Goal: Task Accomplishment & Management: Complete application form

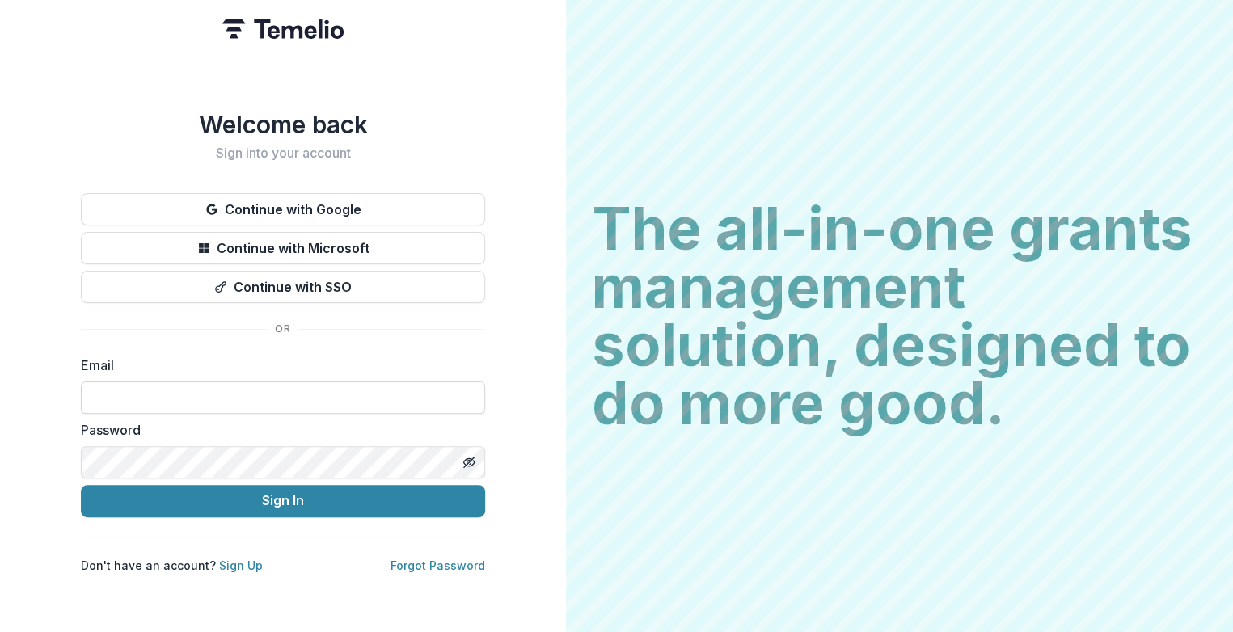
type input "**********"
click at [81, 485] on button "Sign In" at bounding box center [283, 501] width 404 height 32
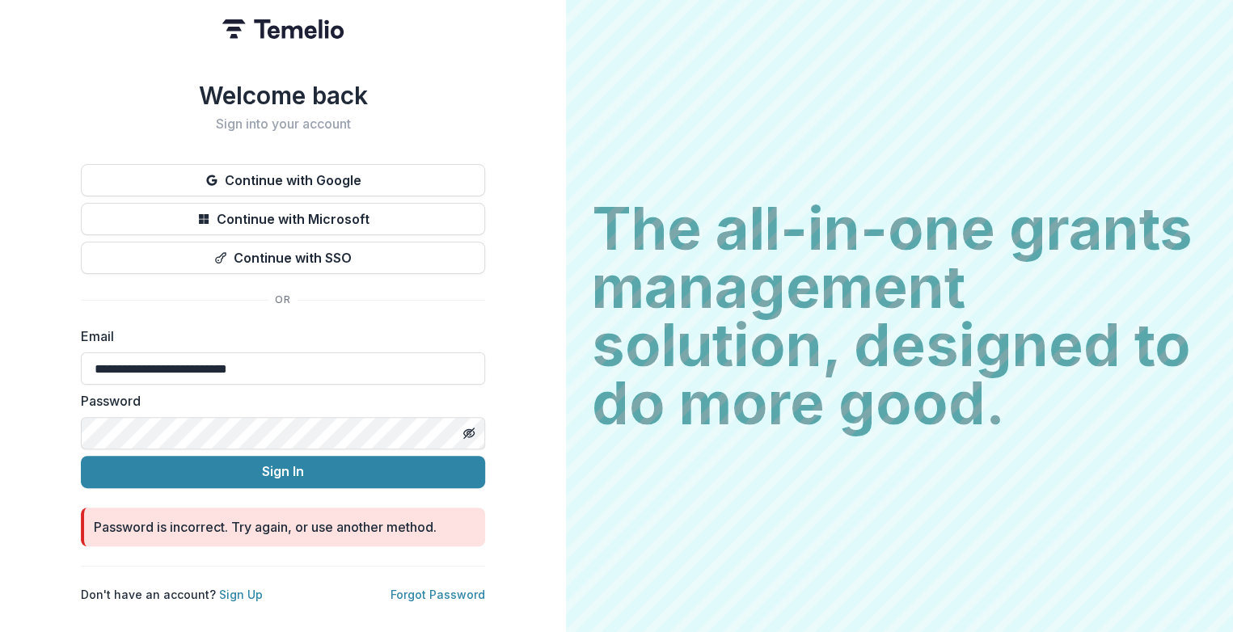
click at [46, 441] on div "**********" at bounding box center [283, 316] width 566 height 632
click at [81, 456] on button "Sign In" at bounding box center [283, 472] width 404 height 32
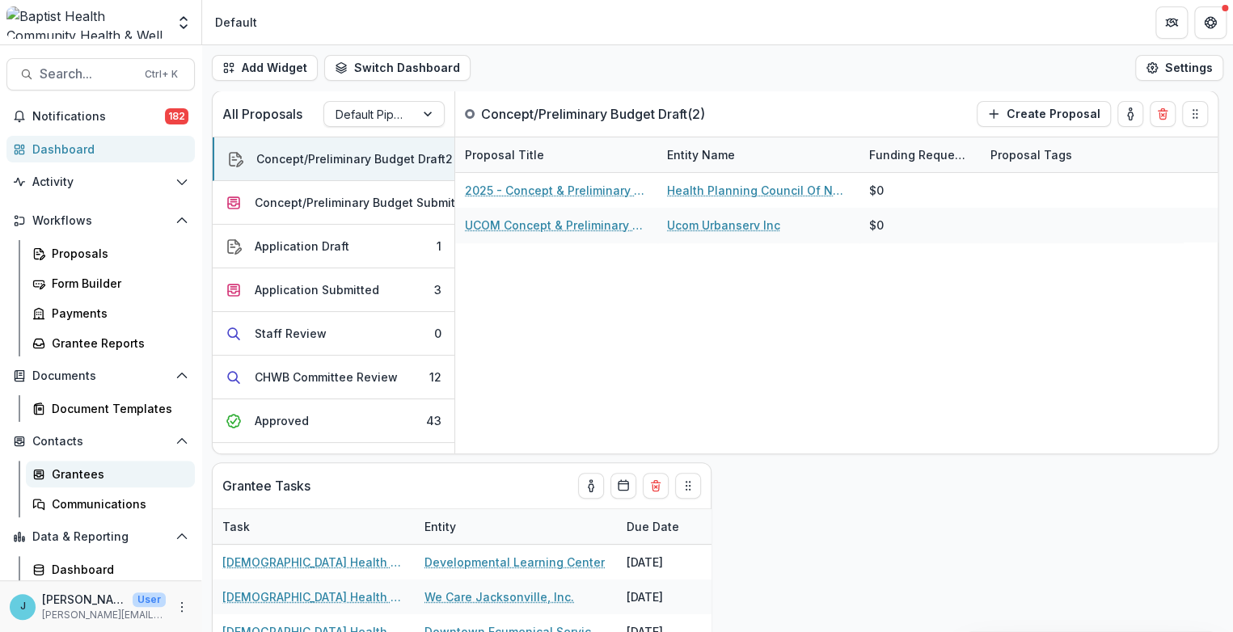
click at [78, 474] on div "Grantees" at bounding box center [117, 474] width 130 height 17
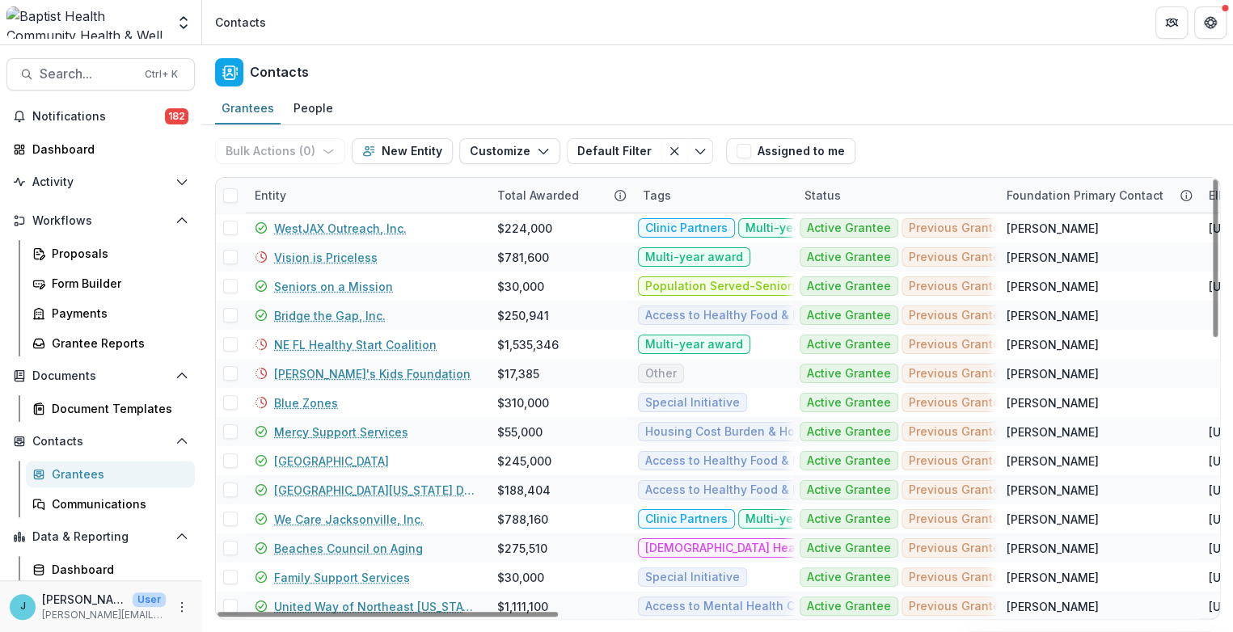
click at [274, 198] on div "Entity" at bounding box center [270, 195] width 51 height 17
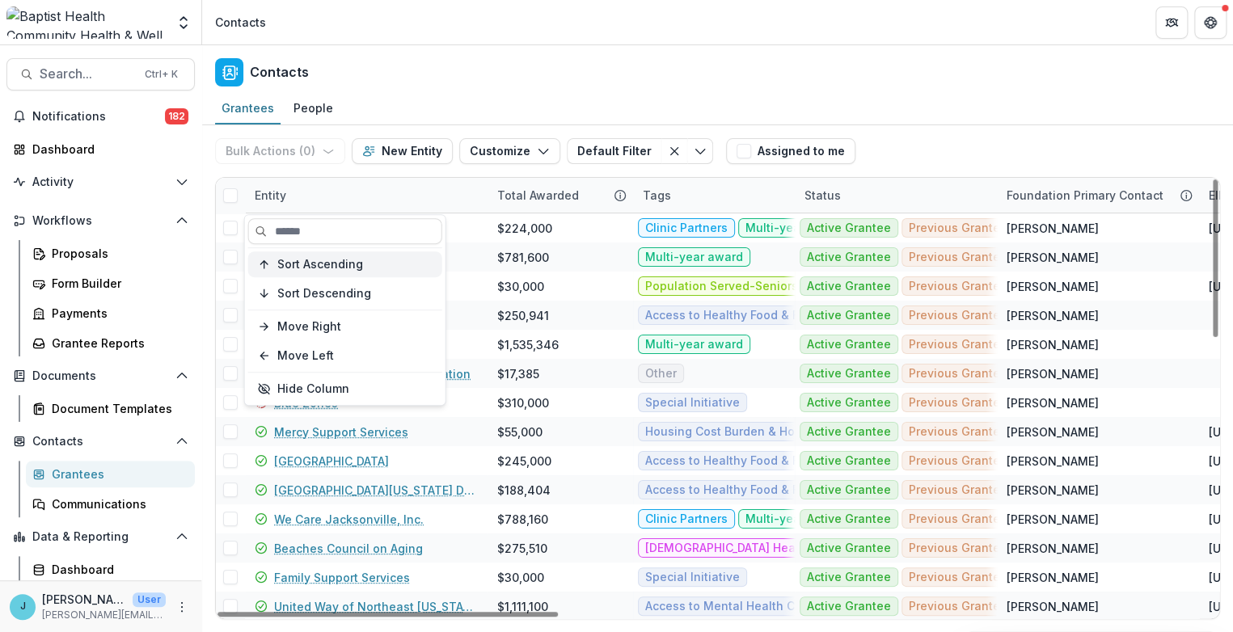
click at [313, 255] on button "Sort Ascending" at bounding box center [345, 264] width 194 height 26
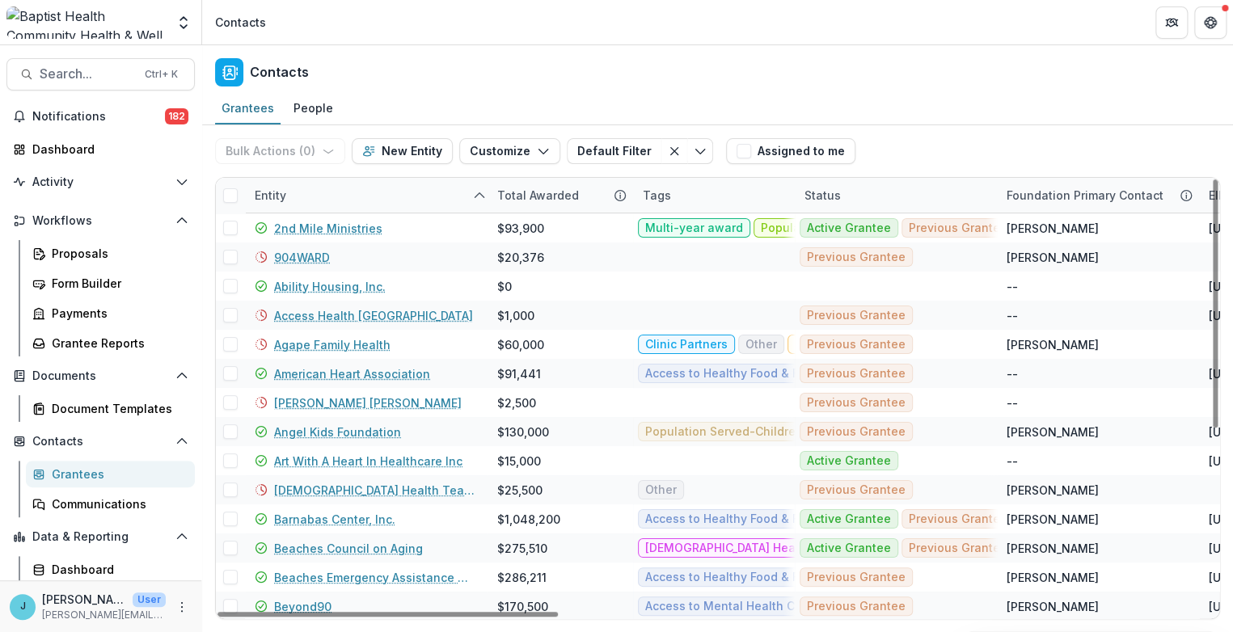
click at [519, 29] on header "Contacts" at bounding box center [717, 22] width 1031 height 44
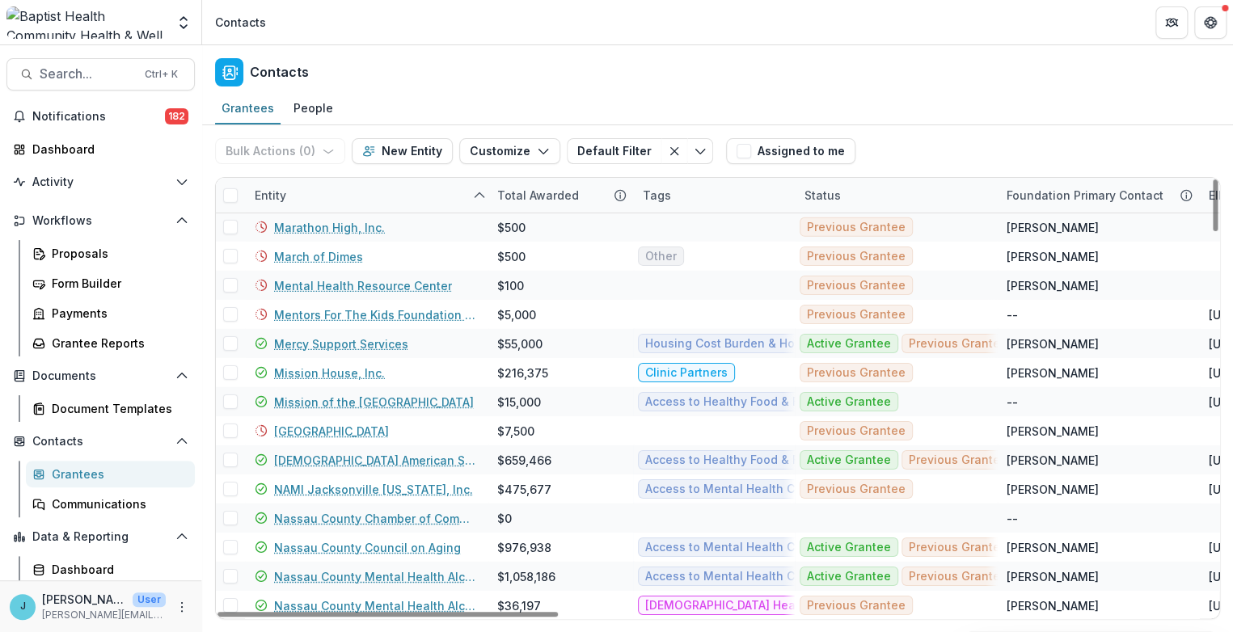
scroll to position [3009, 0]
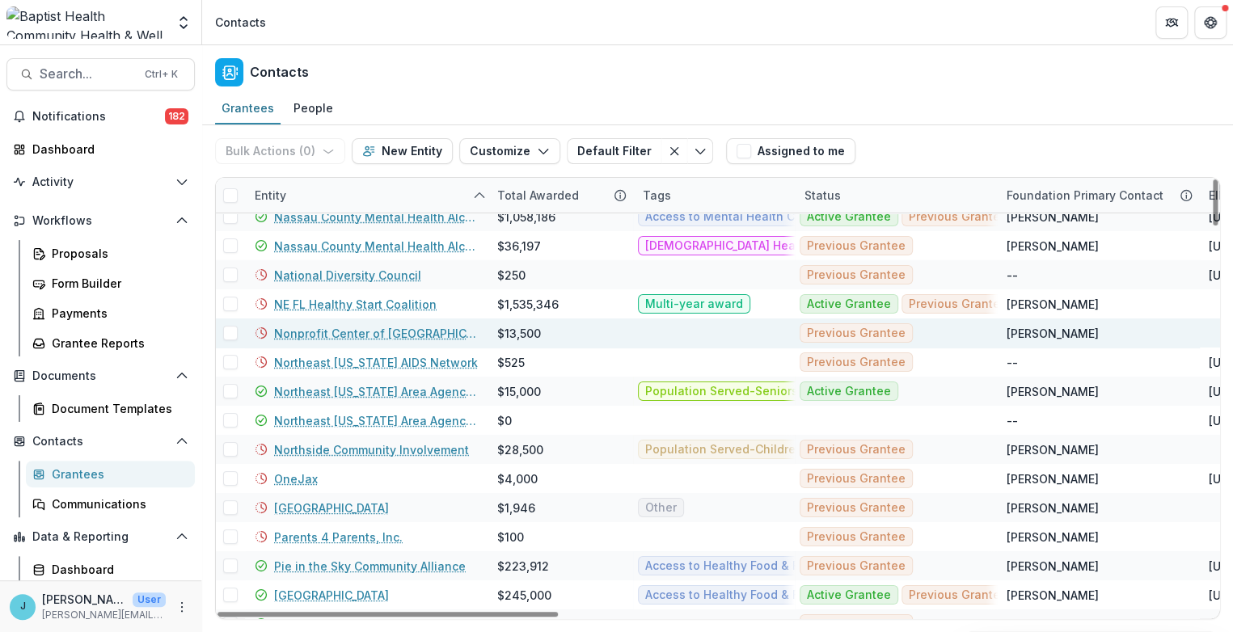
click at [366, 336] on link "Nonprofit Center of [GEOGRAPHIC_DATA][US_STATE]" at bounding box center [376, 333] width 204 height 17
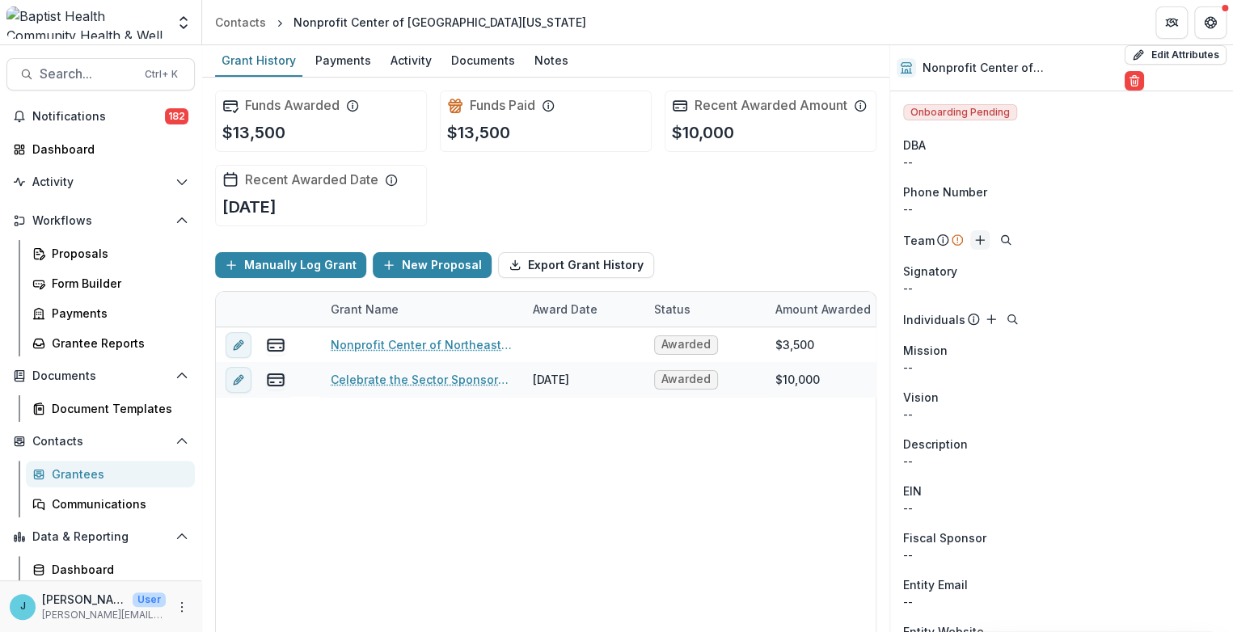
click at [980, 241] on icon "Add" at bounding box center [979, 240] width 13 height 13
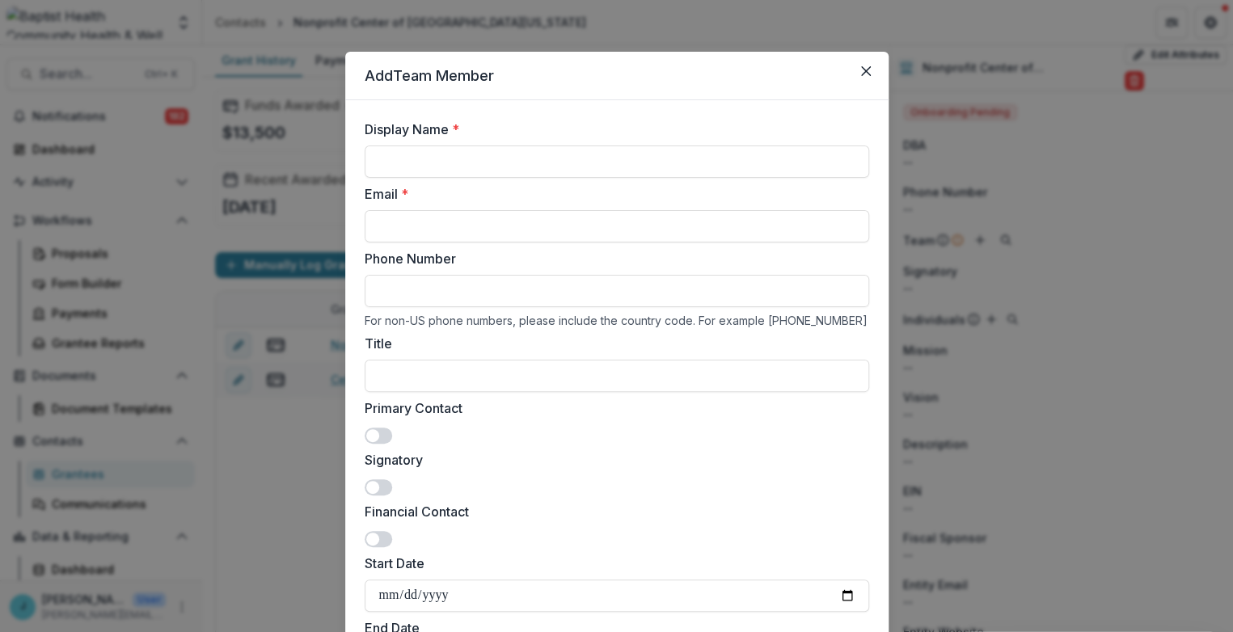
click at [412, 297] on input "Phone Number" at bounding box center [617, 291] width 505 height 32
paste input "**********"
type input "**********"
click at [416, 161] on input "Display Name *" at bounding box center [617, 162] width 505 height 32
type input "**********"
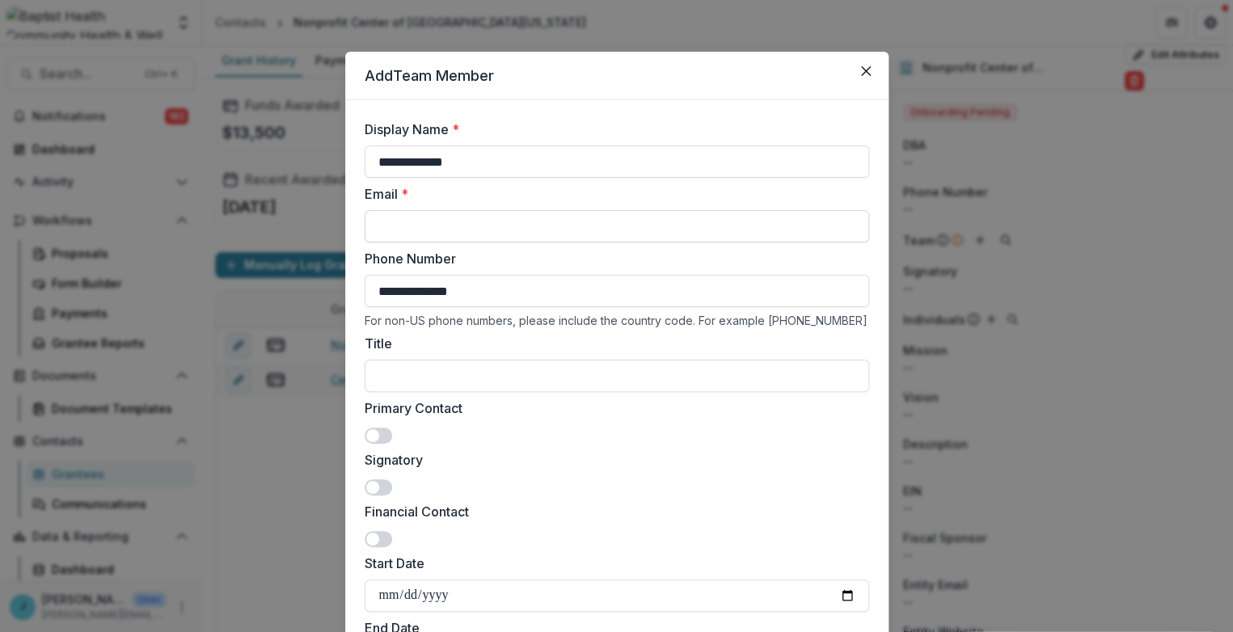
click at [388, 228] on input "Email *" at bounding box center [617, 226] width 505 height 32
click at [407, 377] on input "Title" at bounding box center [617, 376] width 505 height 32
type input "***"
click at [369, 483] on span at bounding box center [372, 487] width 13 height 13
click at [371, 432] on span at bounding box center [372, 435] width 13 height 13
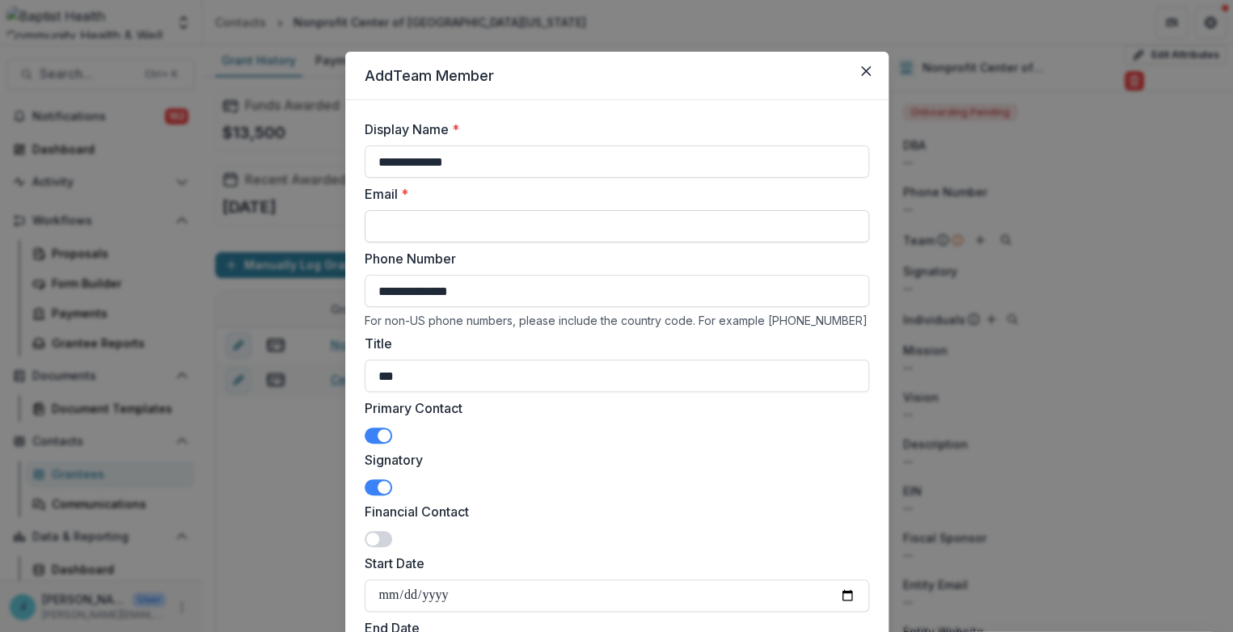
click at [416, 219] on input "Email *" at bounding box center [617, 226] width 505 height 32
paste input "**********"
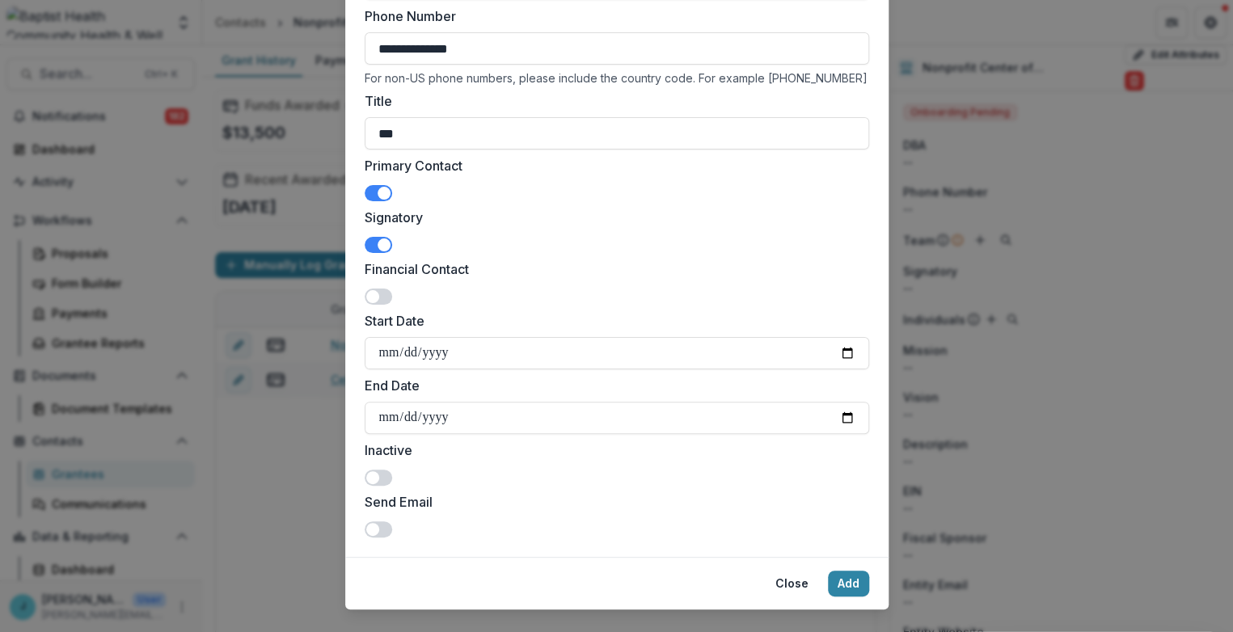
scroll to position [269, 0]
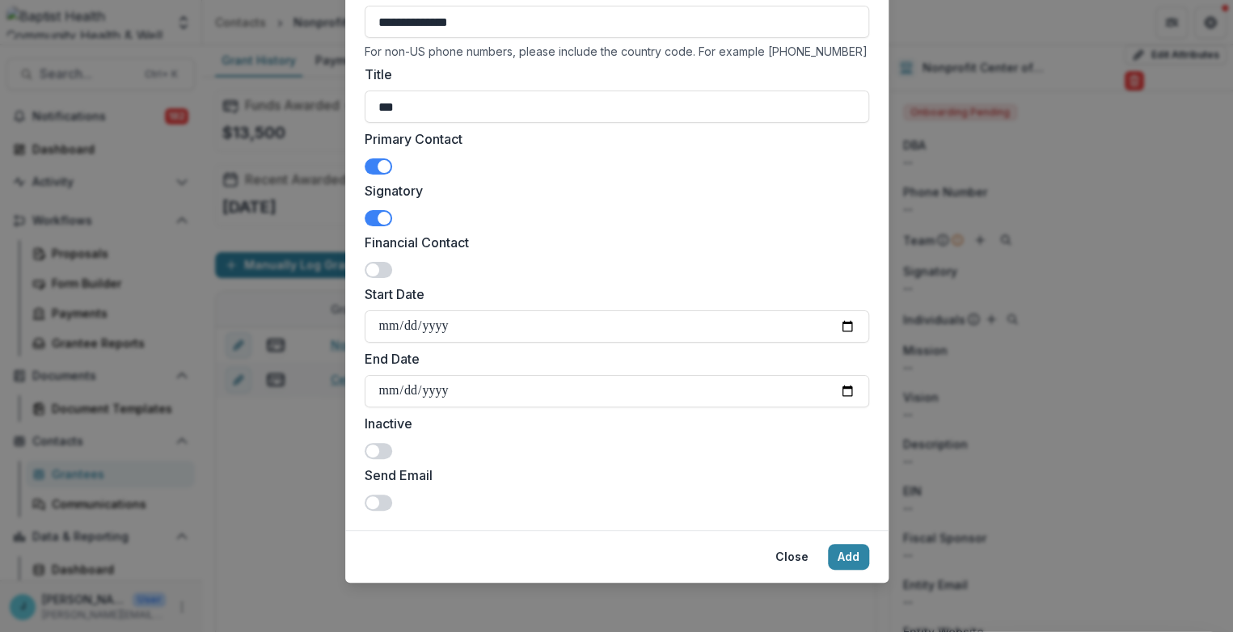
type input "**********"
click at [369, 499] on span at bounding box center [372, 502] width 13 height 13
click at [846, 555] on button "Add" at bounding box center [848, 557] width 41 height 26
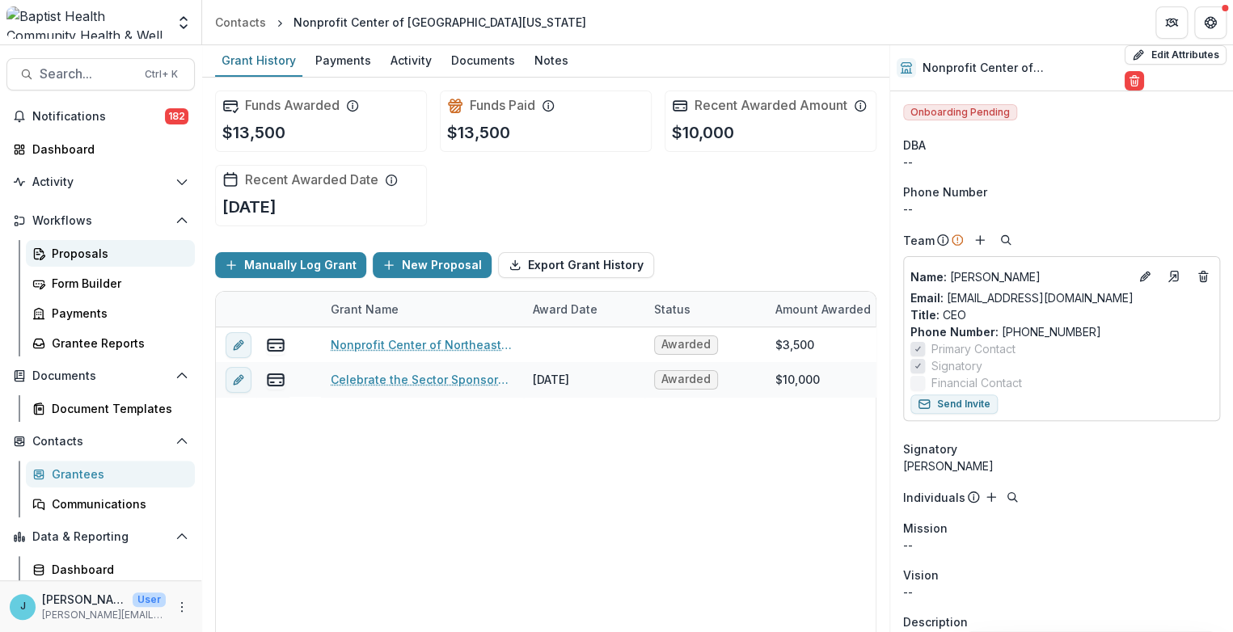
click at [72, 251] on div "Proposals" at bounding box center [117, 253] width 130 height 17
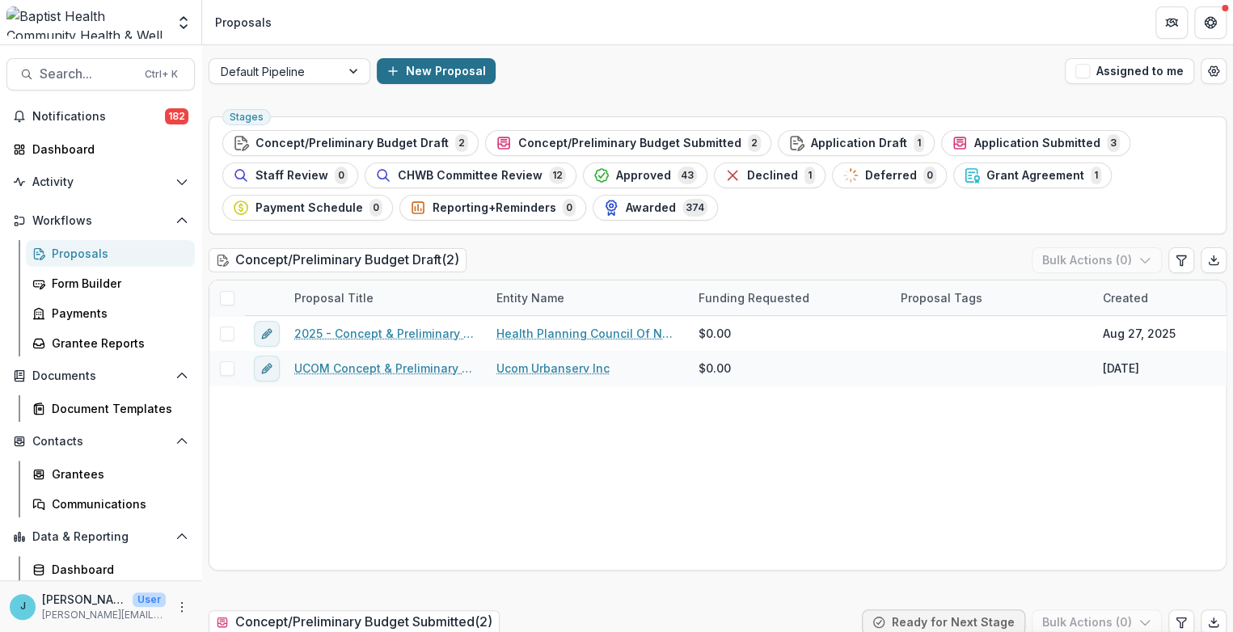
click at [404, 69] on button "New Proposal" at bounding box center [436, 71] width 119 height 26
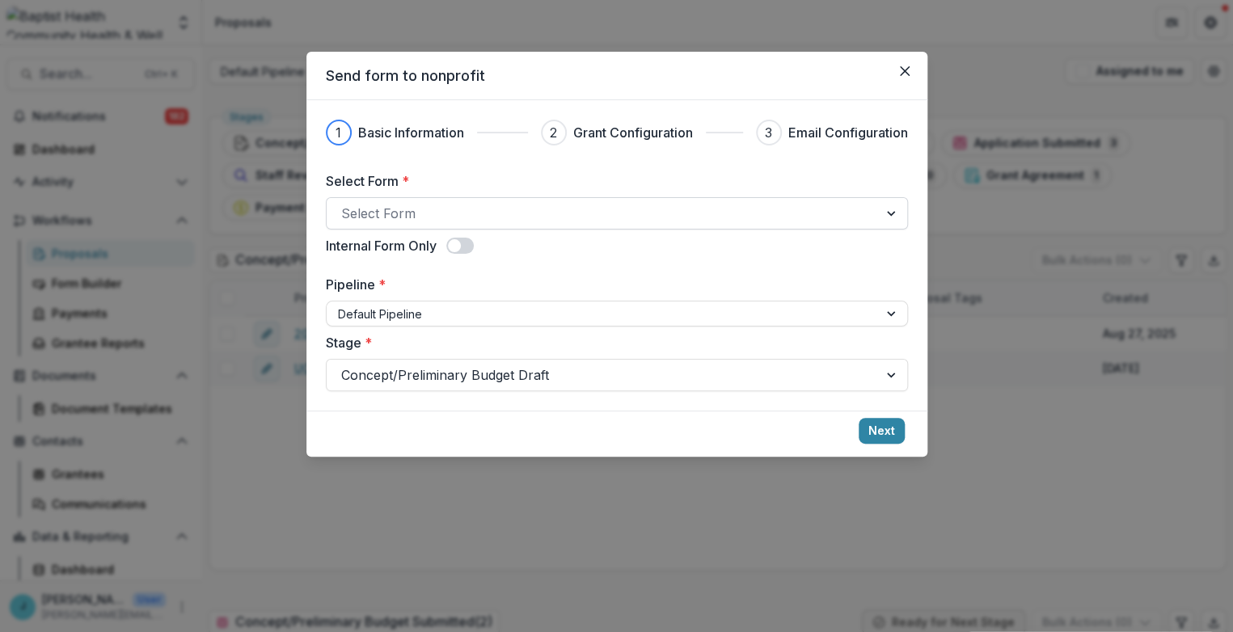
click at [388, 207] on div at bounding box center [602, 213] width 522 height 23
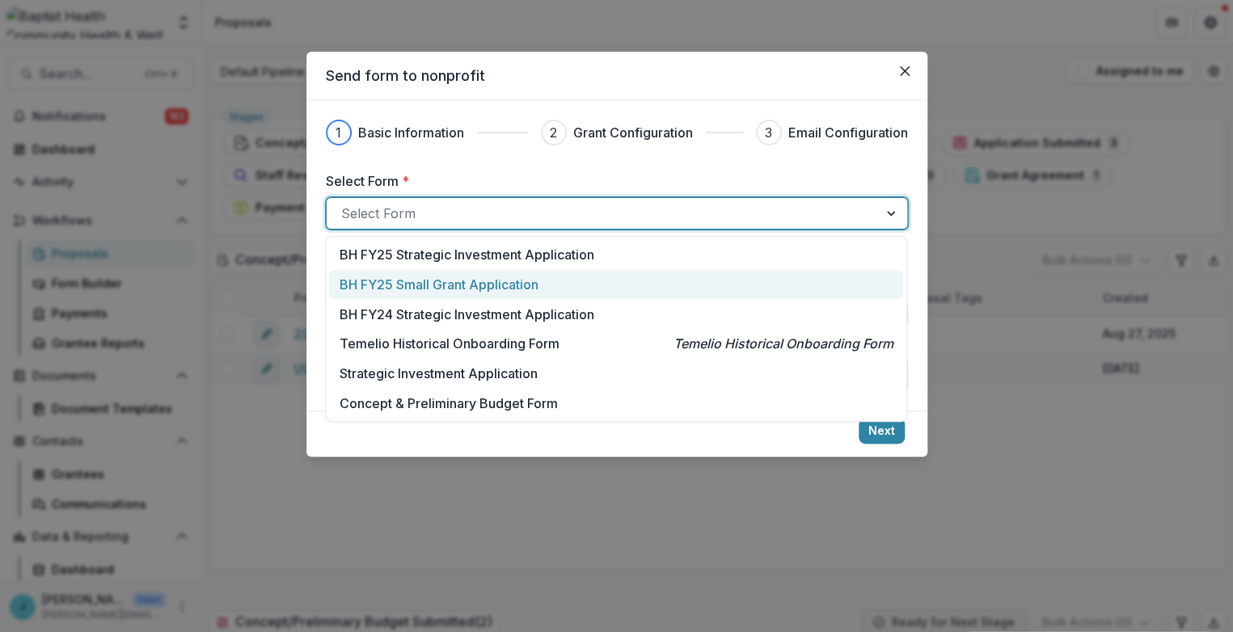
click at [446, 281] on p "BH FY25 Small Grant Application" at bounding box center [439, 284] width 199 height 19
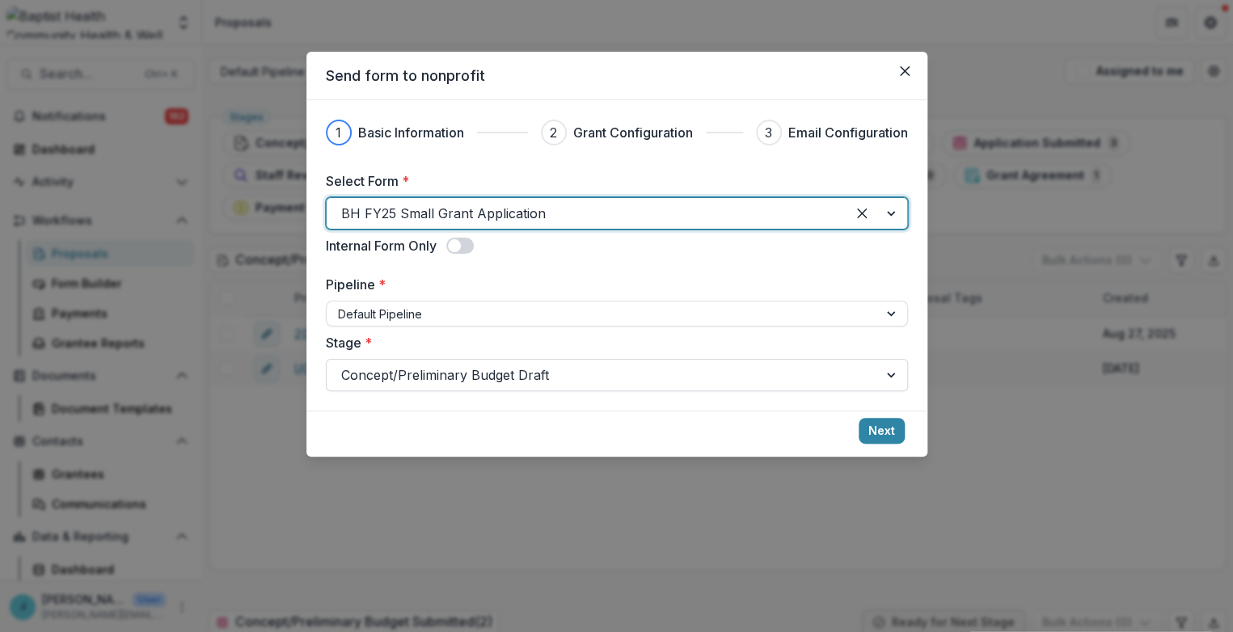
click at [459, 379] on div at bounding box center [602, 375] width 522 height 23
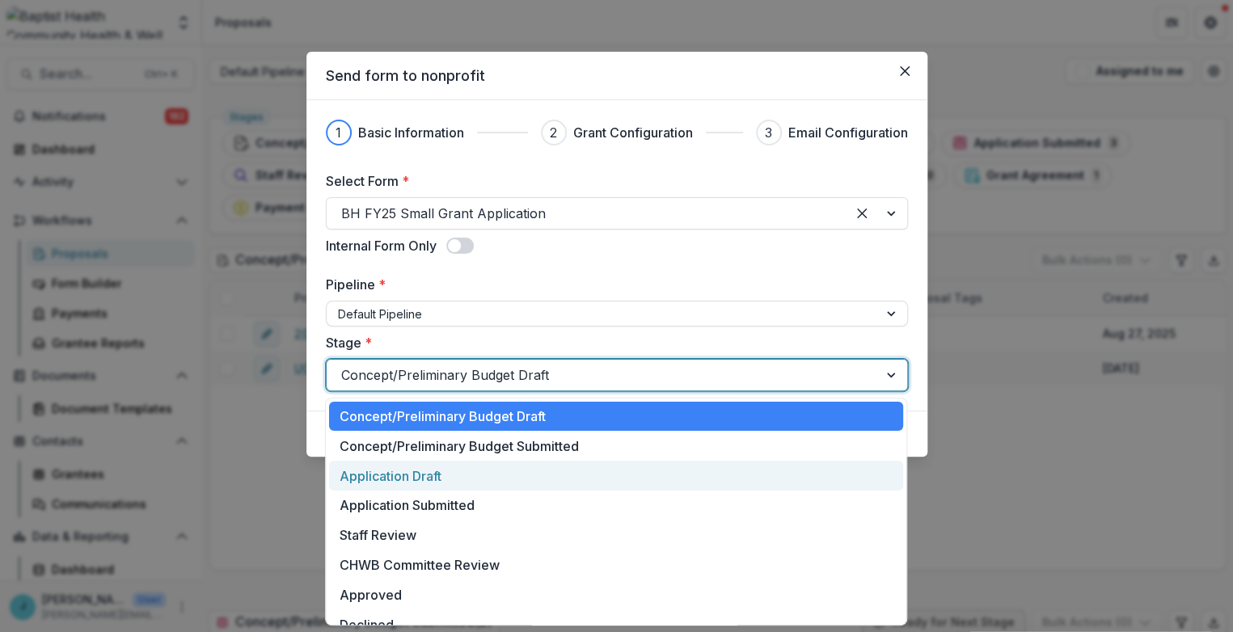
click at [422, 474] on div "Application Draft" at bounding box center [616, 476] width 574 height 30
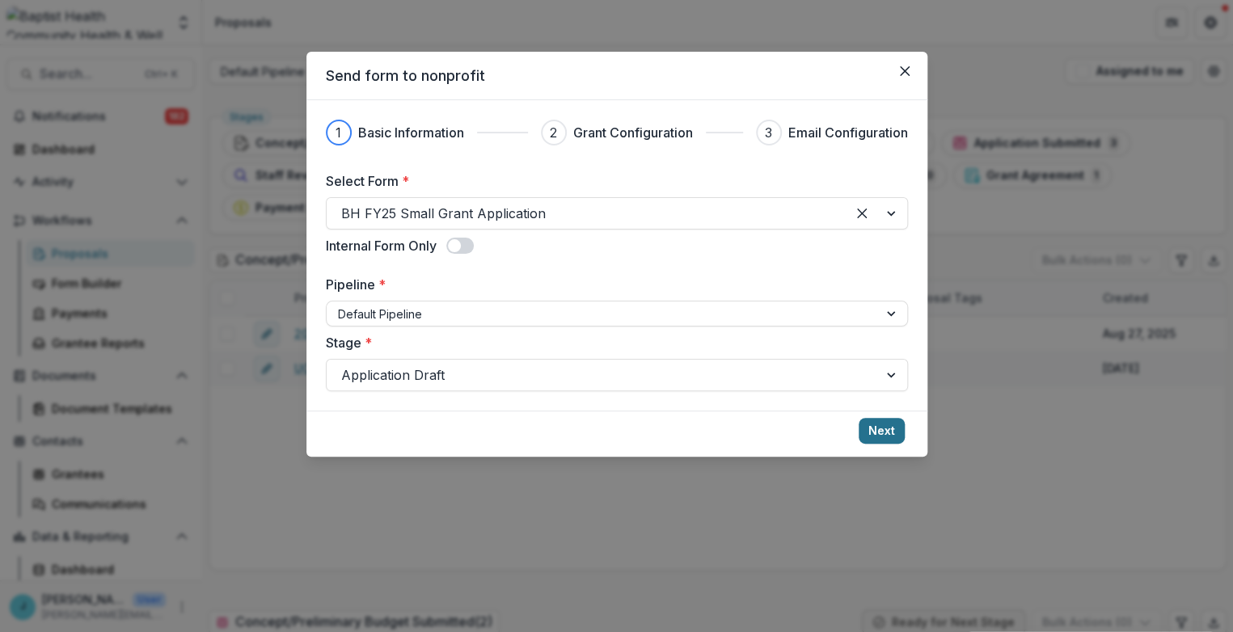
click at [883, 424] on button "Next" at bounding box center [882, 431] width 46 height 26
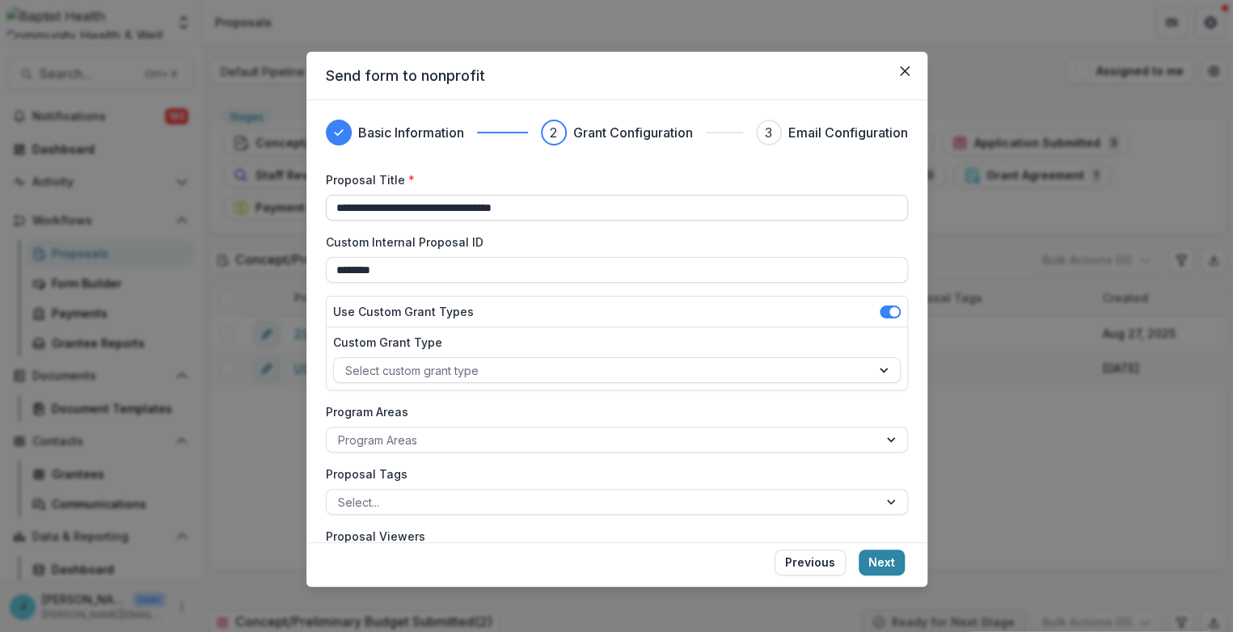
drag, startPoint x: 420, startPoint y: 207, endPoint x: 331, endPoint y: 210, distance: 89.0
click at [331, 210] on input "**********" at bounding box center [617, 208] width 582 height 26
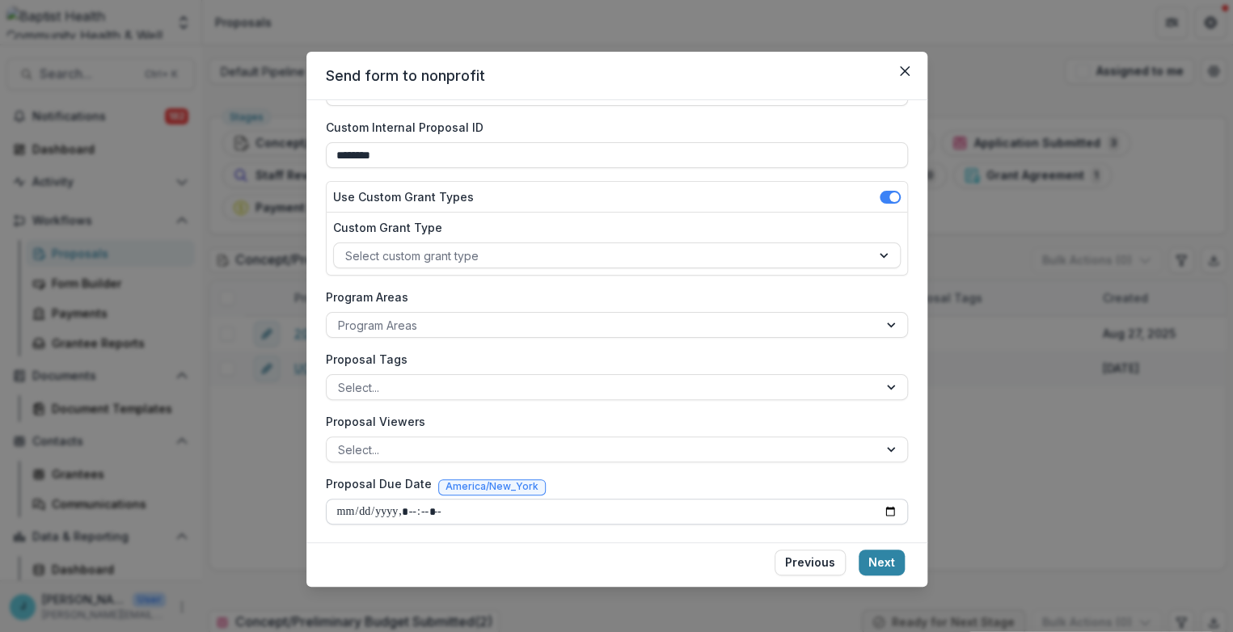
type input "**********"
click at [350, 508] on input "Proposal Due Date" at bounding box center [617, 512] width 582 height 26
type input "**********"
click at [886, 562] on button "Next" at bounding box center [882, 563] width 46 height 26
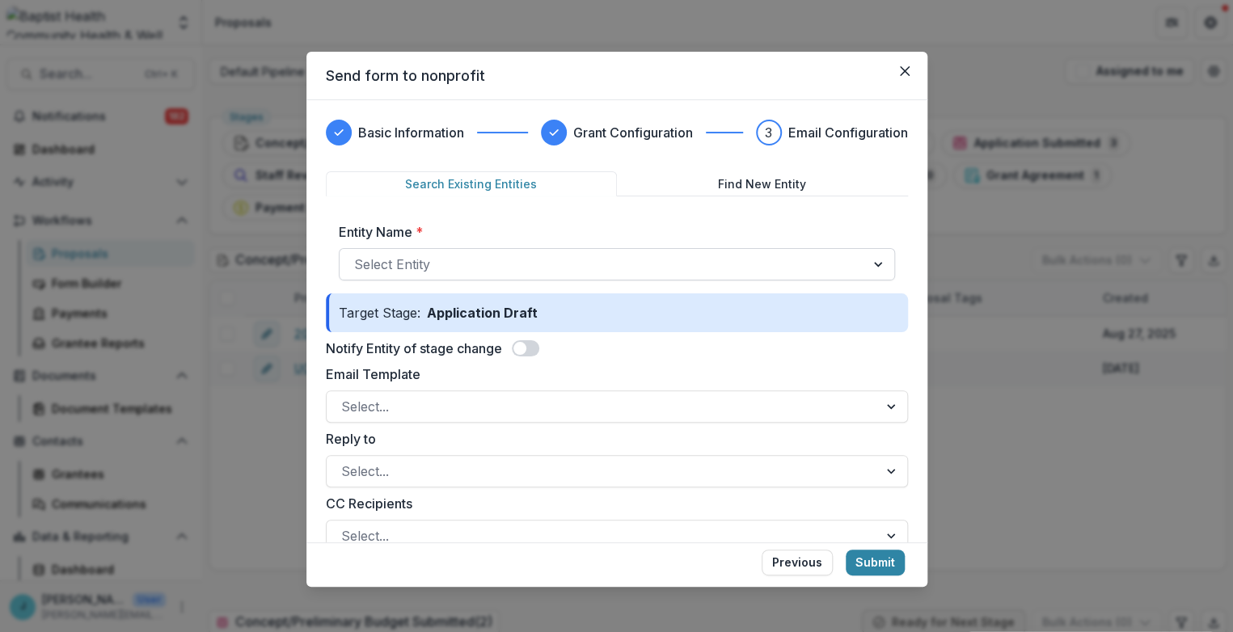
click at [394, 260] on div at bounding box center [602, 264] width 496 height 23
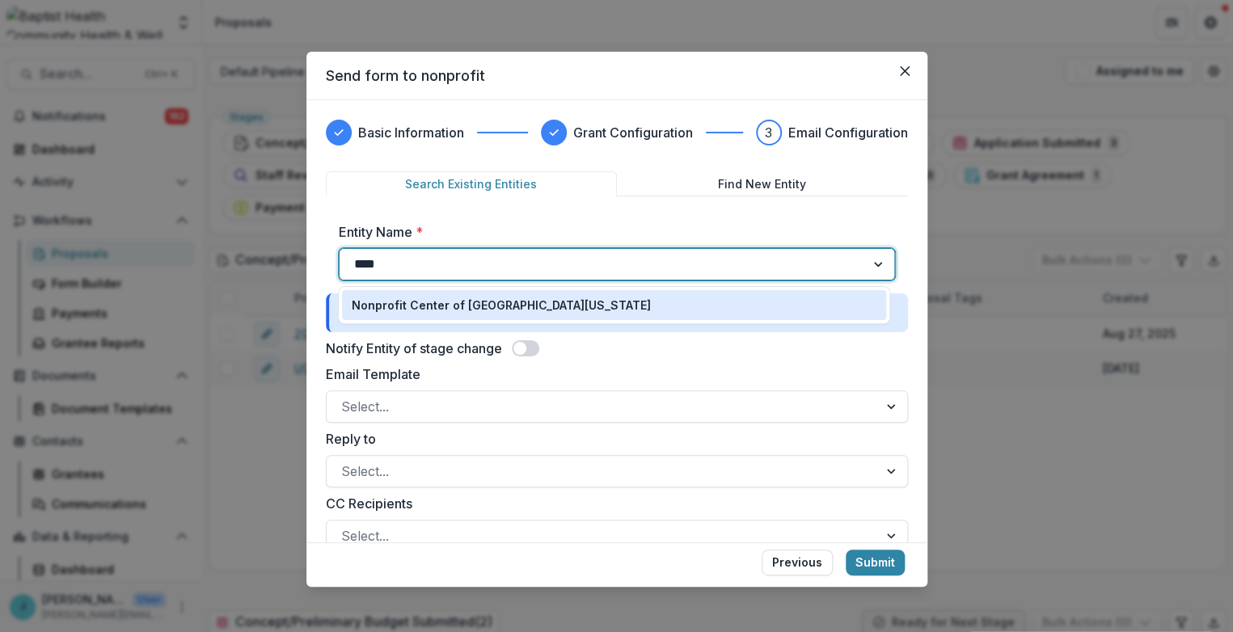
type input "*****"
click at [403, 300] on p "Nonprofit Center of [GEOGRAPHIC_DATA][US_STATE]" at bounding box center [501, 305] width 299 height 17
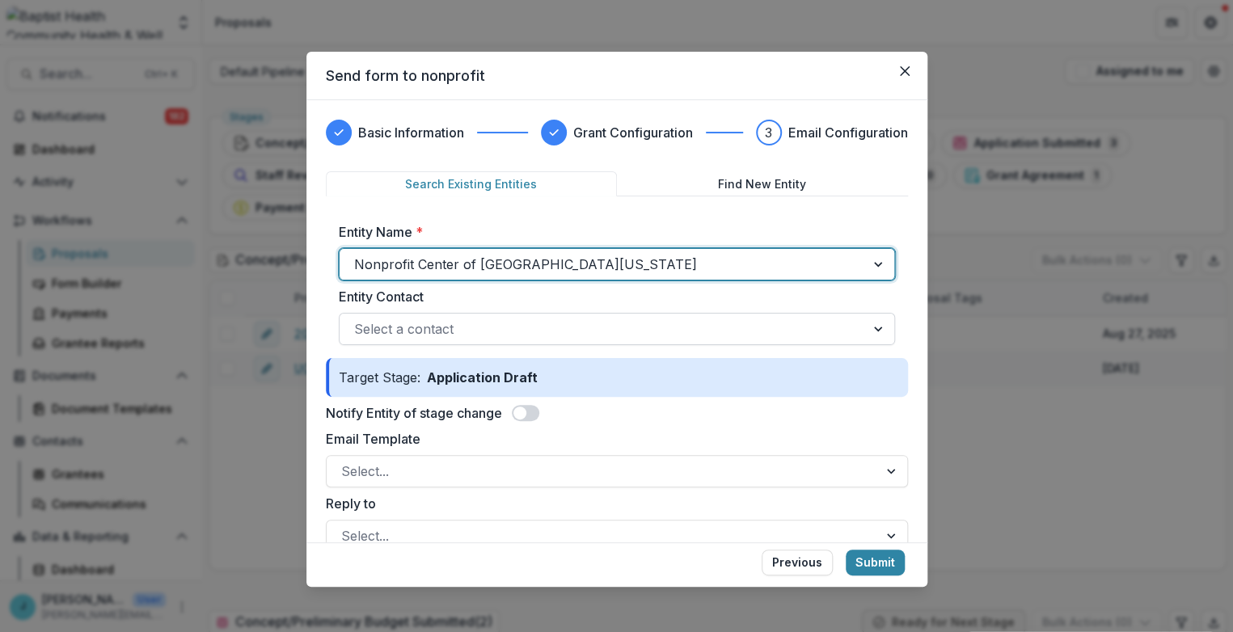
click at [396, 322] on div at bounding box center [602, 329] width 496 height 23
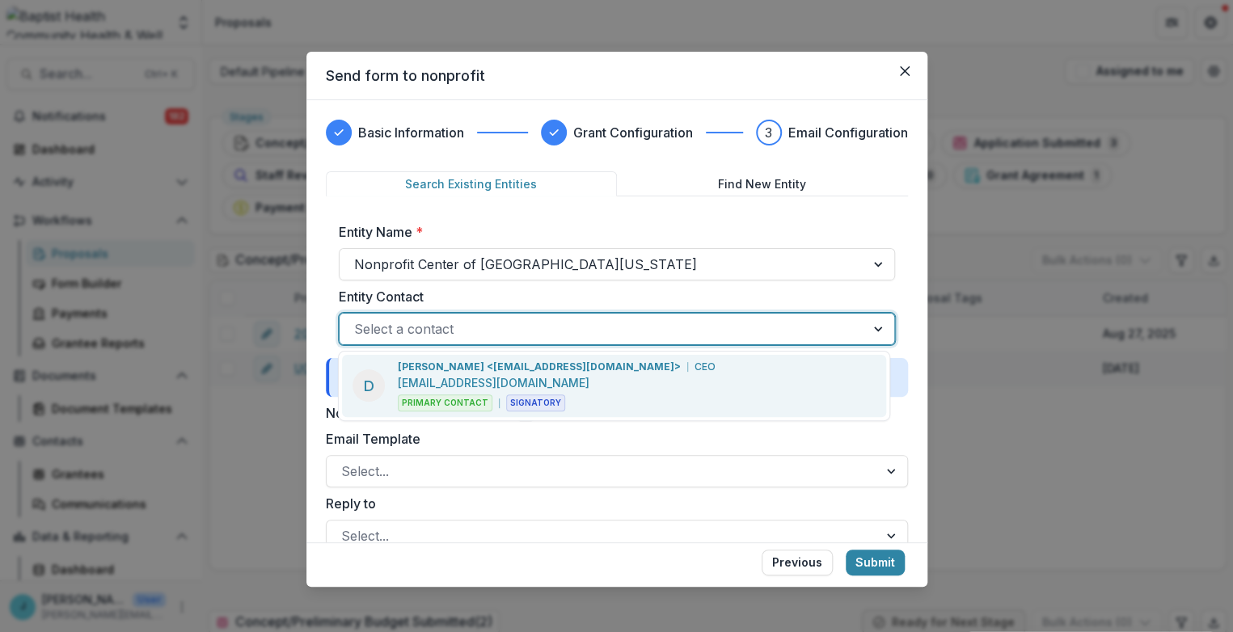
click at [406, 374] on p "[EMAIL_ADDRESS][DOMAIN_NAME]" at bounding box center [494, 382] width 192 height 17
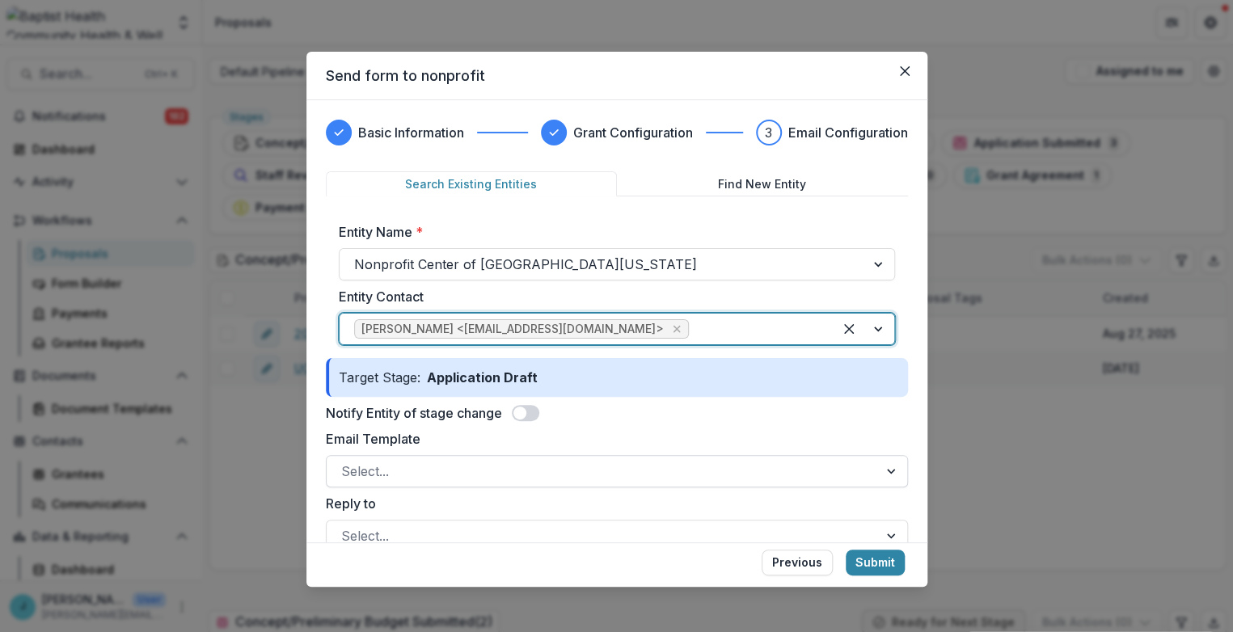
click at [360, 473] on div at bounding box center [602, 471] width 522 height 23
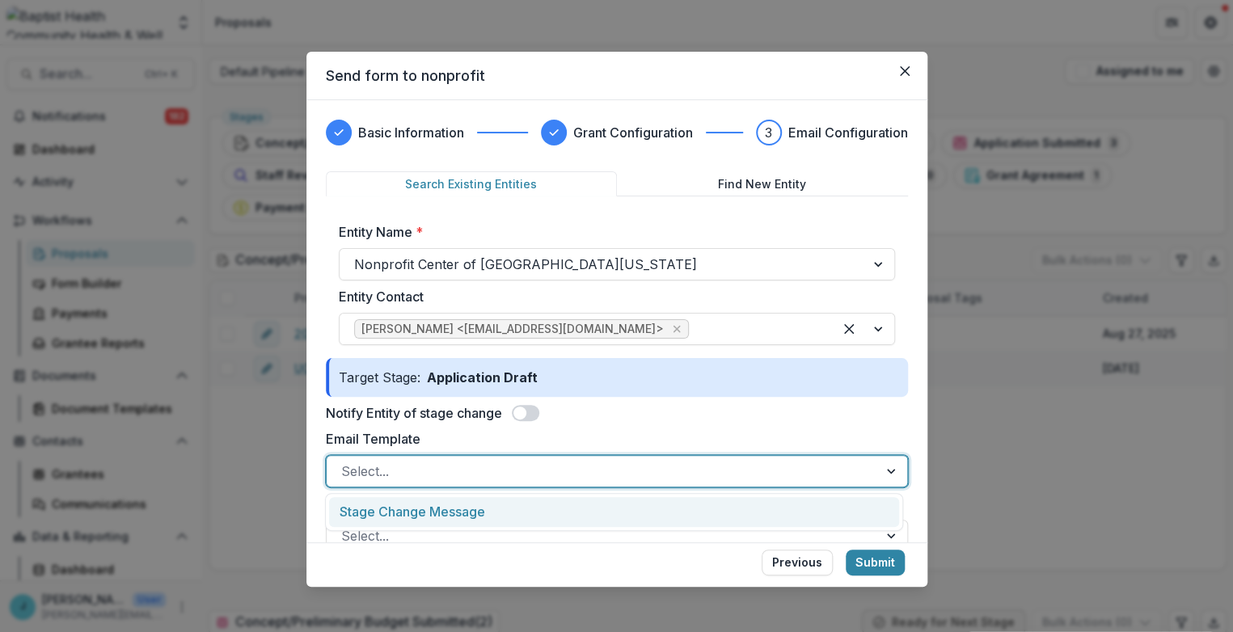
click at [364, 509] on div "Stage Change Message" at bounding box center [613, 512] width 569 height 30
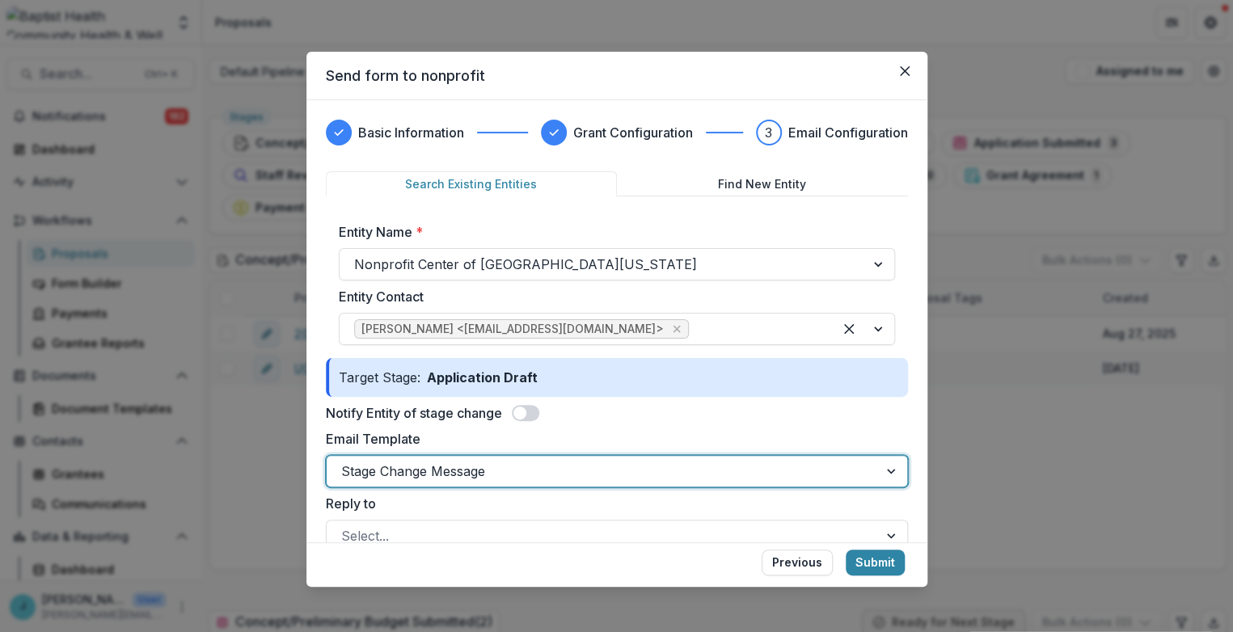
scroll to position [179, 0]
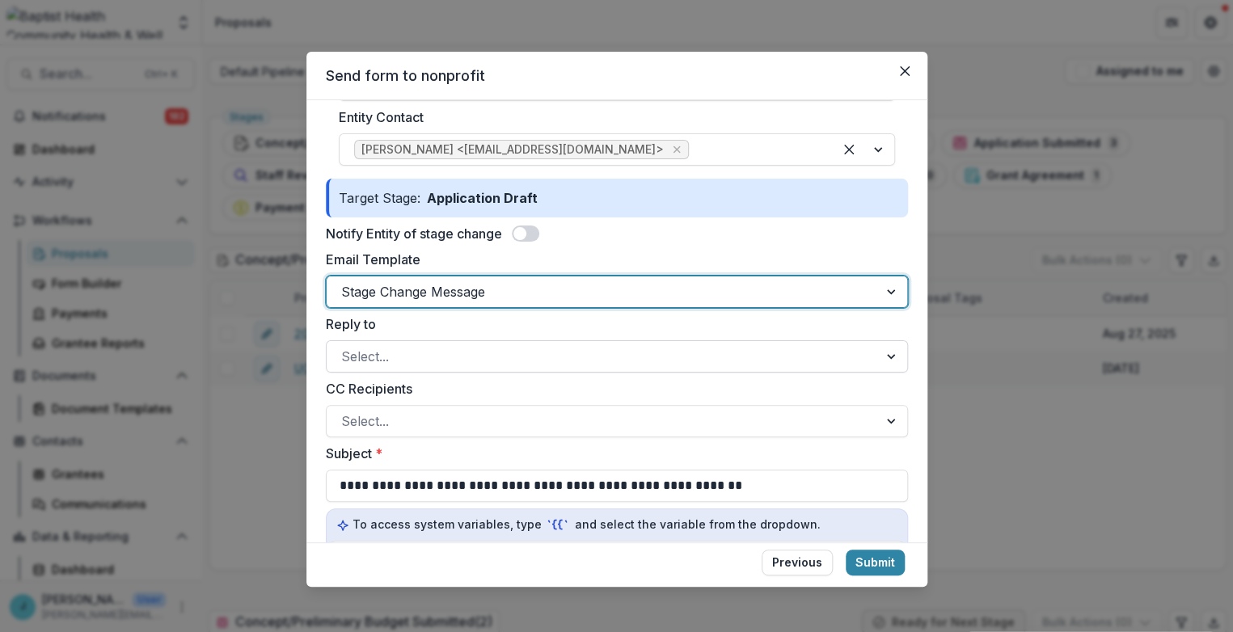
click at [360, 357] on div at bounding box center [602, 356] width 522 height 23
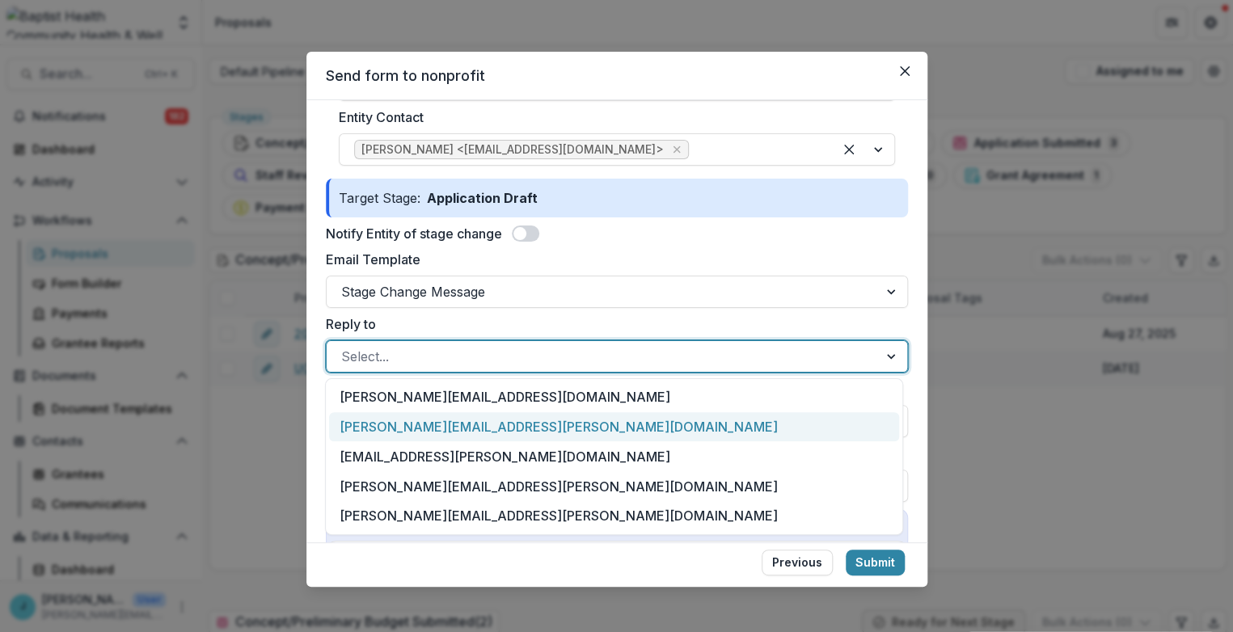
click at [379, 433] on div "[PERSON_NAME][EMAIL_ADDRESS][PERSON_NAME][DOMAIN_NAME]" at bounding box center [613, 427] width 569 height 30
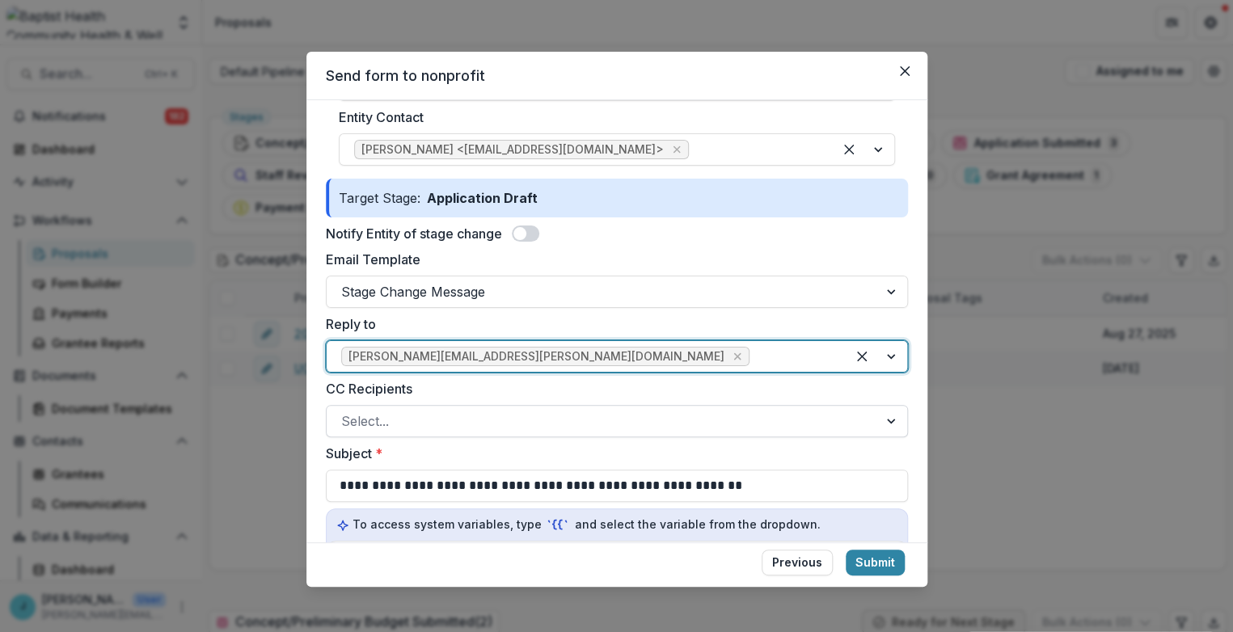
click at [362, 419] on div at bounding box center [602, 421] width 522 height 23
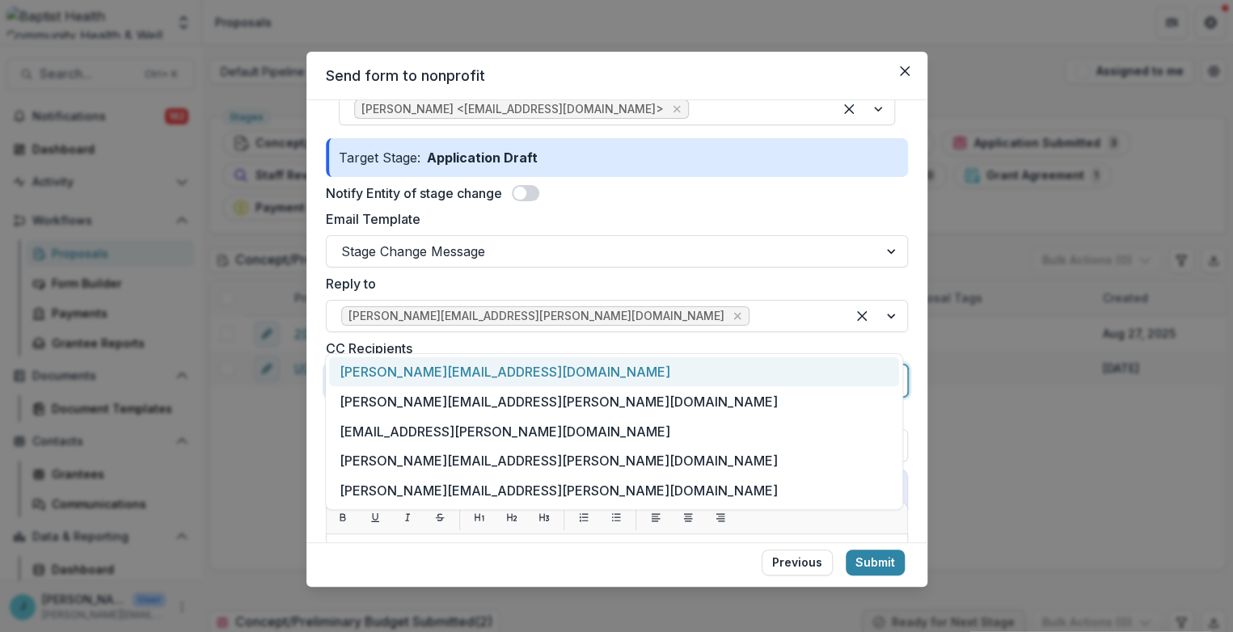
scroll to position [269, 0]
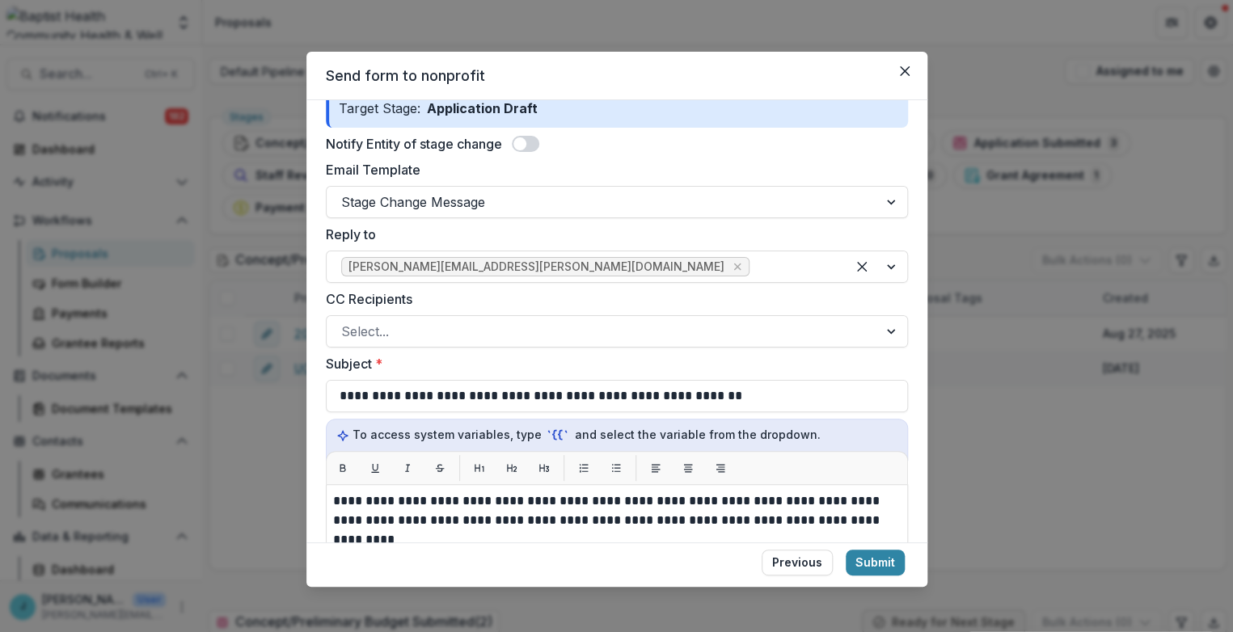
click at [1011, 377] on div "**********" at bounding box center [616, 316] width 1233 height 632
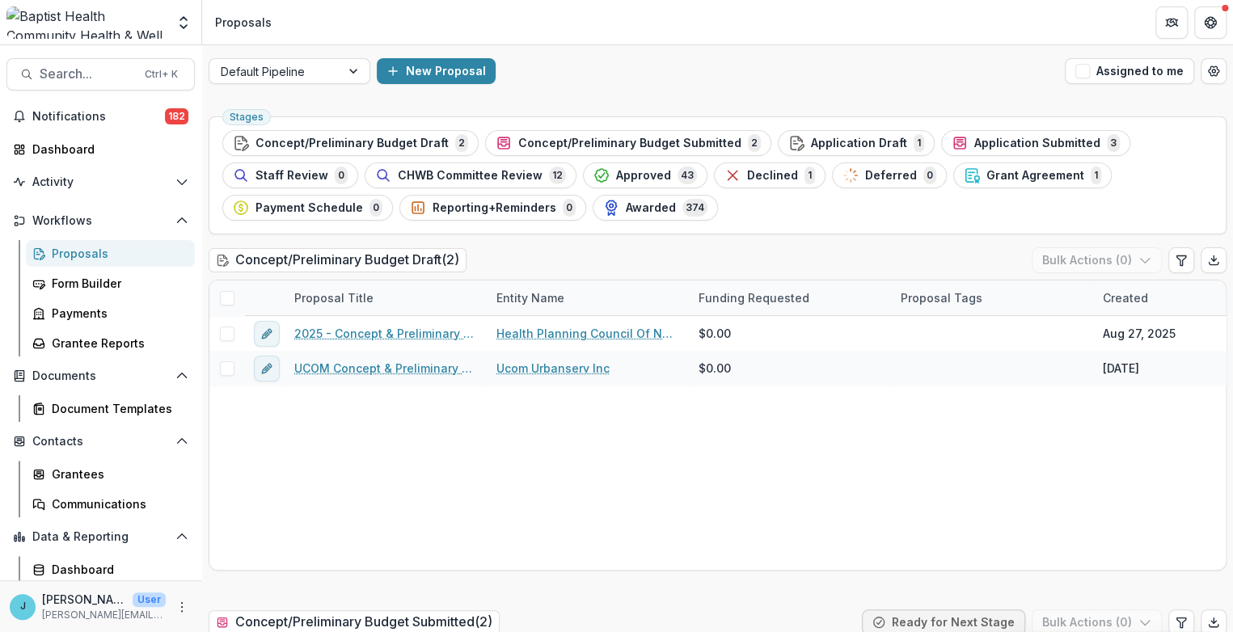
scroll to position [0, 0]
click at [405, 67] on button "New Proposal" at bounding box center [436, 71] width 119 height 26
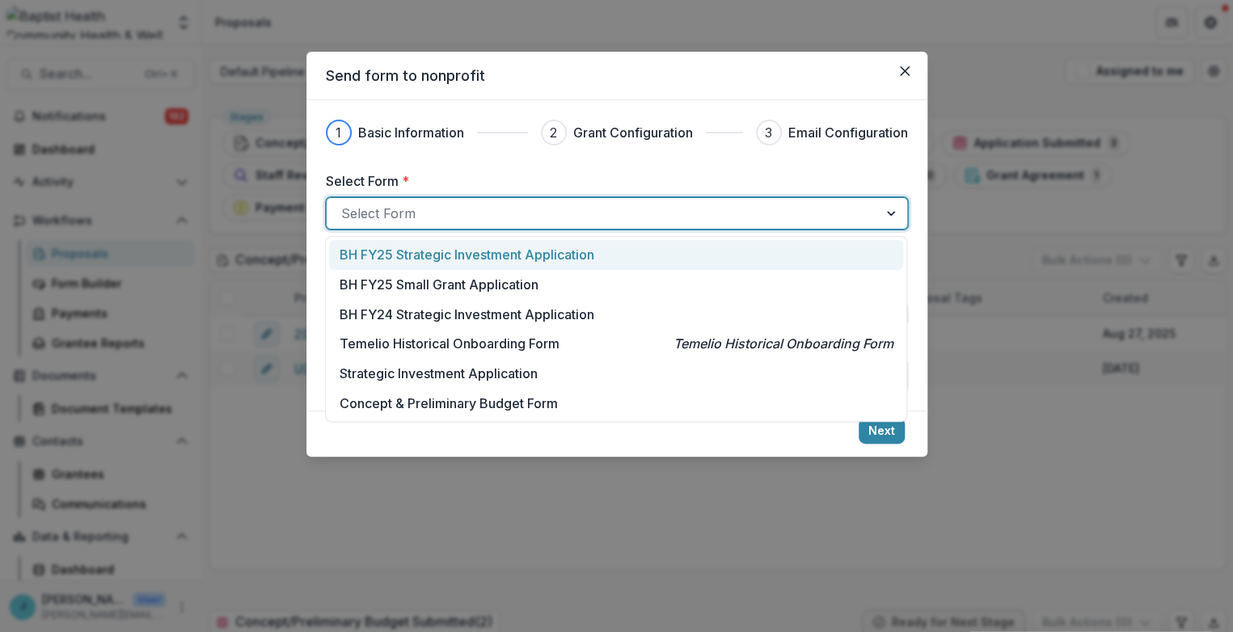
click at [383, 217] on div at bounding box center [602, 213] width 522 height 23
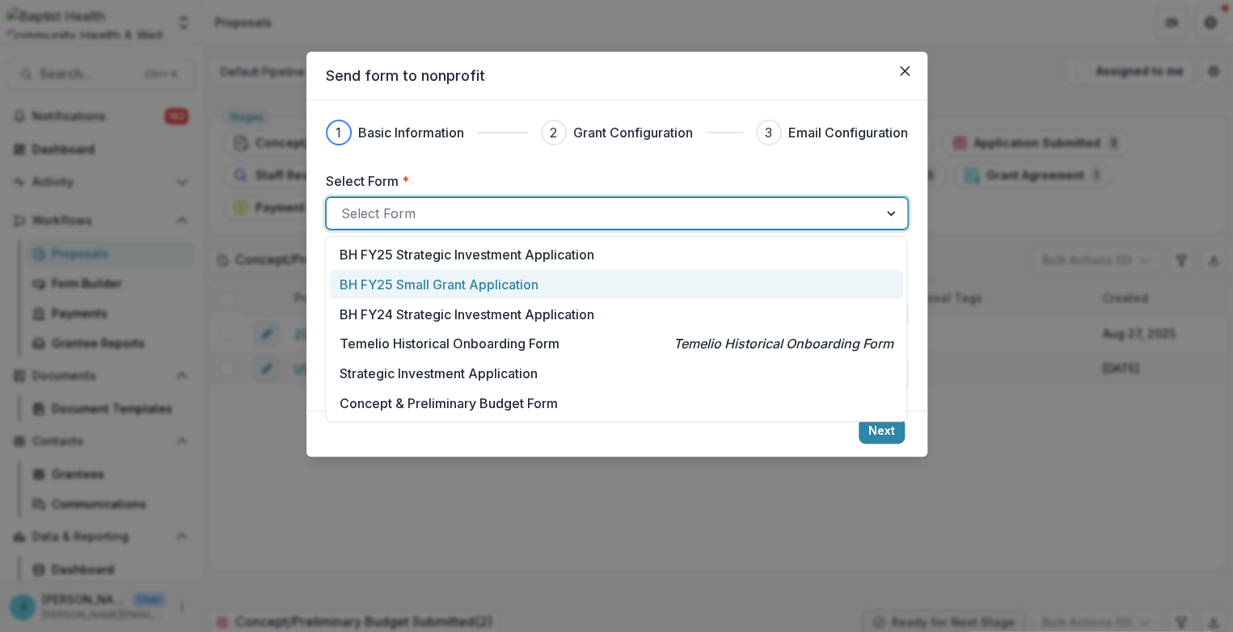
click at [413, 289] on p "BH FY25 Small Grant Application" at bounding box center [439, 284] width 199 height 19
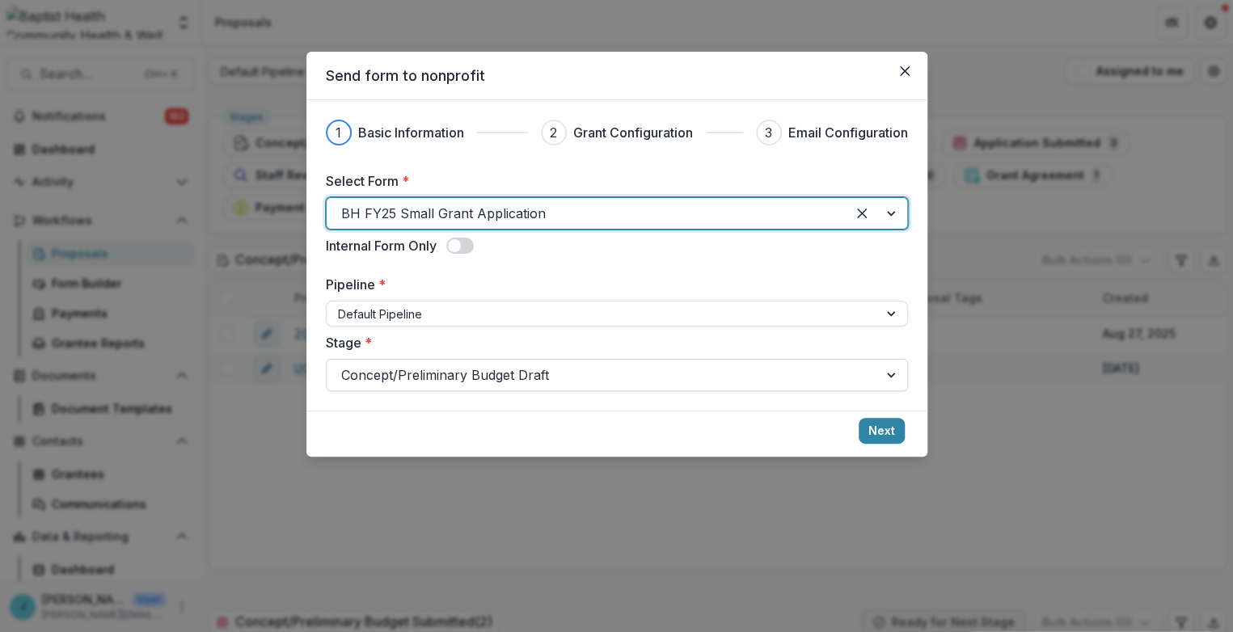
click at [390, 384] on div at bounding box center [602, 375] width 522 height 23
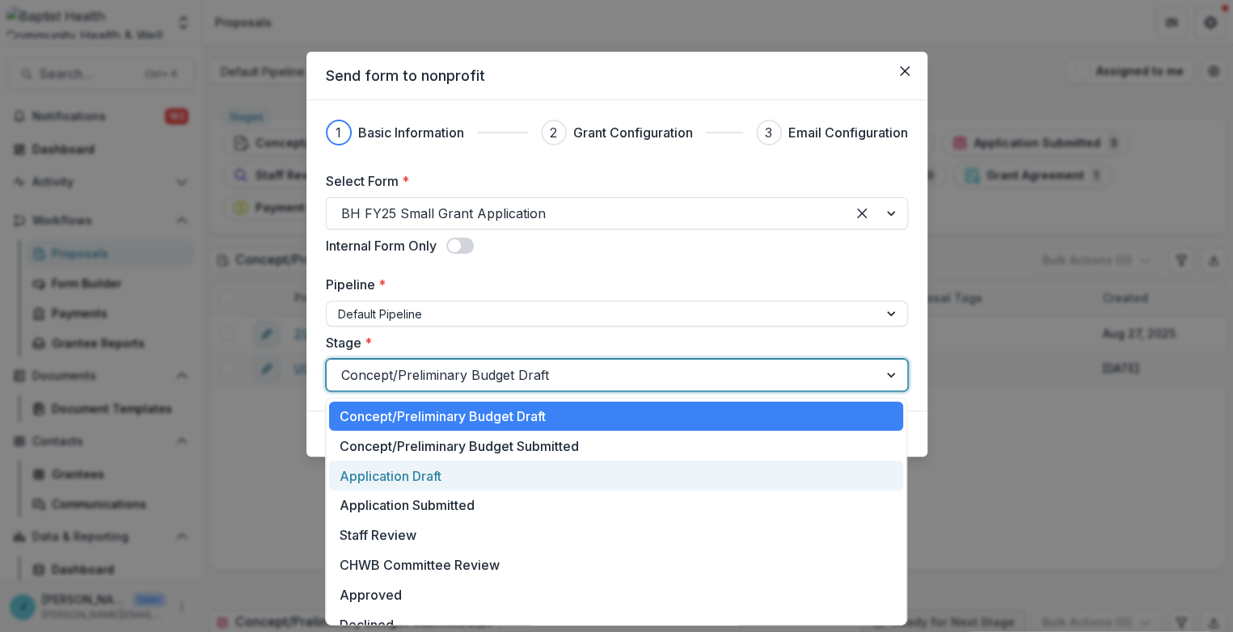
click at [404, 479] on div "Application Draft" at bounding box center [616, 476] width 574 height 30
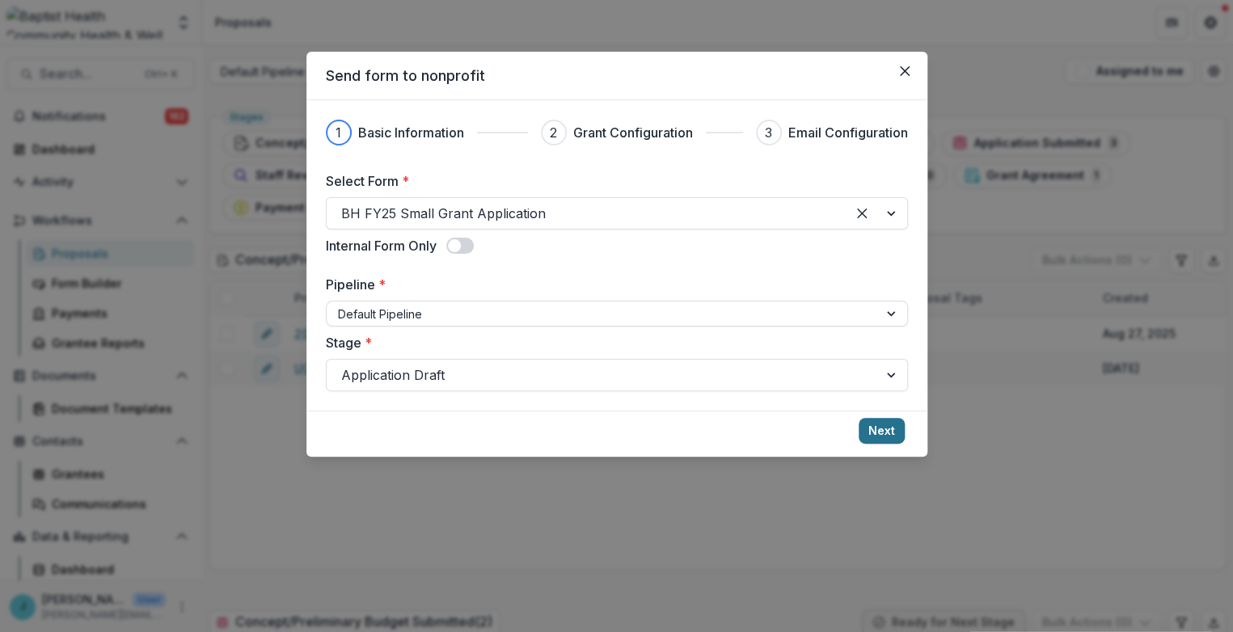
click at [877, 424] on button "Next" at bounding box center [882, 431] width 46 height 26
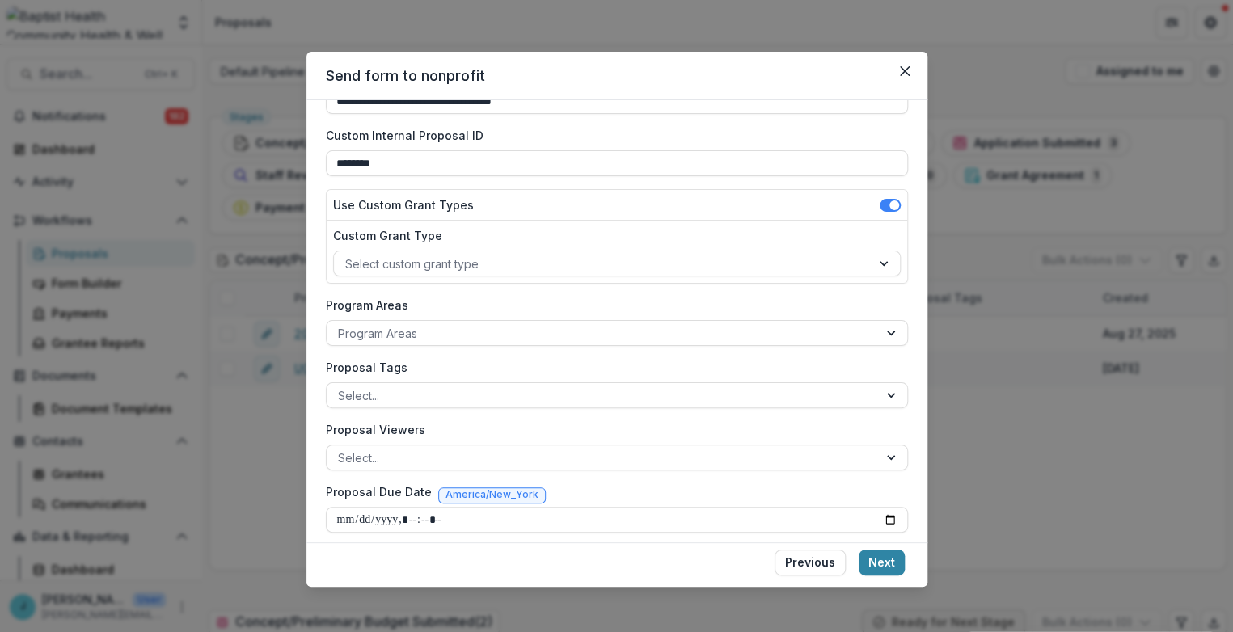
scroll to position [115, 0]
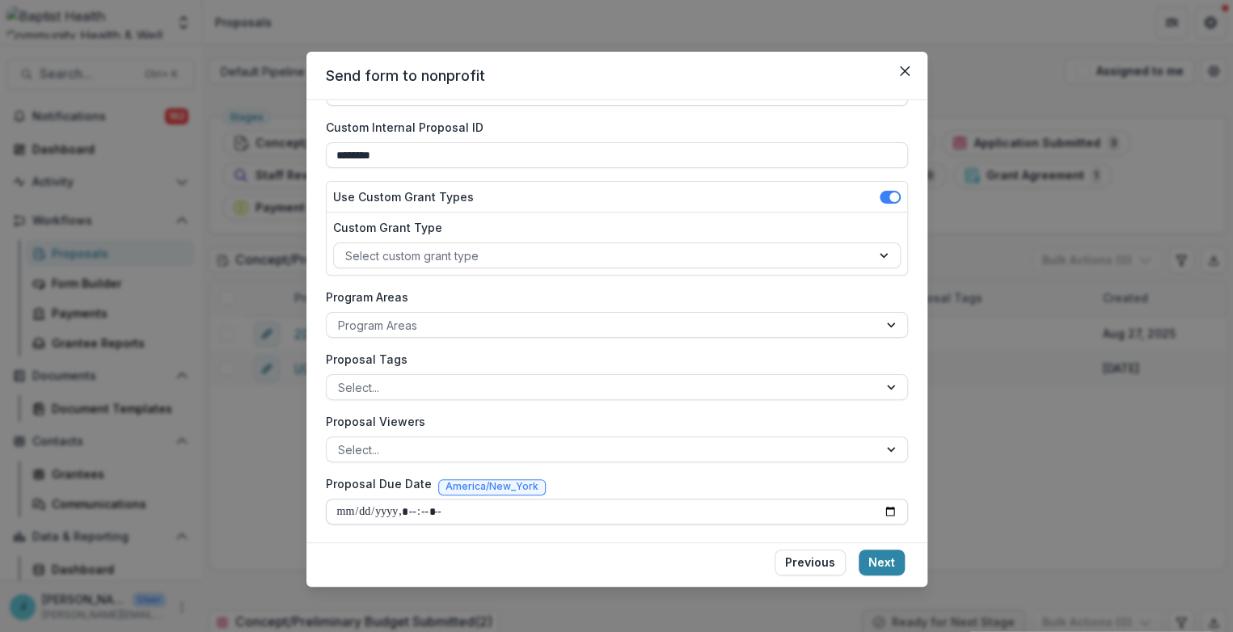
drag, startPoint x: 340, startPoint y: 509, endPoint x: 374, endPoint y: 499, distance: 35.3
click at [340, 509] on input "Proposal Due Date" at bounding box center [617, 512] width 582 height 26
type input "**********"
click at [889, 559] on button "Next" at bounding box center [882, 563] width 46 height 26
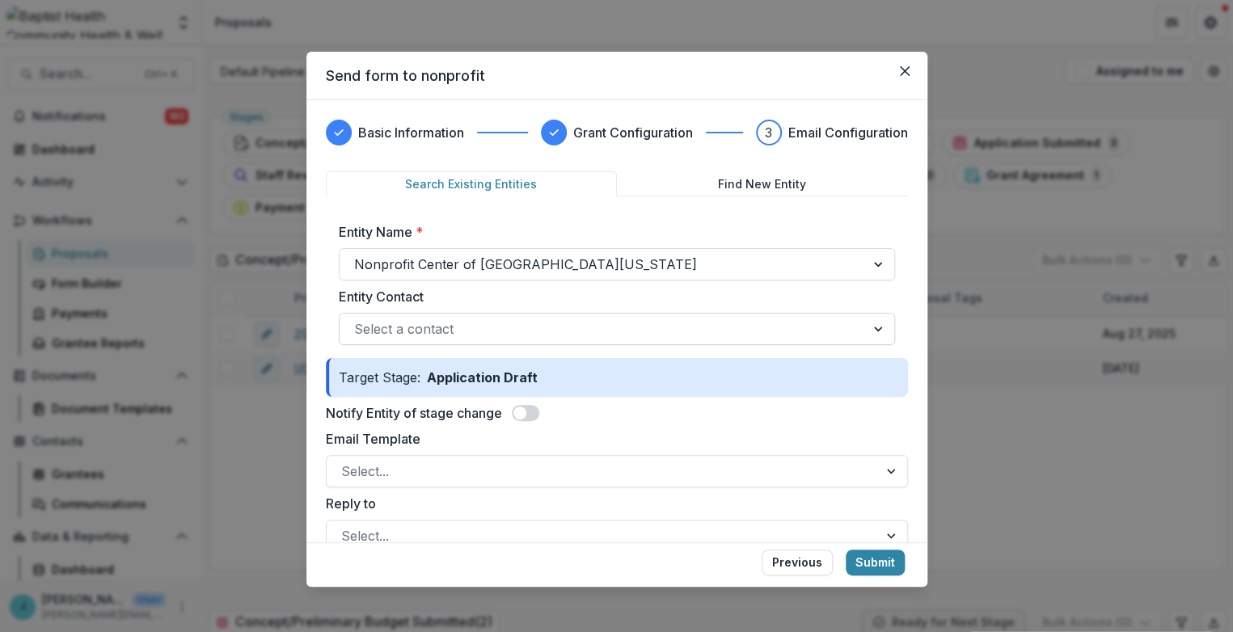
click at [393, 321] on div at bounding box center [602, 329] width 496 height 23
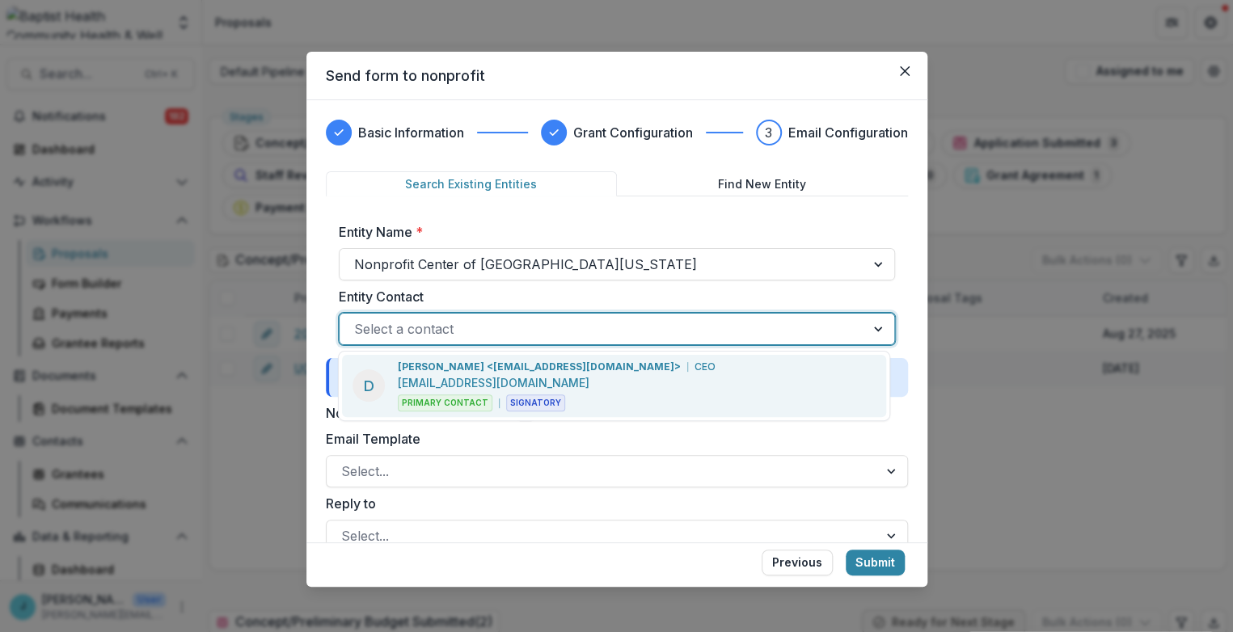
click at [425, 377] on p "[EMAIL_ADDRESS][DOMAIN_NAME]" at bounding box center [494, 382] width 192 height 17
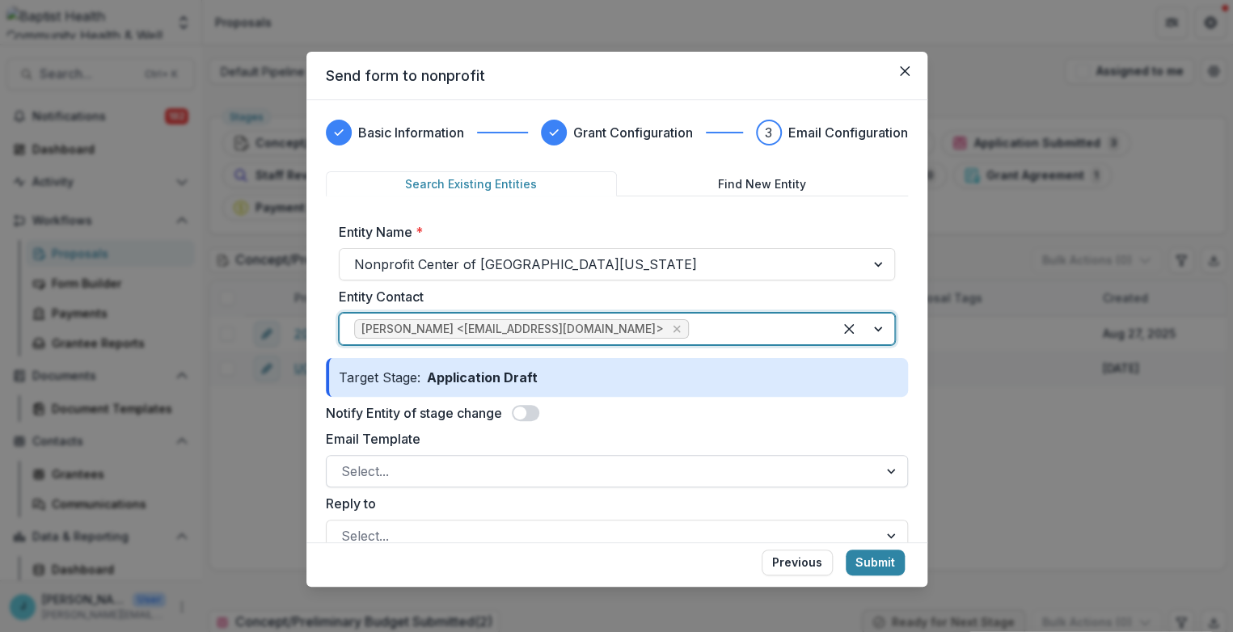
click at [372, 467] on div at bounding box center [602, 471] width 522 height 23
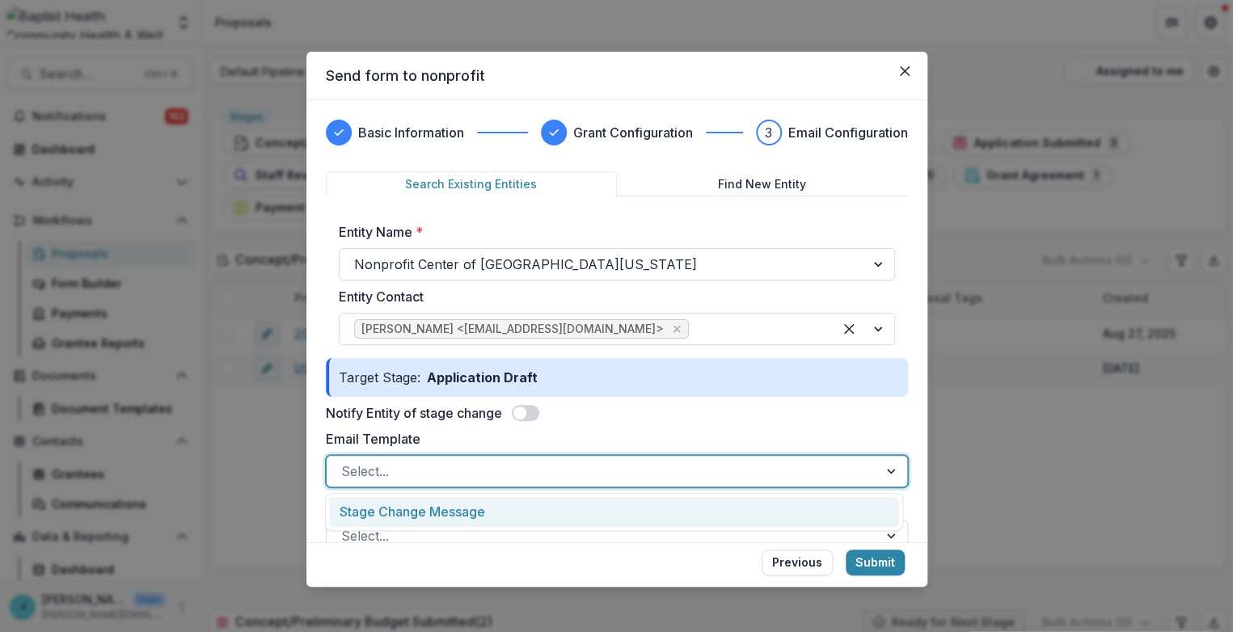
click at [378, 508] on div "Stage Change Message" at bounding box center [613, 512] width 569 height 30
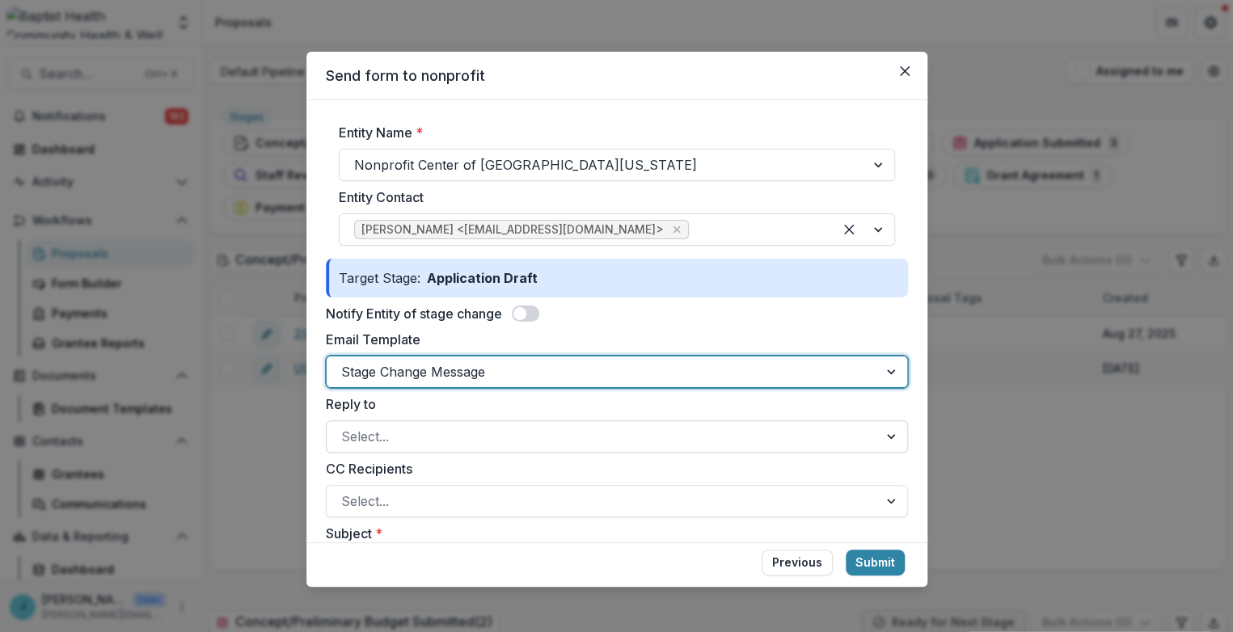
scroll to position [179, 0]
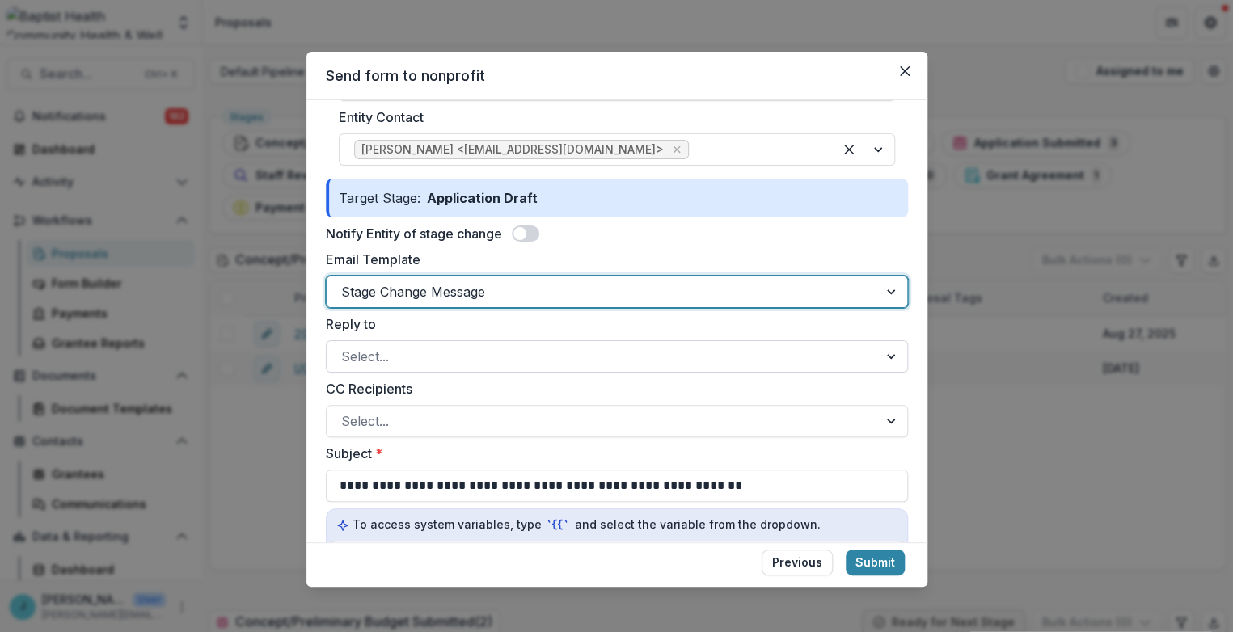
click at [385, 350] on div at bounding box center [602, 356] width 522 height 23
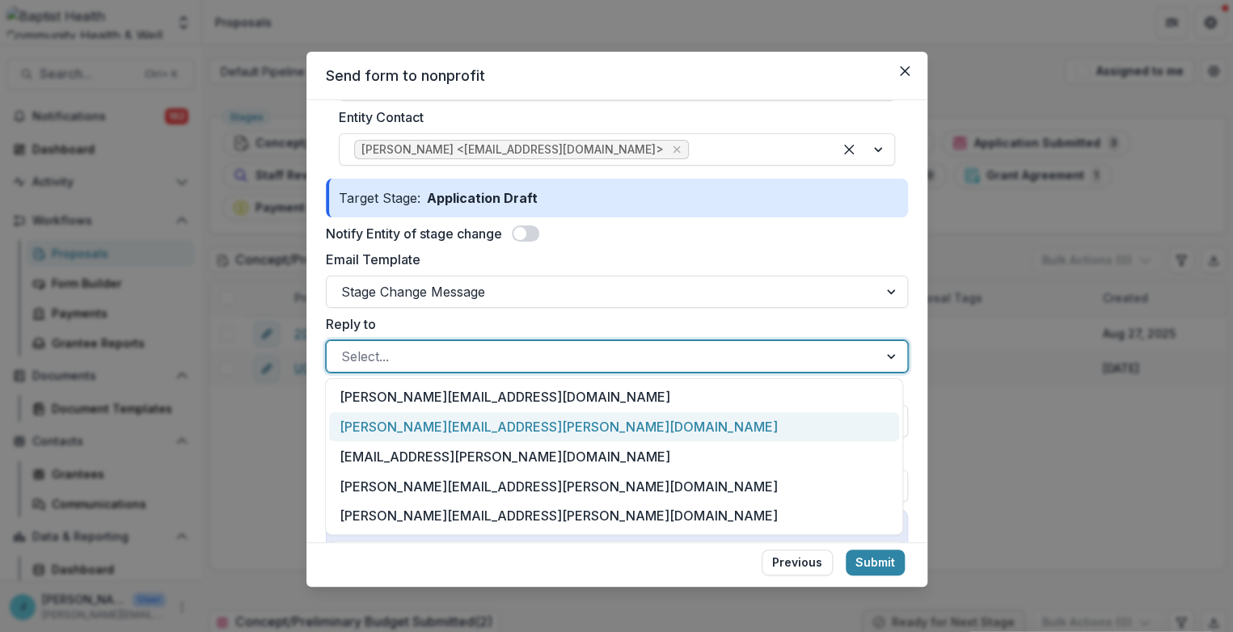
click at [369, 426] on div "[PERSON_NAME][EMAIL_ADDRESS][PERSON_NAME][DOMAIN_NAME]" at bounding box center [613, 427] width 569 height 30
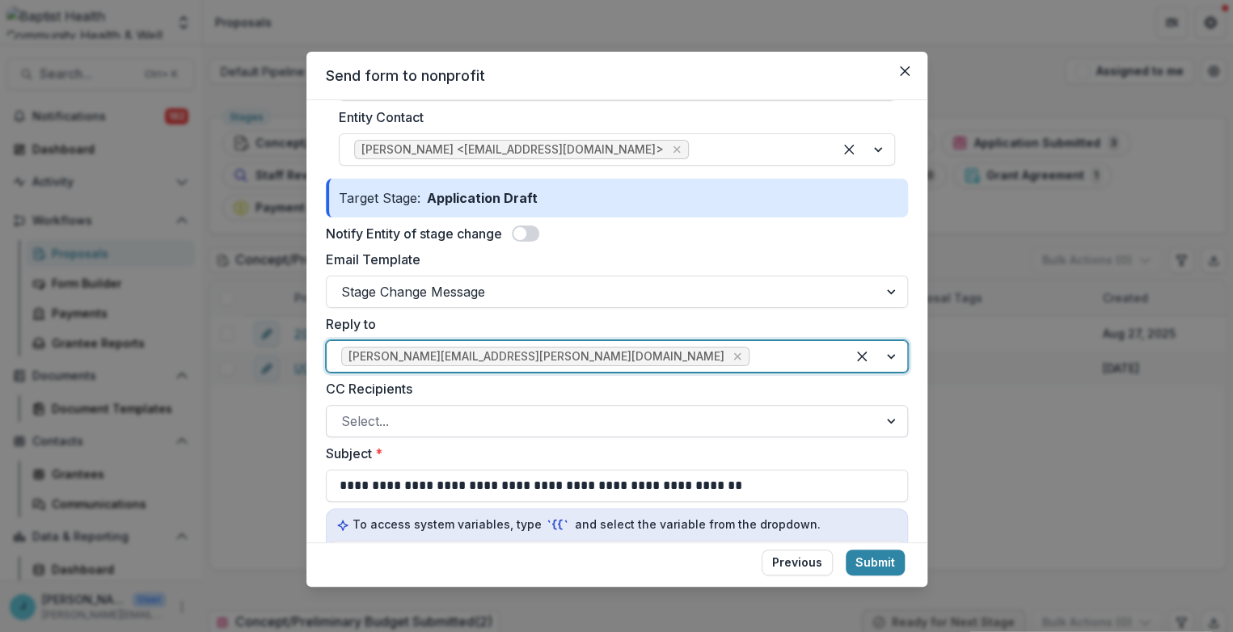
scroll to position [269, 0]
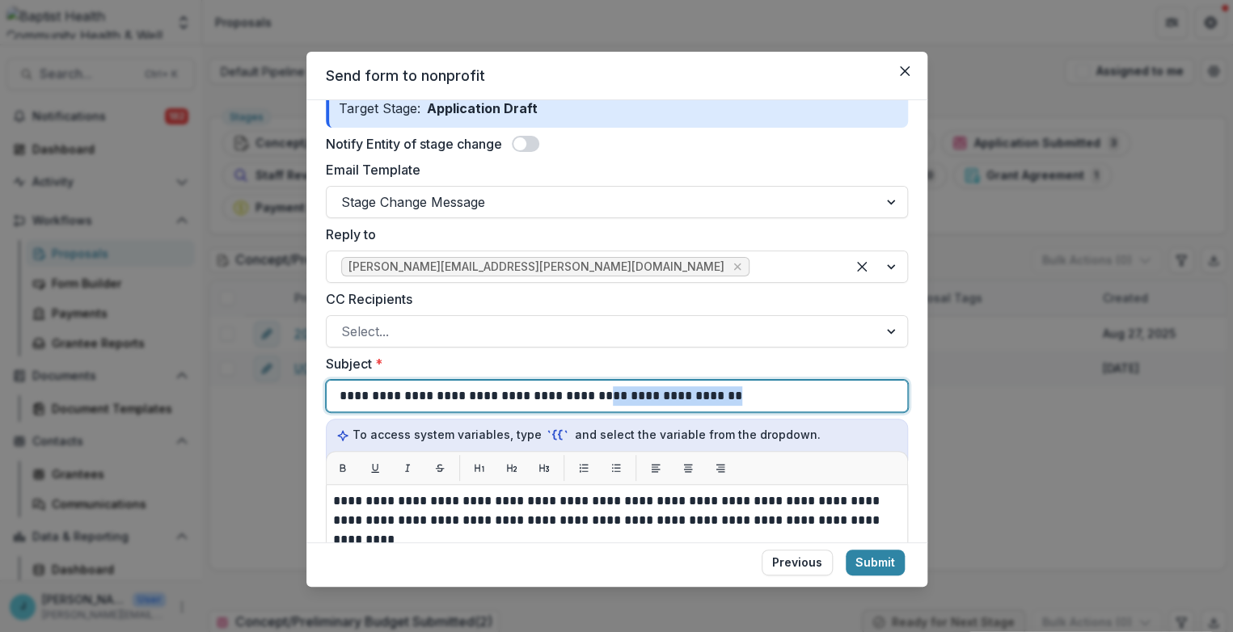
drag, startPoint x: 582, startPoint y: 396, endPoint x: 723, endPoint y: 393, distance: 140.7
click at [723, 393] on div "**********" at bounding box center [617, 396] width 555 height 31
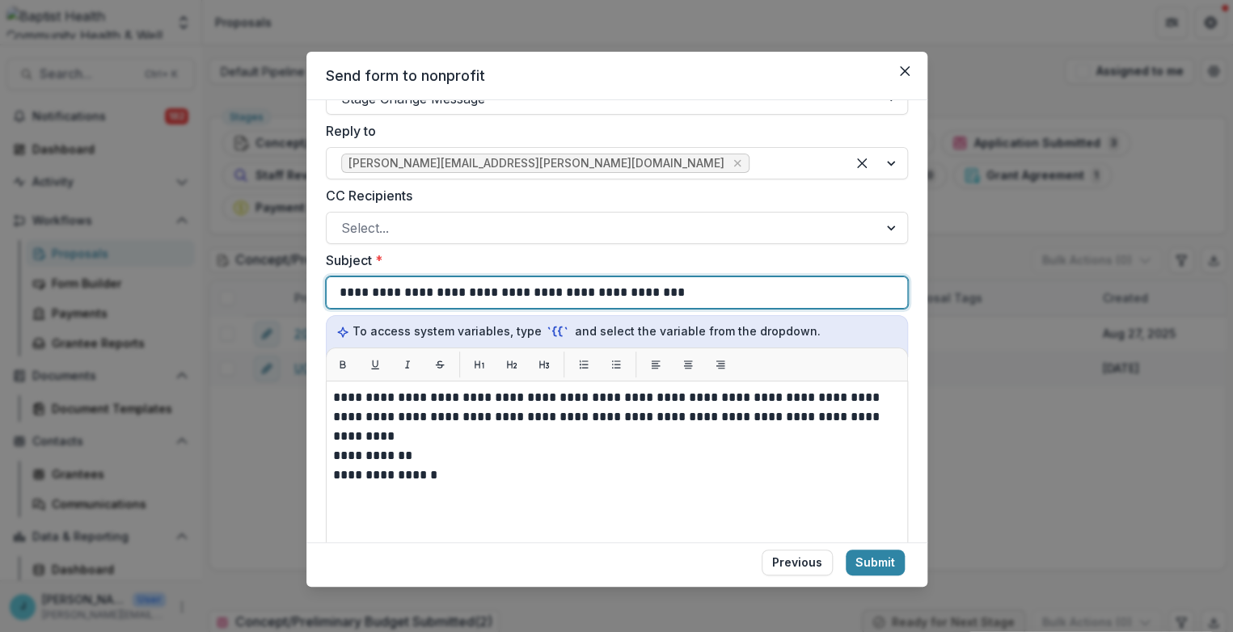
scroll to position [449, 0]
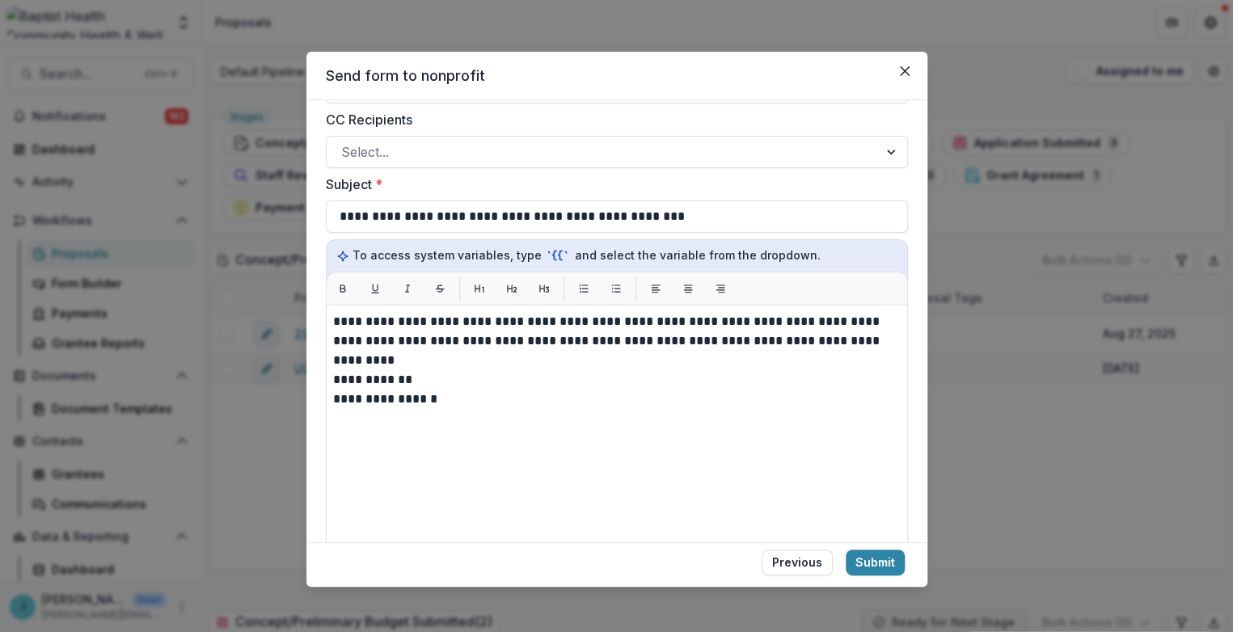
drag, startPoint x: 331, startPoint y: 319, endPoint x: 462, endPoint y: 356, distance: 136.2
click at [460, 357] on div "**********" at bounding box center [617, 507] width 582 height 404
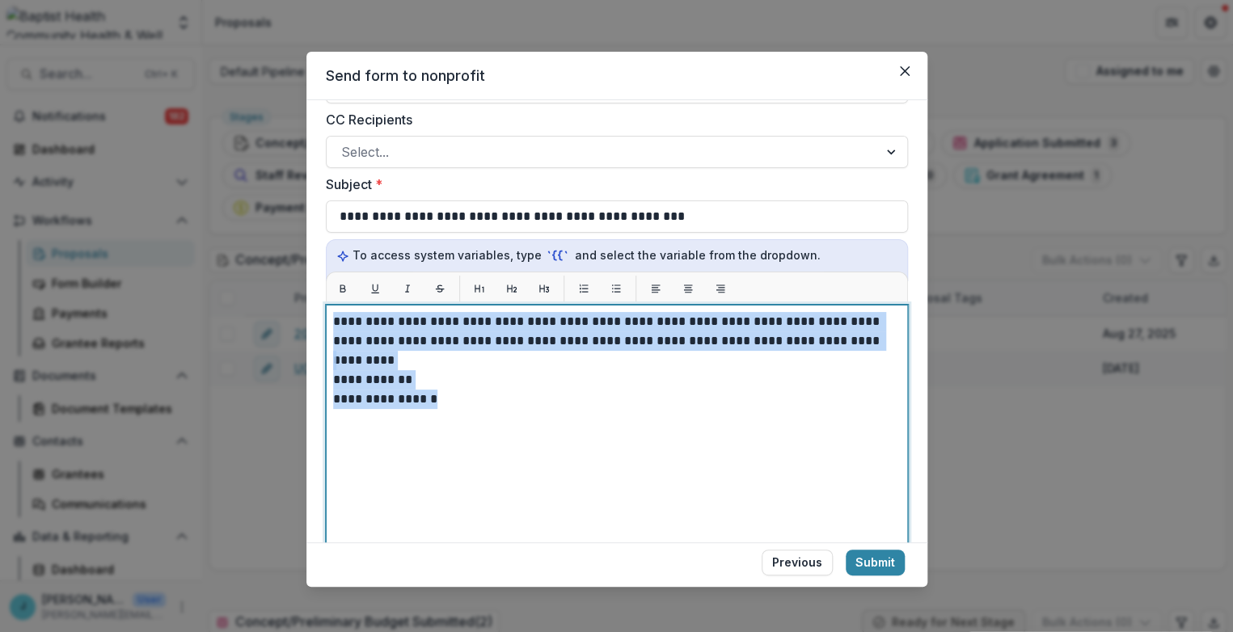
drag, startPoint x: 468, startPoint y: 405, endPoint x: 332, endPoint y: 312, distance: 164.6
click at [333, 312] on div "**********" at bounding box center [617, 507] width 568 height 390
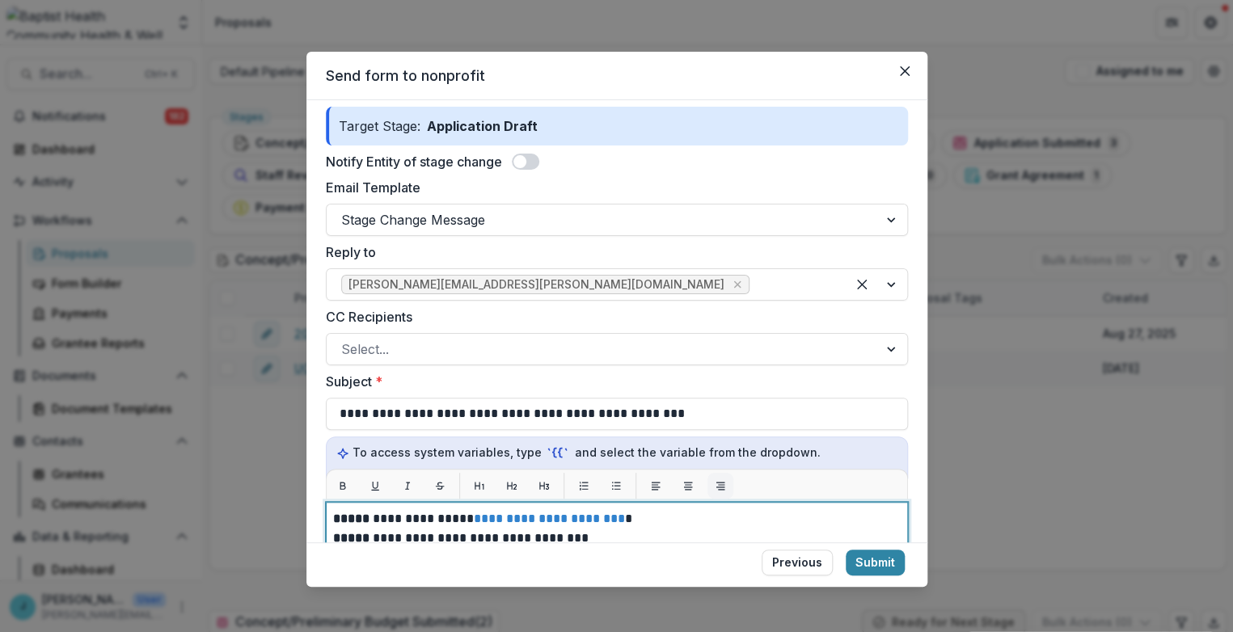
scroll to position [342, 0]
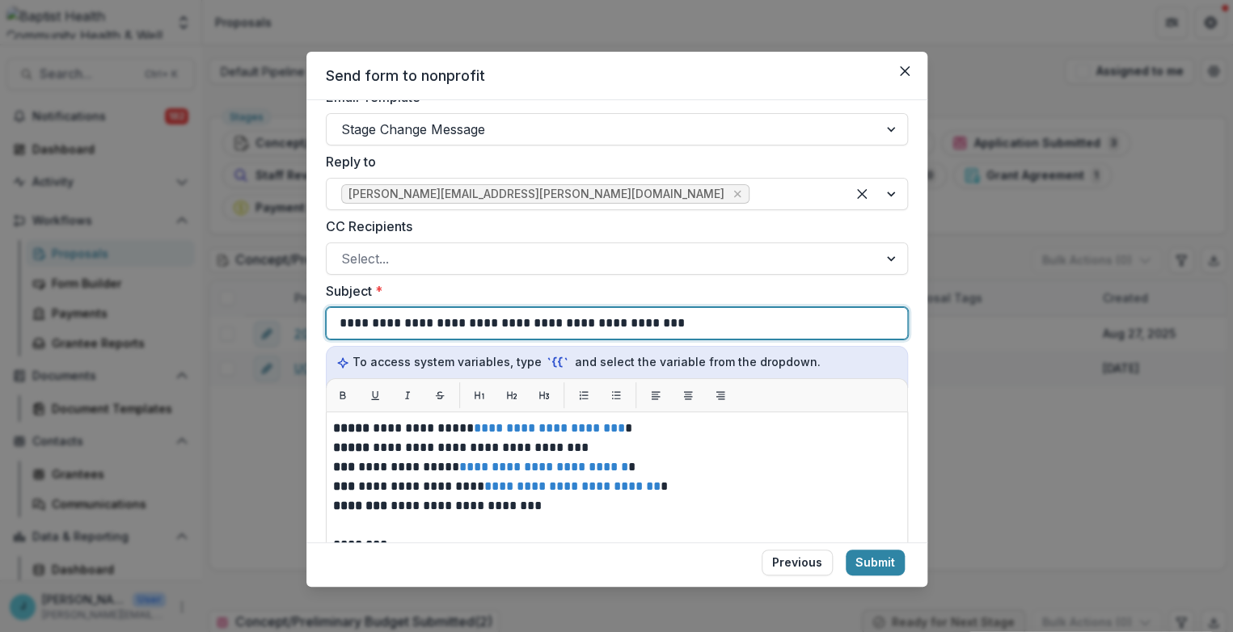
click at [660, 321] on div "**********" at bounding box center [617, 323] width 555 height 31
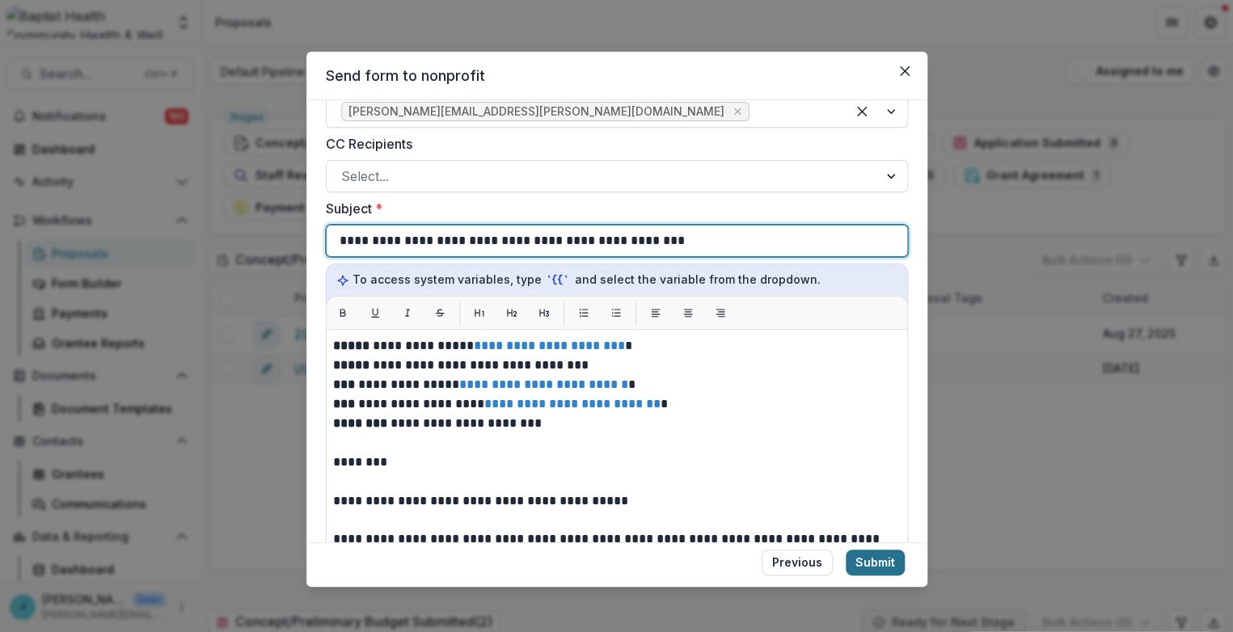
scroll to position [432, 0]
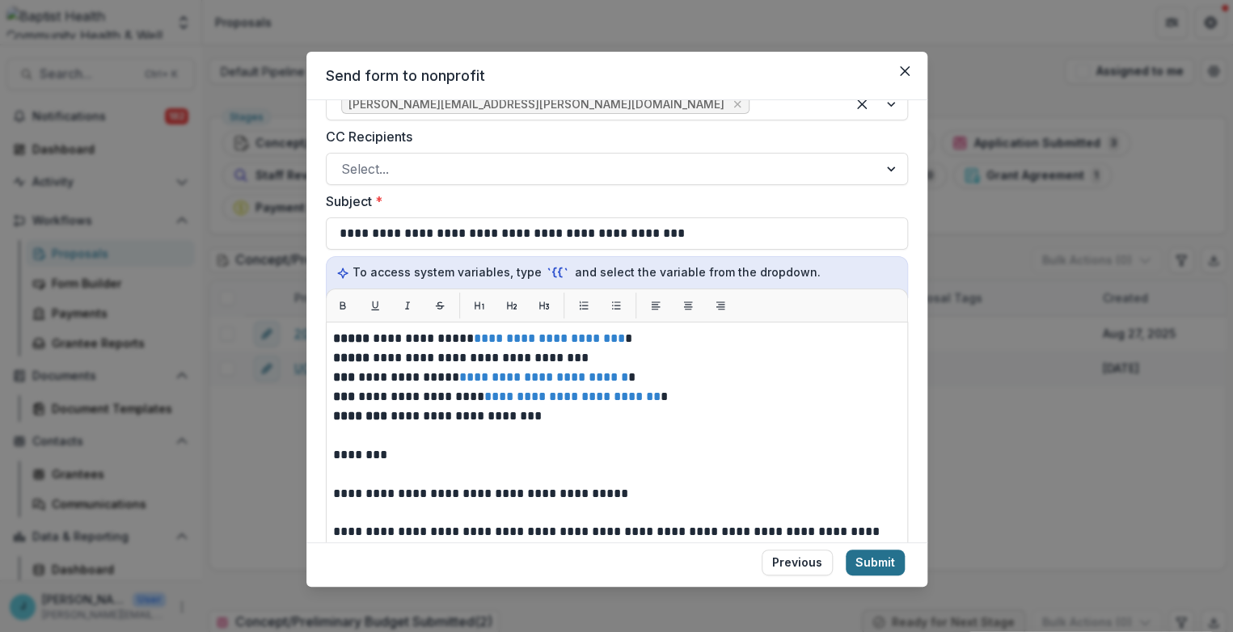
click at [868, 560] on button "Submit" at bounding box center [875, 563] width 59 height 26
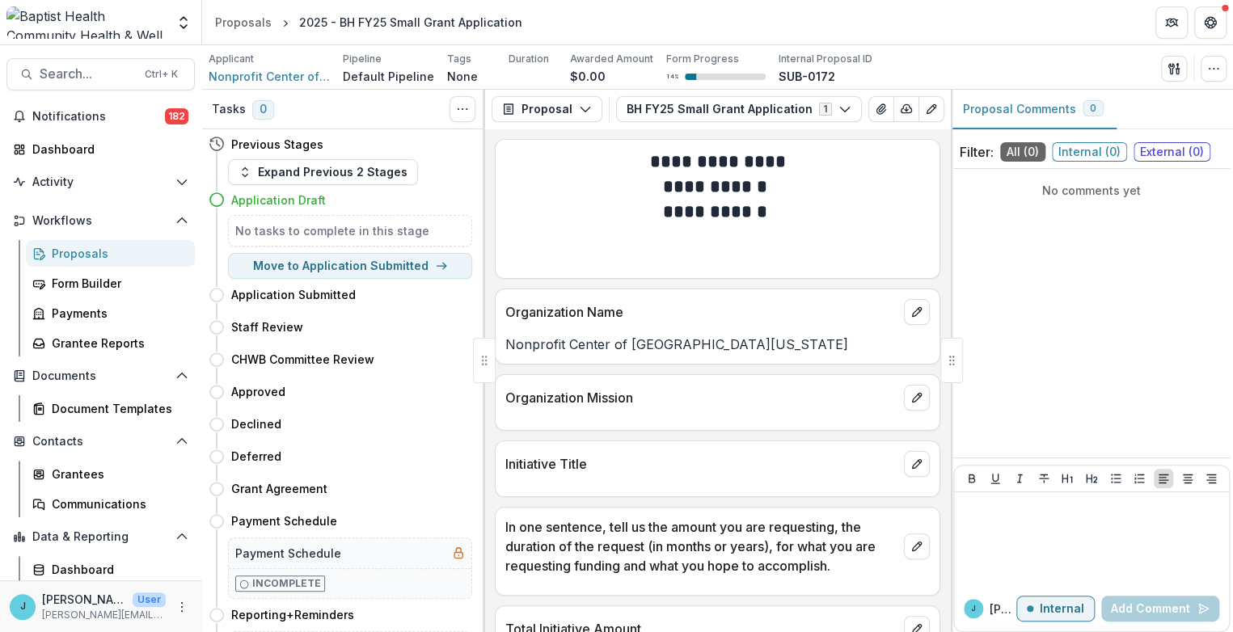
click at [81, 250] on div "Proposals" at bounding box center [117, 253] width 130 height 17
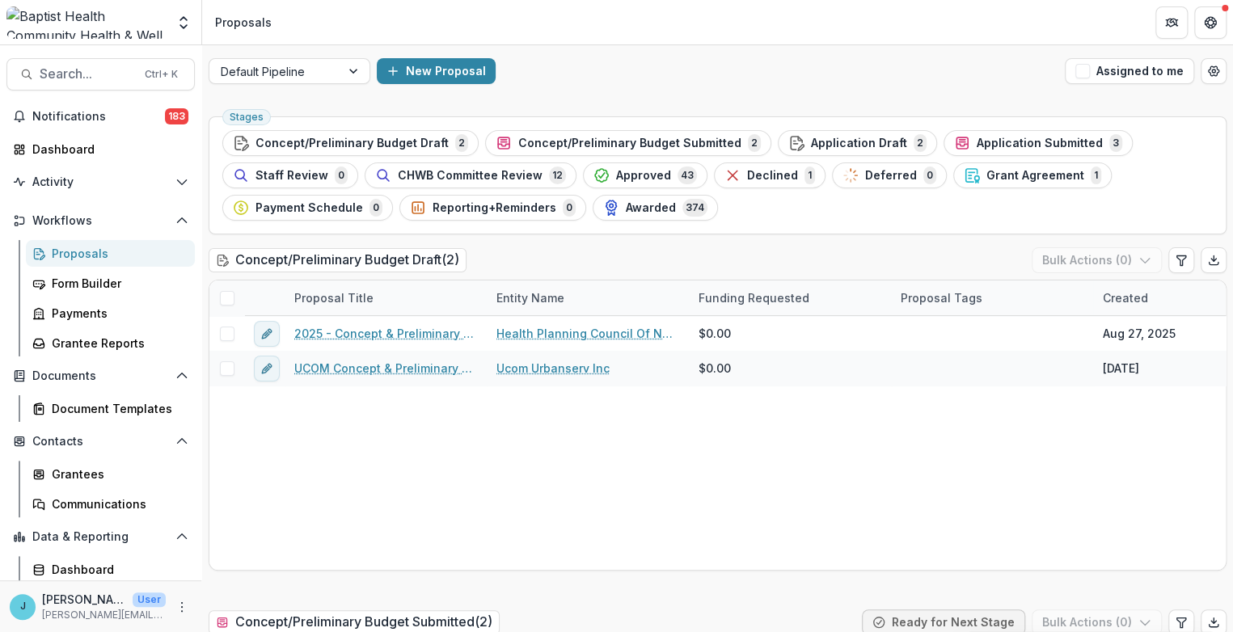
click at [74, 251] on div "Proposals" at bounding box center [117, 253] width 130 height 17
click at [482, 173] on span "CHWB Committee Review" at bounding box center [470, 176] width 145 height 14
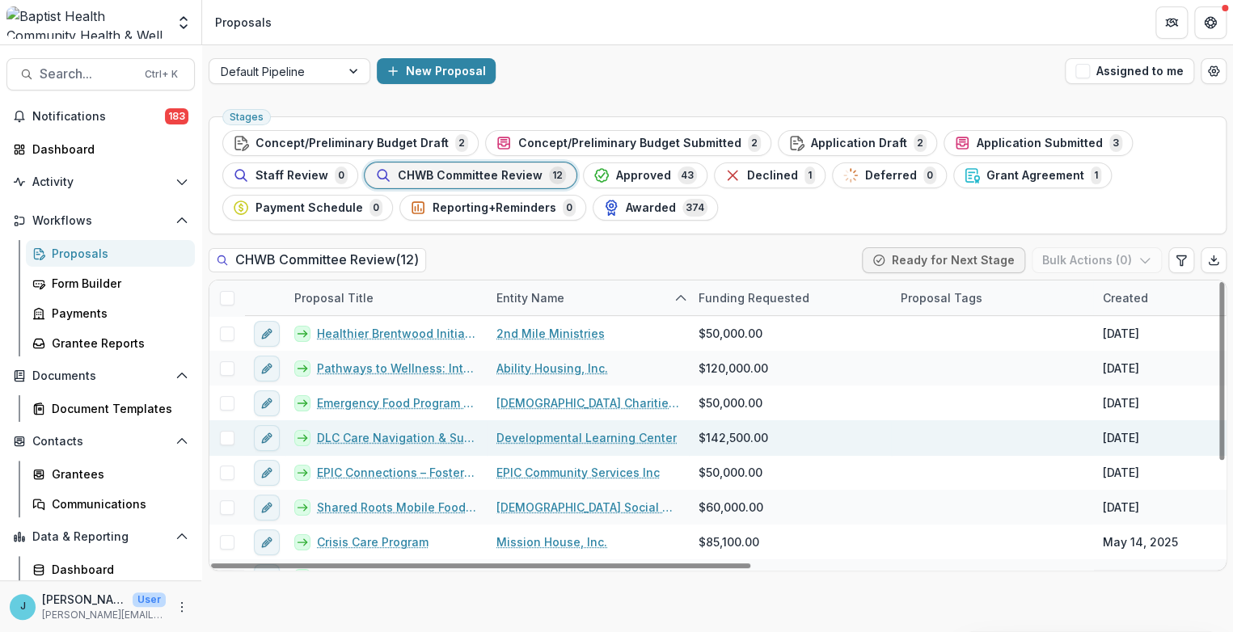
click at [361, 434] on link "DLC Care Navigation & Support" at bounding box center [397, 437] width 160 height 17
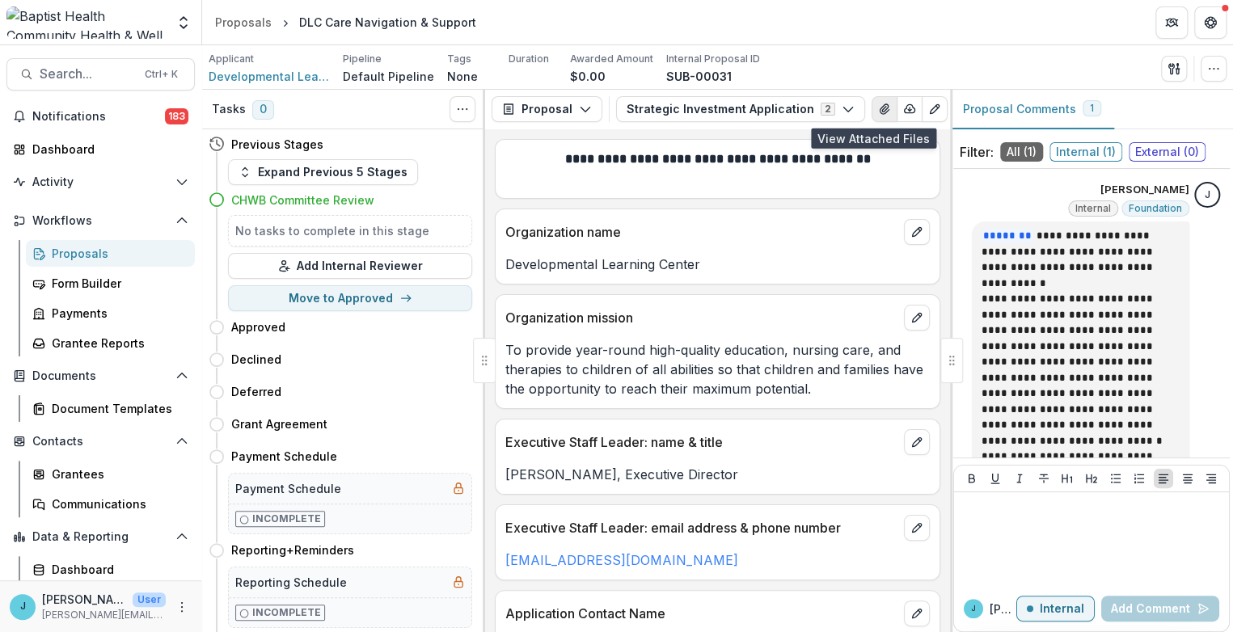
click at [880, 110] on icon "View Attached Files" at bounding box center [884, 109] width 9 height 10
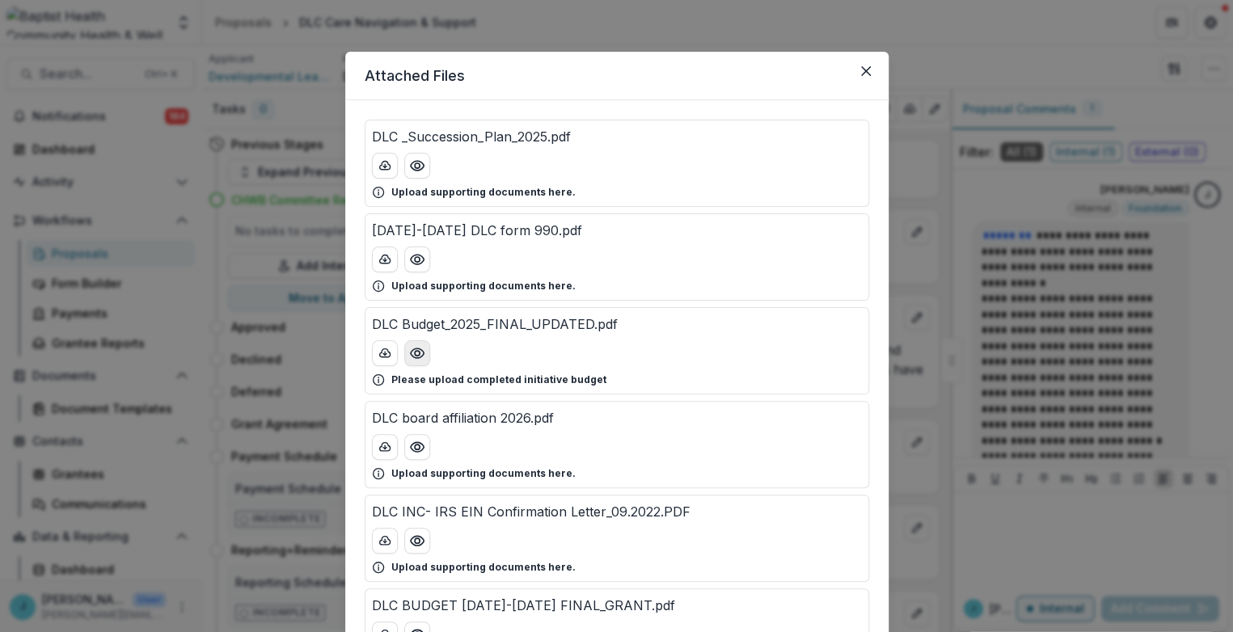
click at [415, 351] on circle "Preview DLC Budget_2025_FINAL_UPDATED.pdf" at bounding box center [416, 353] width 5 height 5
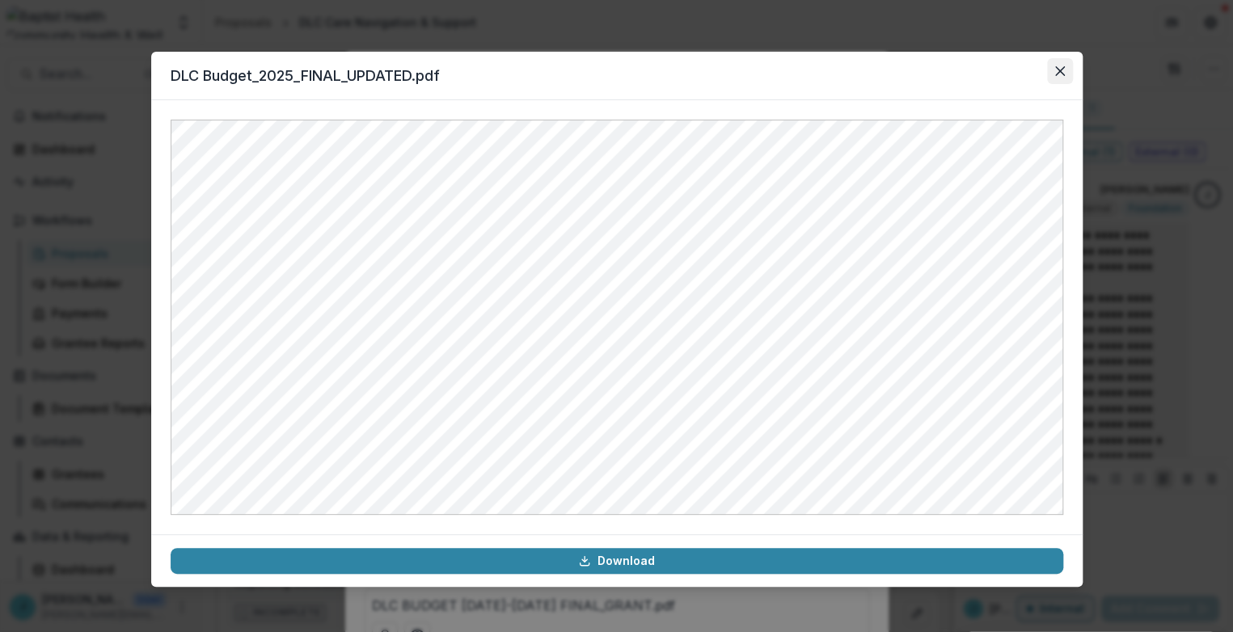
click at [1068, 70] on button "Close" at bounding box center [1060, 71] width 26 height 26
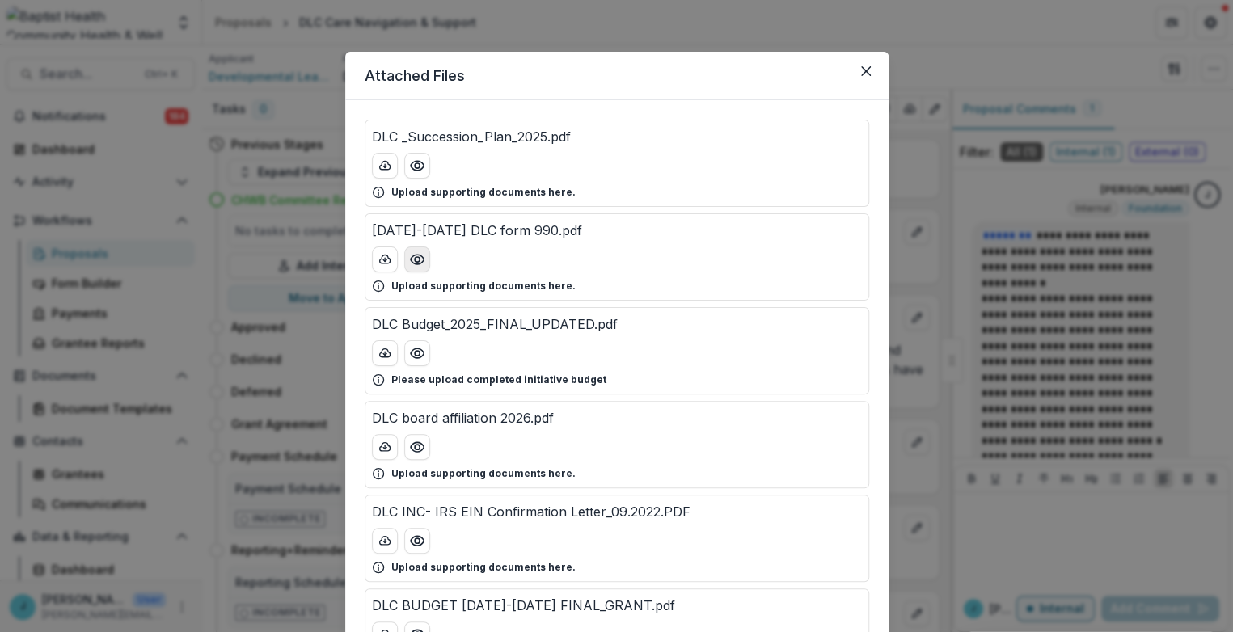
click at [415, 255] on icon "Preview 2023-2024 DLC form 990.pdf" at bounding box center [416, 260] width 13 height 10
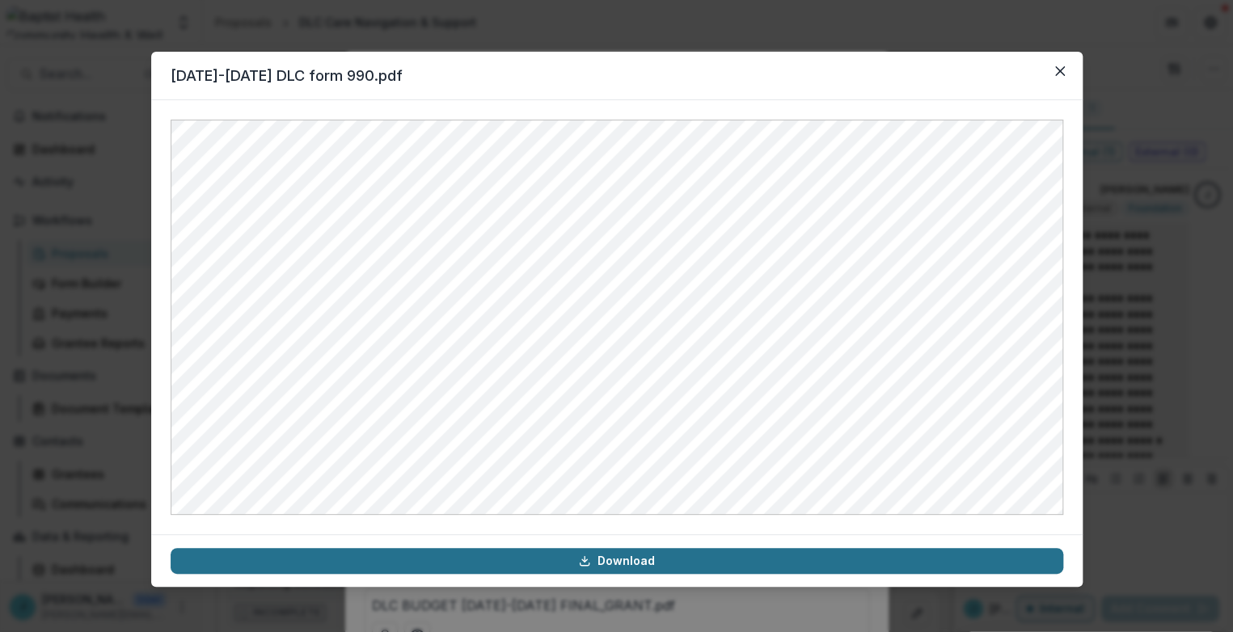
click at [614, 559] on link "Download" at bounding box center [617, 561] width 893 height 26
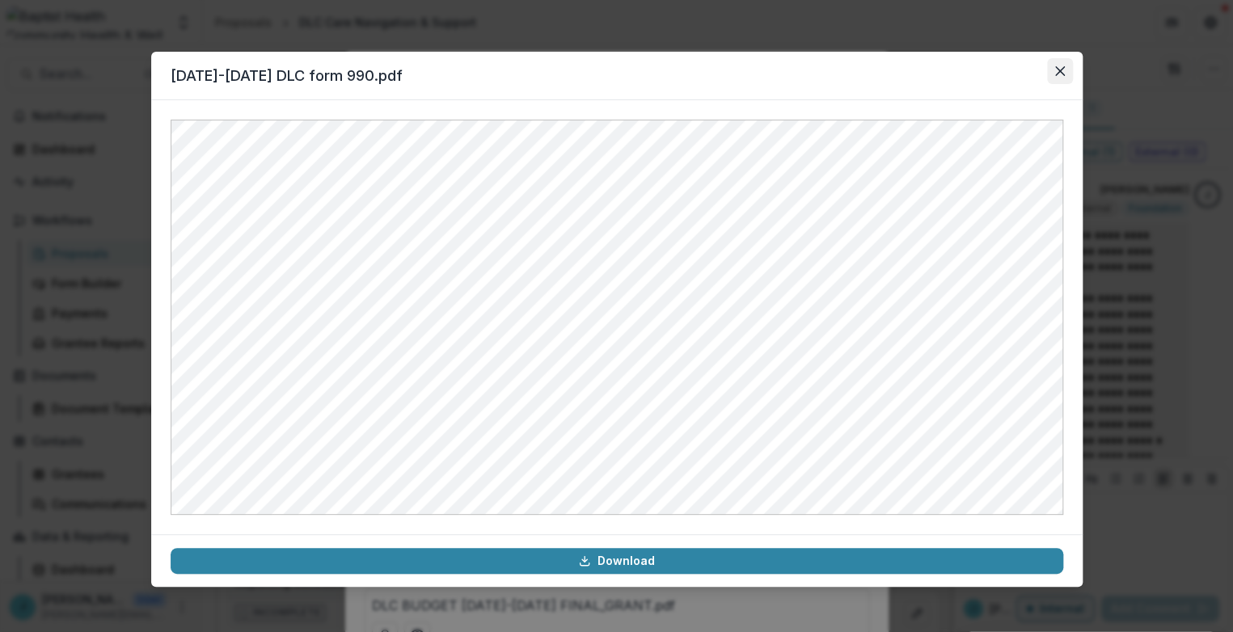
click at [1063, 67] on icon "Close" at bounding box center [1060, 71] width 10 height 10
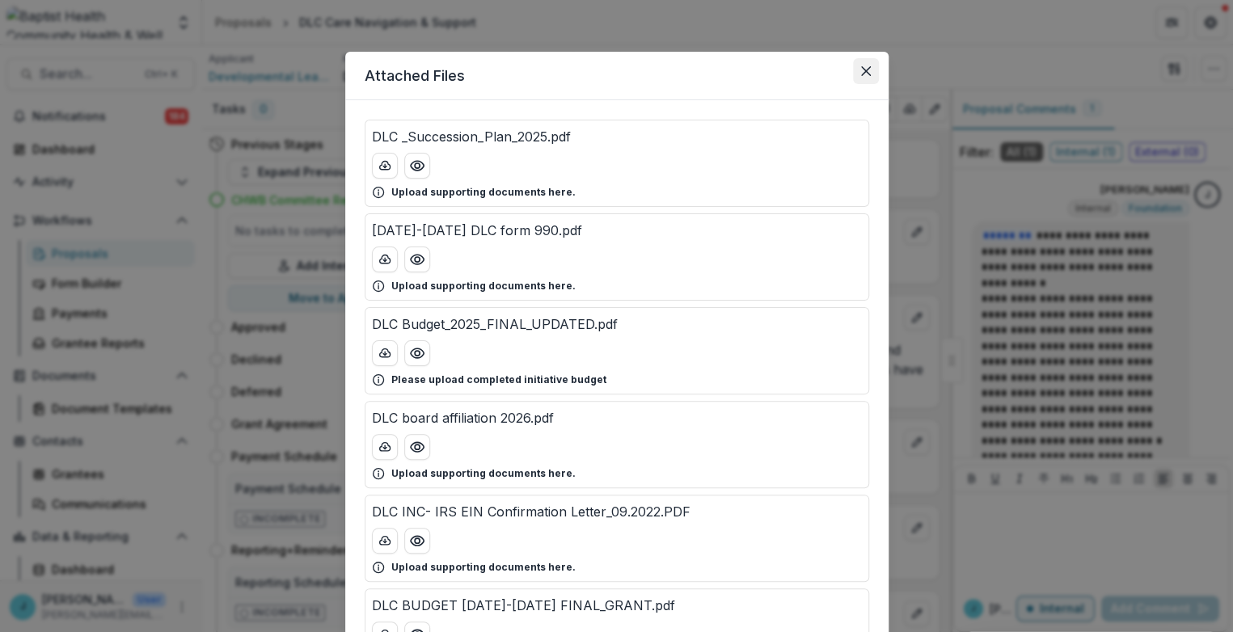
click at [863, 67] on icon "Close" at bounding box center [866, 71] width 10 height 10
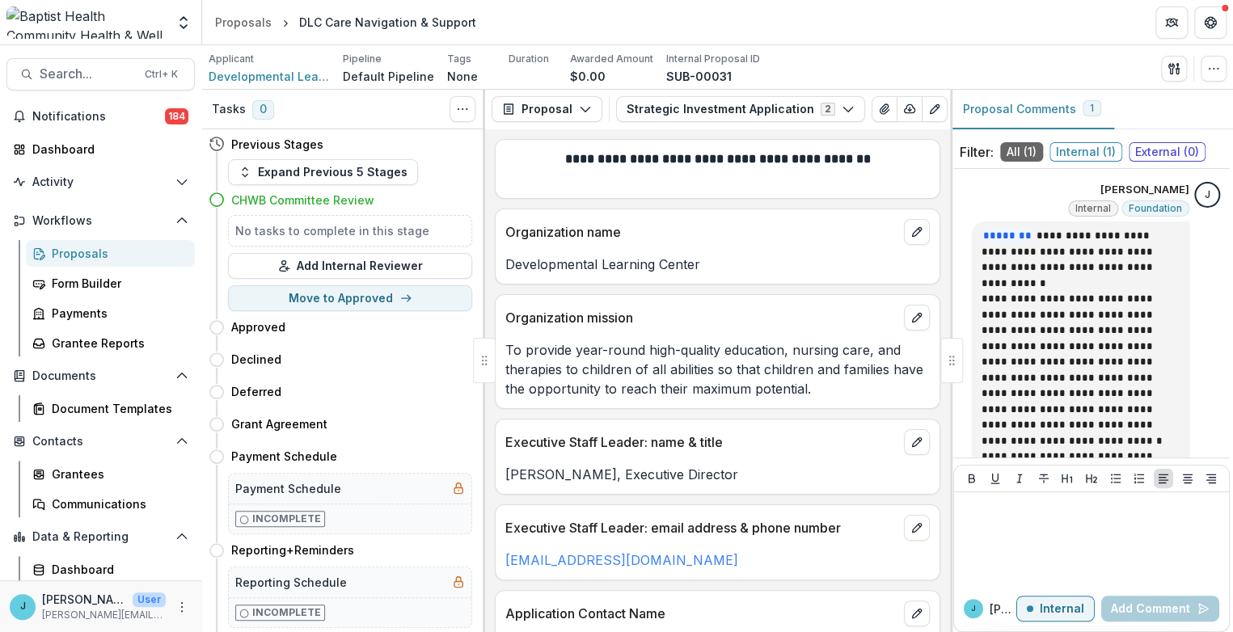
click at [70, 254] on div "Proposals" at bounding box center [117, 253] width 130 height 17
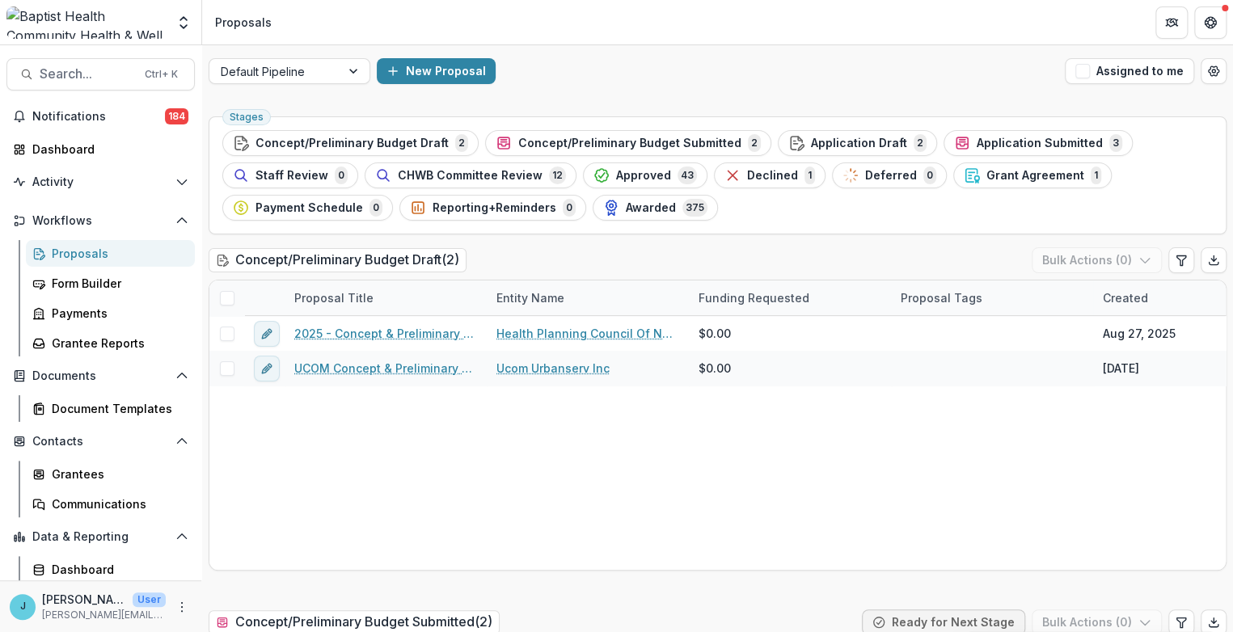
scroll to position [30, 0]
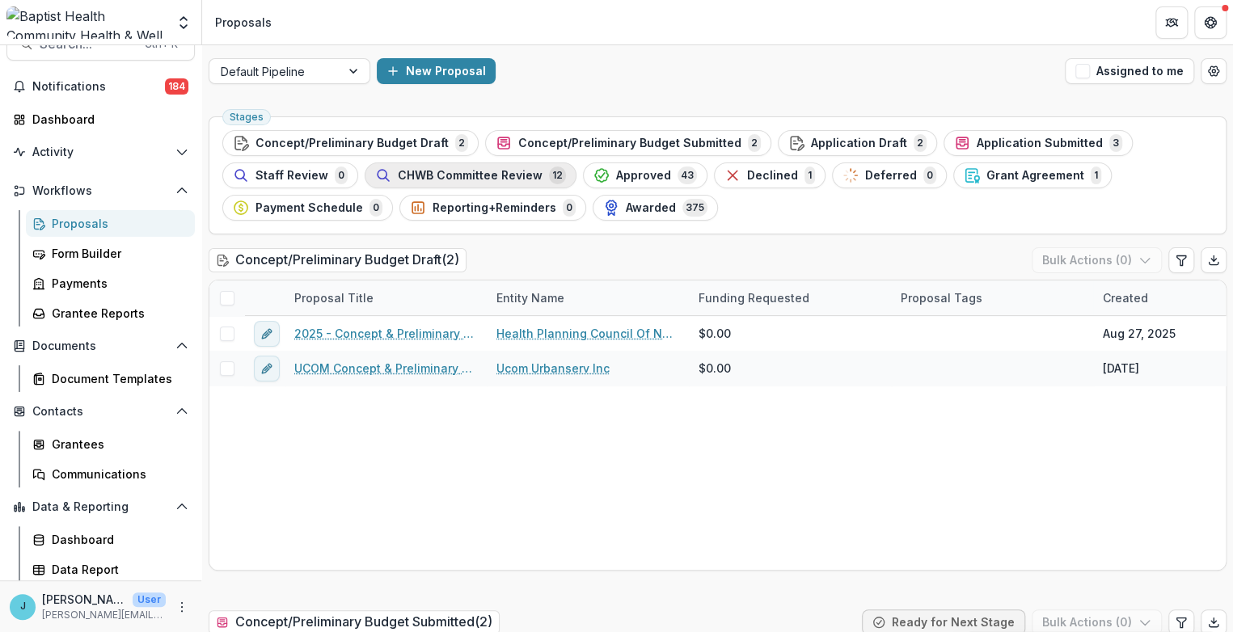
click at [470, 176] on span "CHWB Committee Review" at bounding box center [470, 176] width 145 height 14
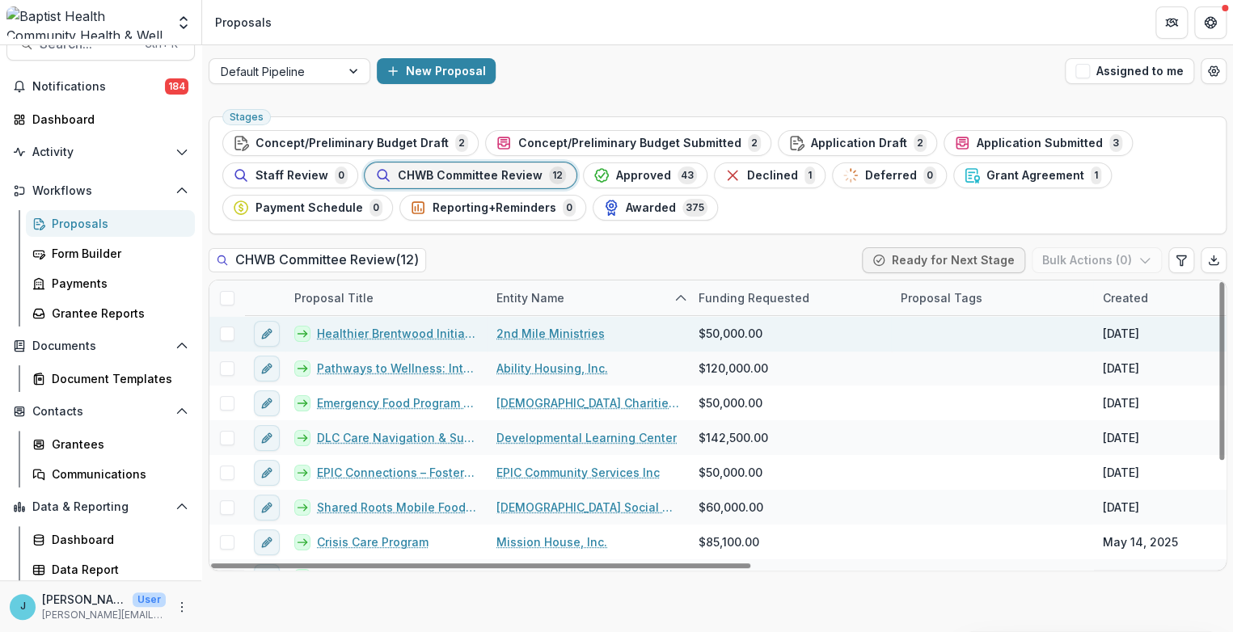
click at [427, 328] on link "Healthier Brentwood Initiatives" at bounding box center [397, 333] width 160 height 17
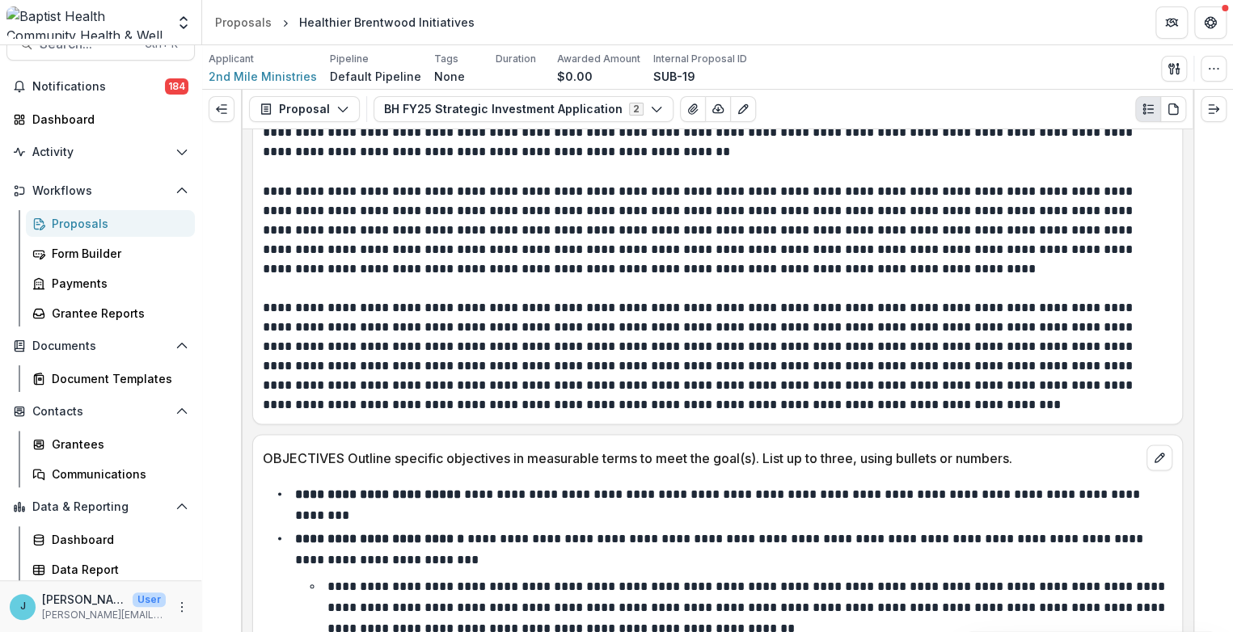
scroll to position [4401, 0]
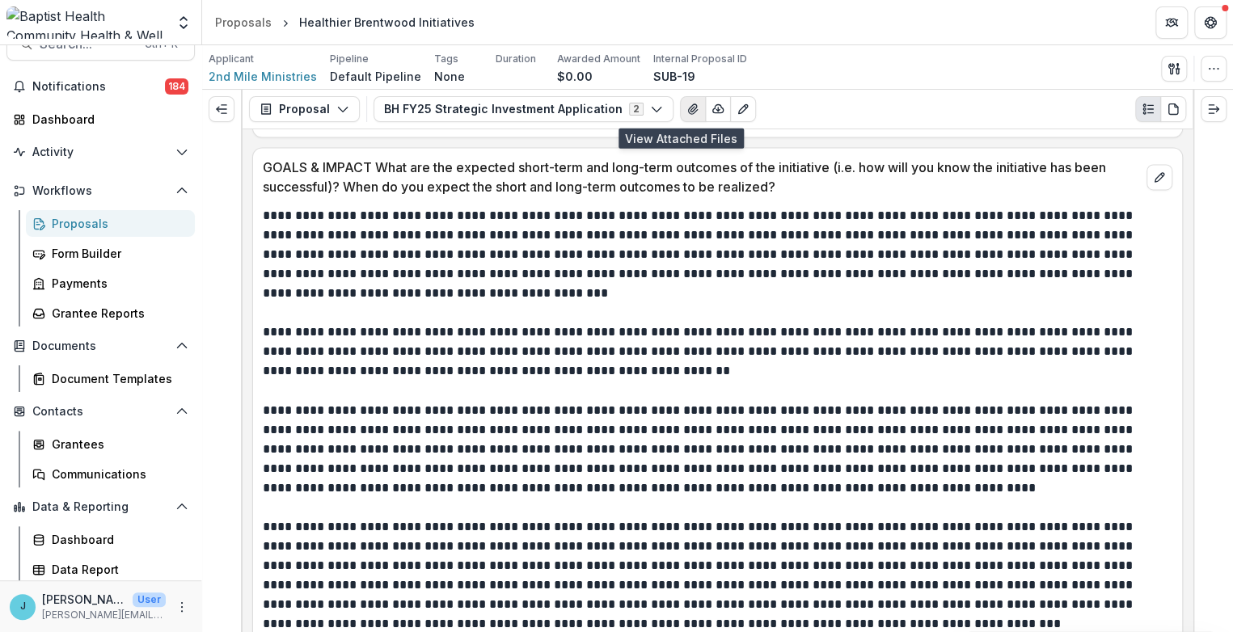
click at [686, 104] on icon "View Attached Files" at bounding box center [692, 109] width 13 height 13
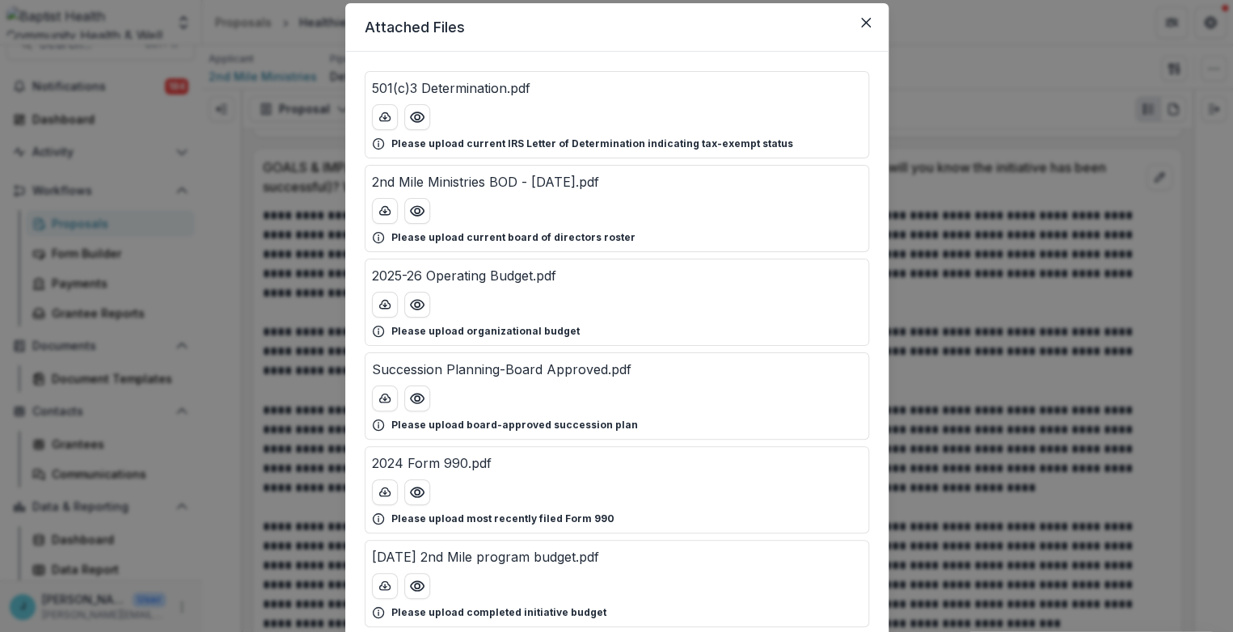
scroll to position [90, 0]
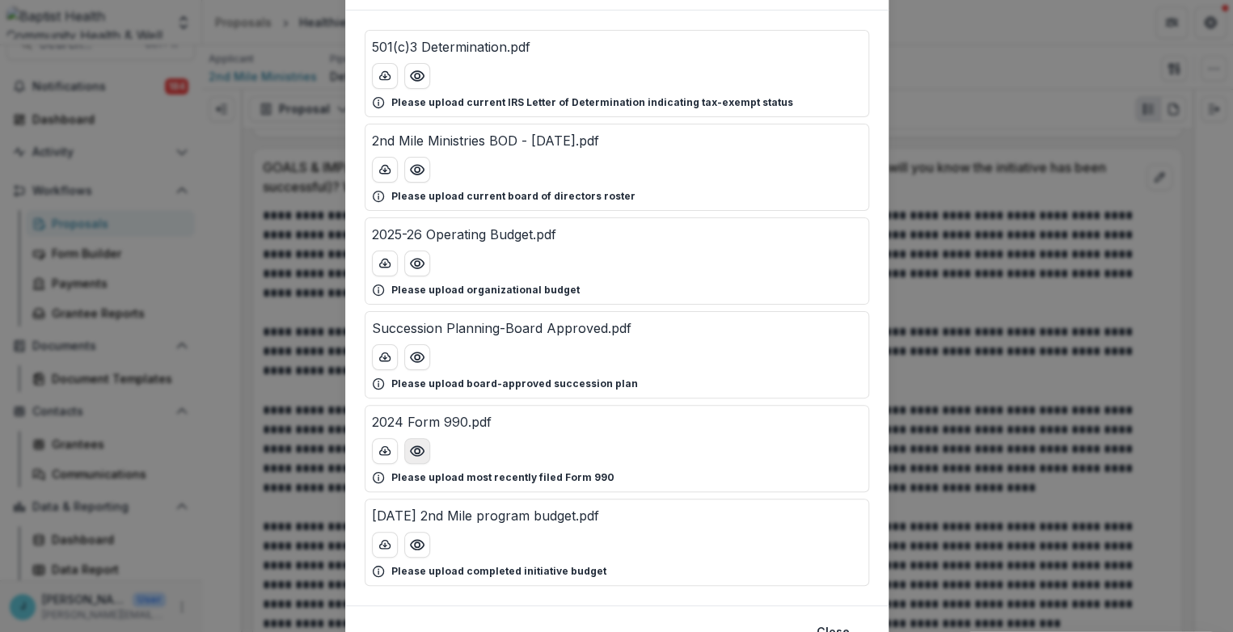
click at [413, 448] on icon "Preview 2024 Form 990.pdf" at bounding box center [417, 451] width 16 height 16
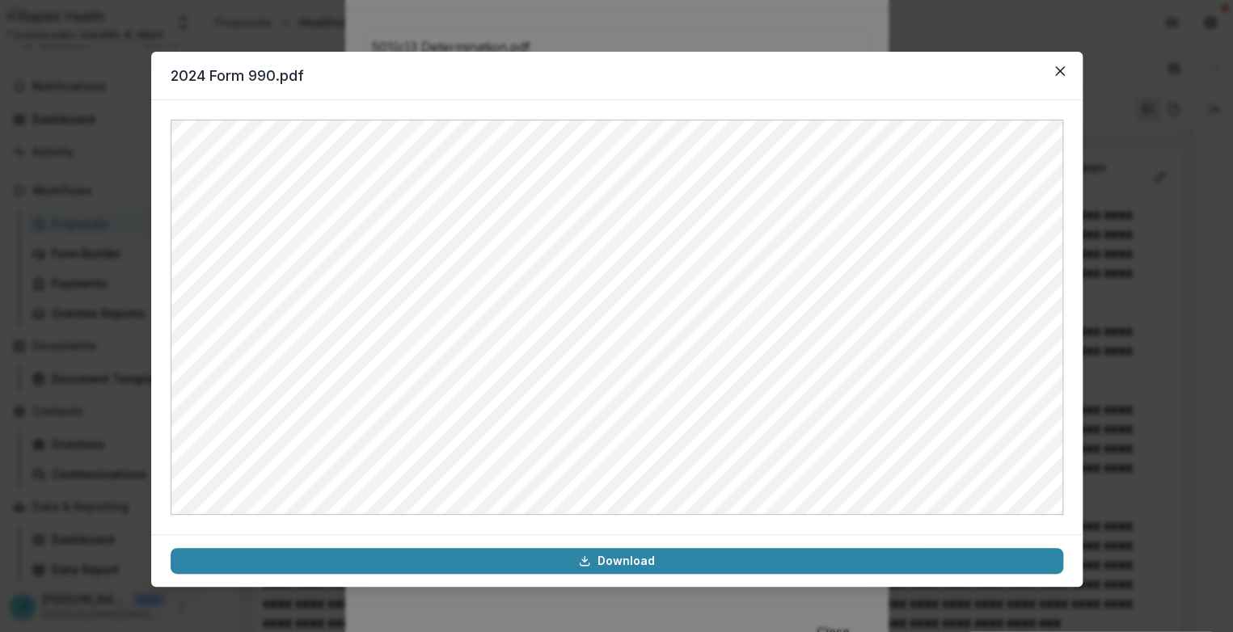
drag, startPoint x: 967, startPoint y: 68, endPoint x: 915, endPoint y: 36, distance: 61.0
click at [915, 36] on div "2024 Form 990.pdf Download" at bounding box center [616, 316] width 1233 height 632
click at [1063, 71] on icon "Close" at bounding box center [1060, 71] width 10 height 10
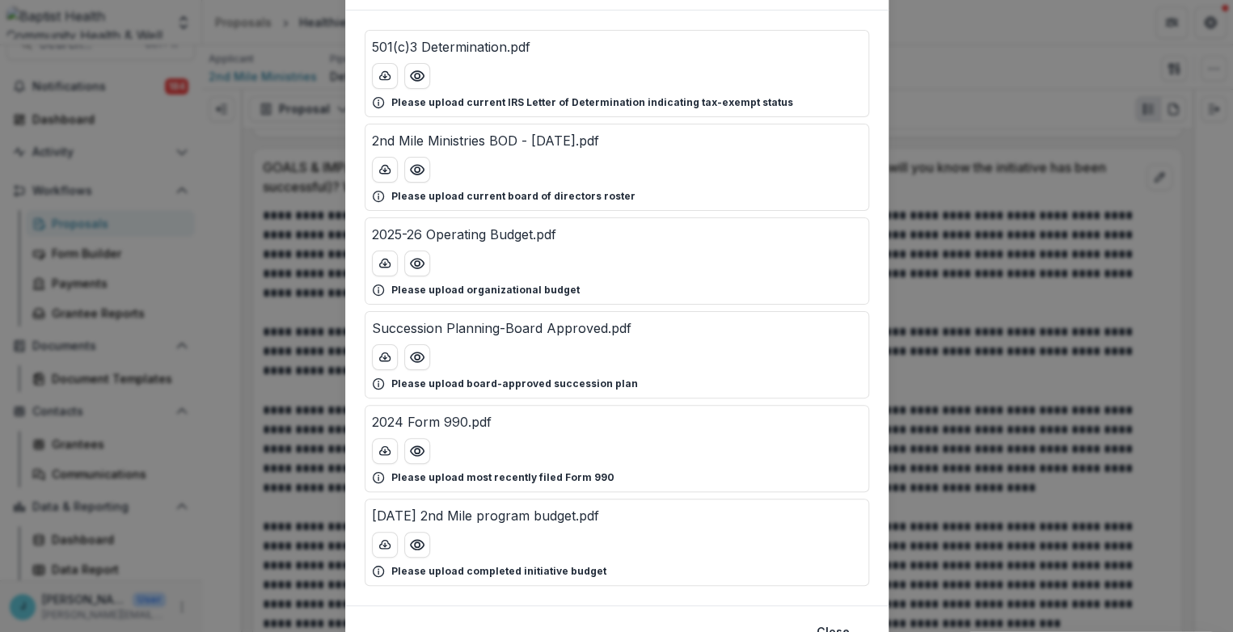
click at [956, 76] on div "Attached Files 501(c)3 Determination.pdf Please upload current IRS Letter of De…" at bounding box center [616, 316] width 1233 height 632
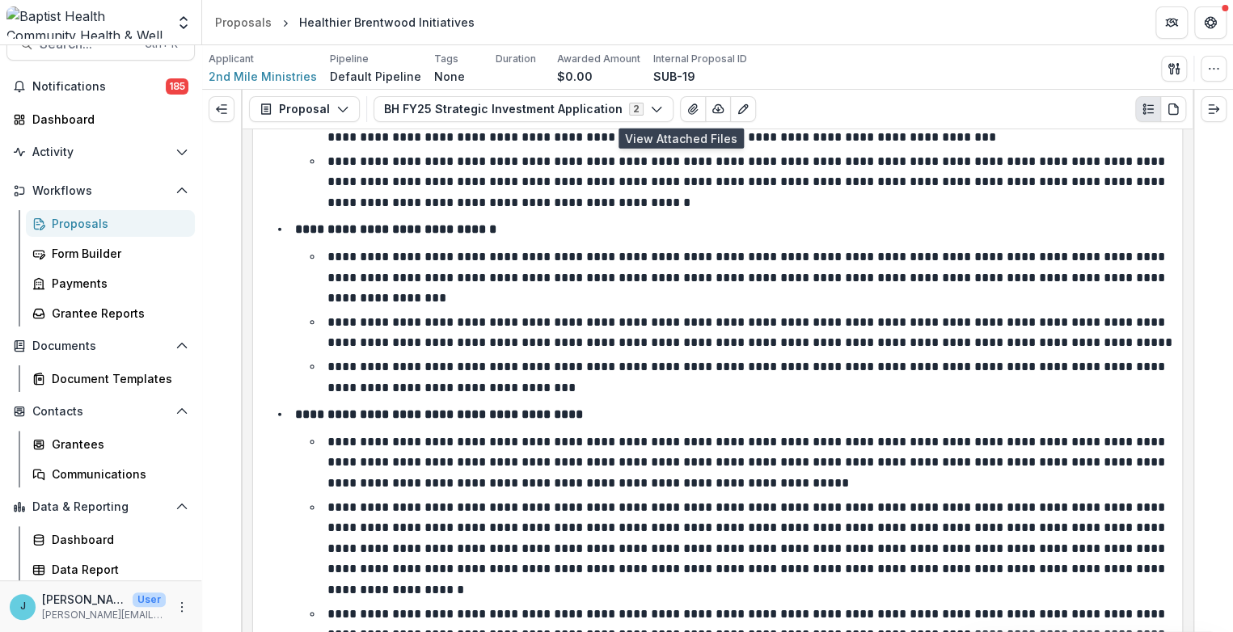
scroll to position [5479, 0]
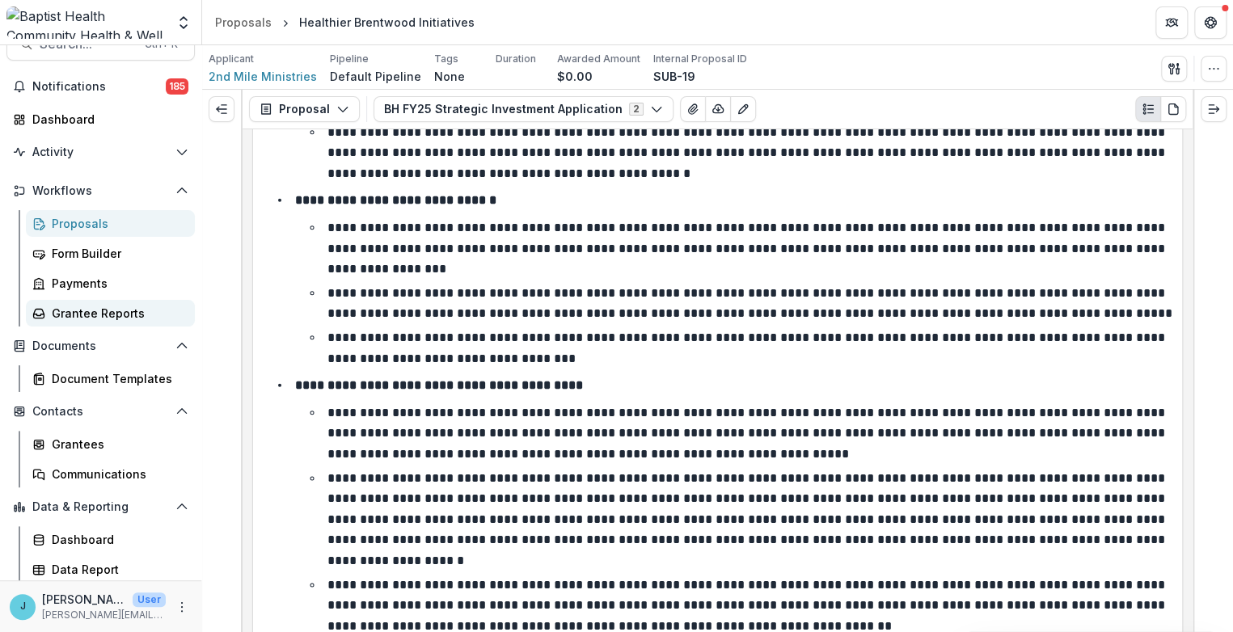
click at [91, 310] on div "Grantee Reports" at bounding box center [117, 313] width 130 height 17
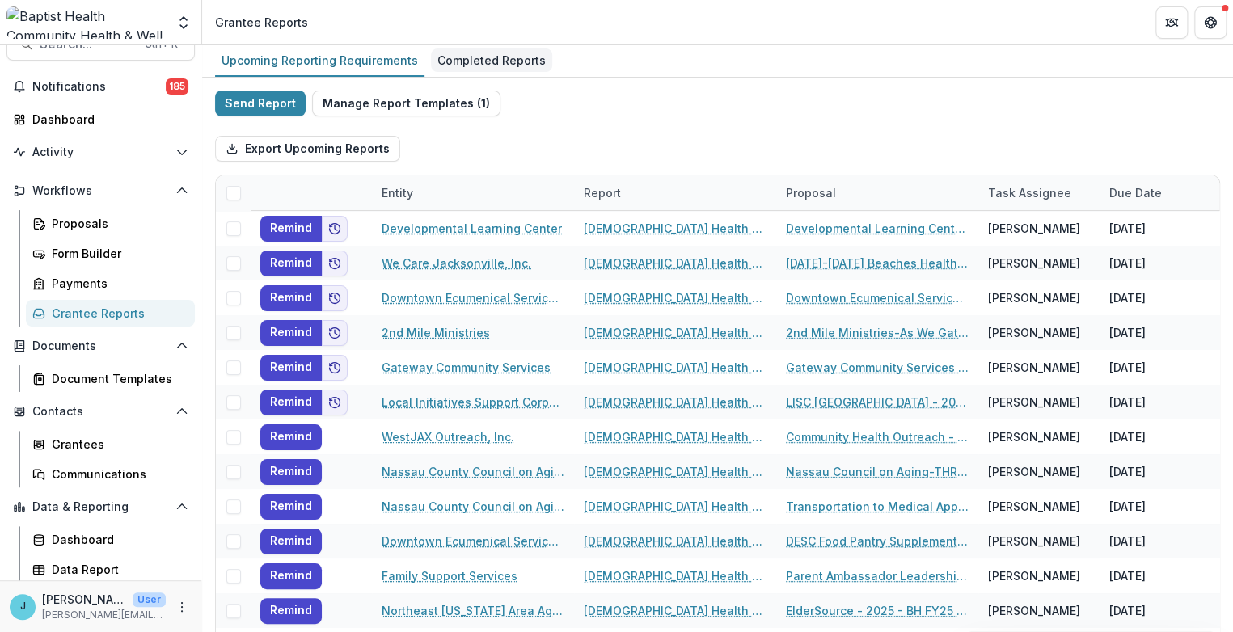
click at [494, 57] on div "Completed Reports" at bounding box center [491, 60] width 121 height 23
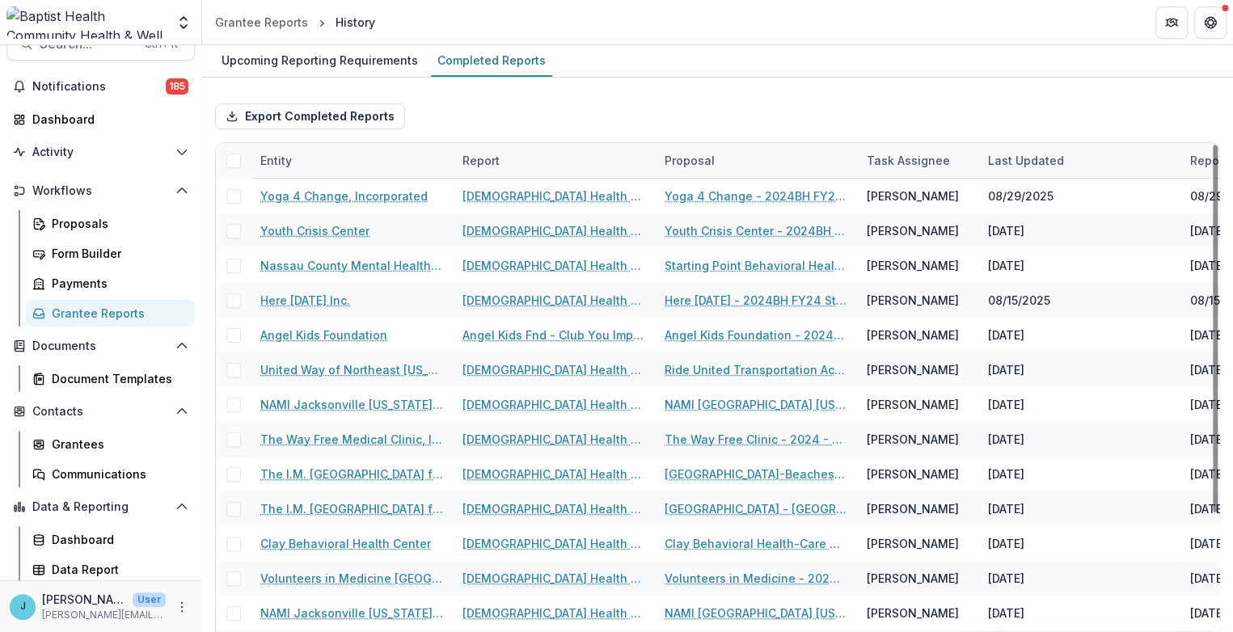
click at [283, 157] on div "Entity" at bounding box center [276, 160] width 51 height 17
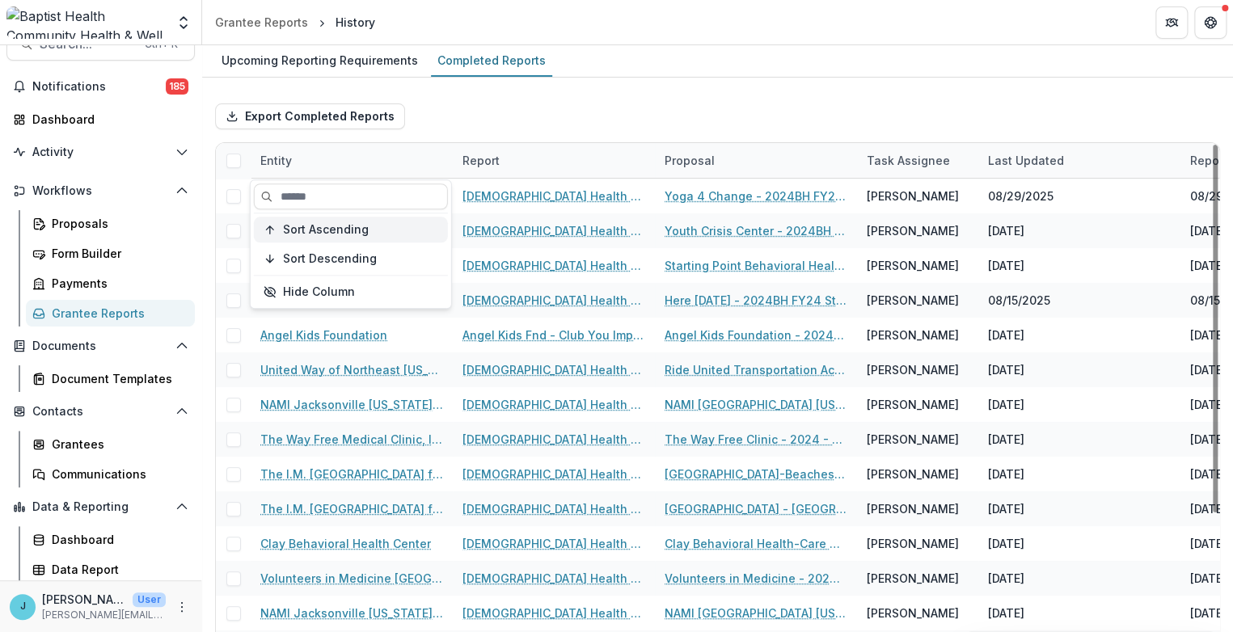
click at [296, 230] on span "Sort Ascending" at bounding box center [326, 230] width 86 height 14
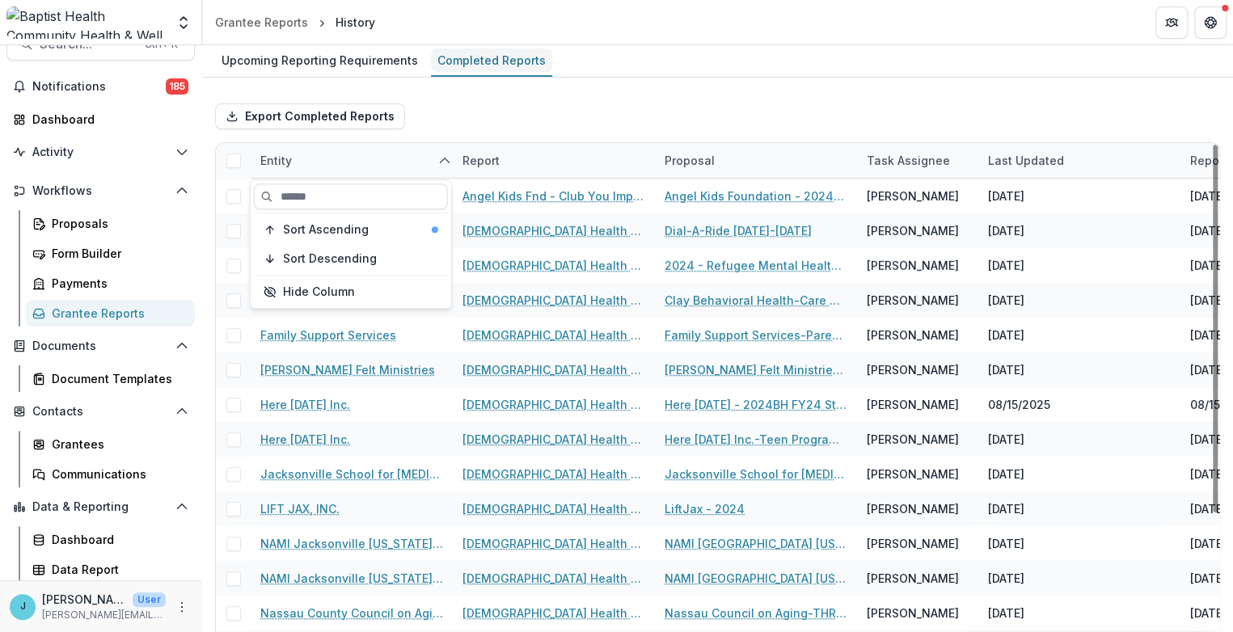
click at [485, 70] on div "Completed Reports" at bounding box center [491, 60] width 121 height 23
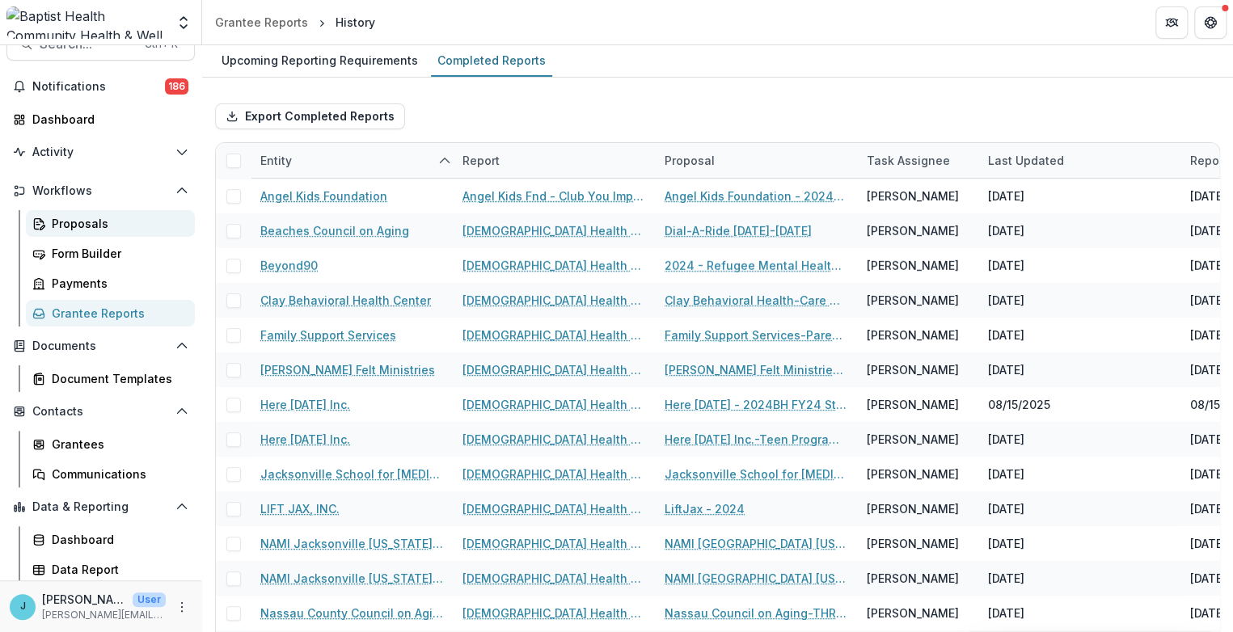
click at [72, 217] on div "Proposals" at bounding box center [117, 223] width 130 height 17
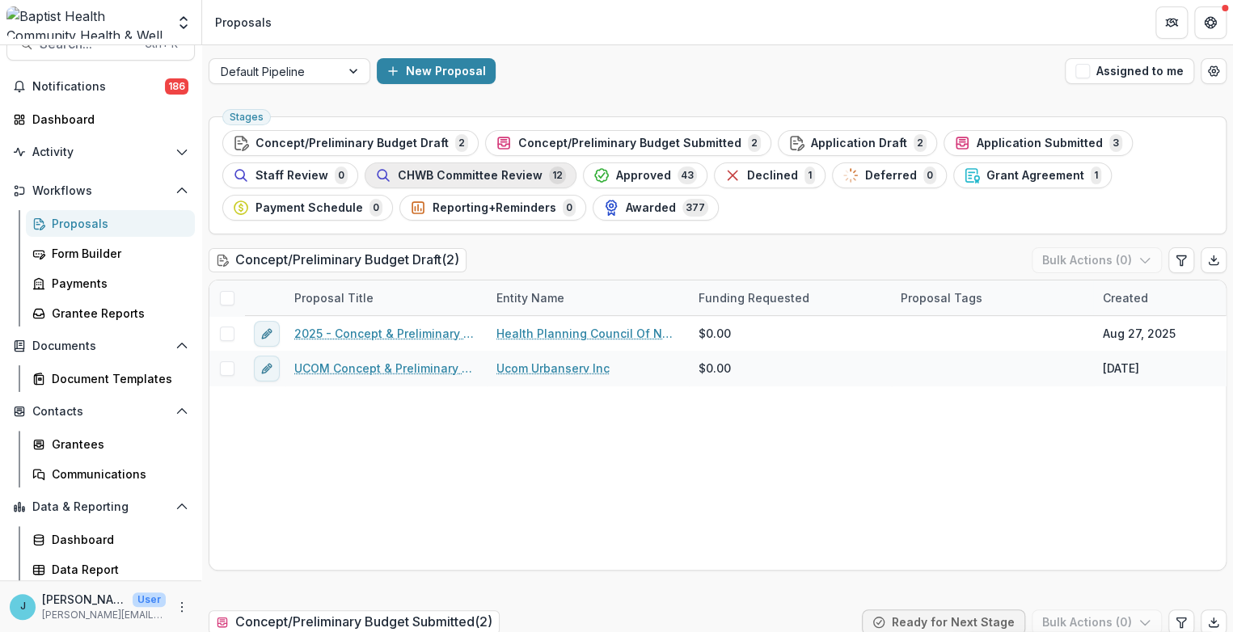
click at [463, 175] on span "CHWB Committee Review" at bounding box center [470, 176] width 145 height 14
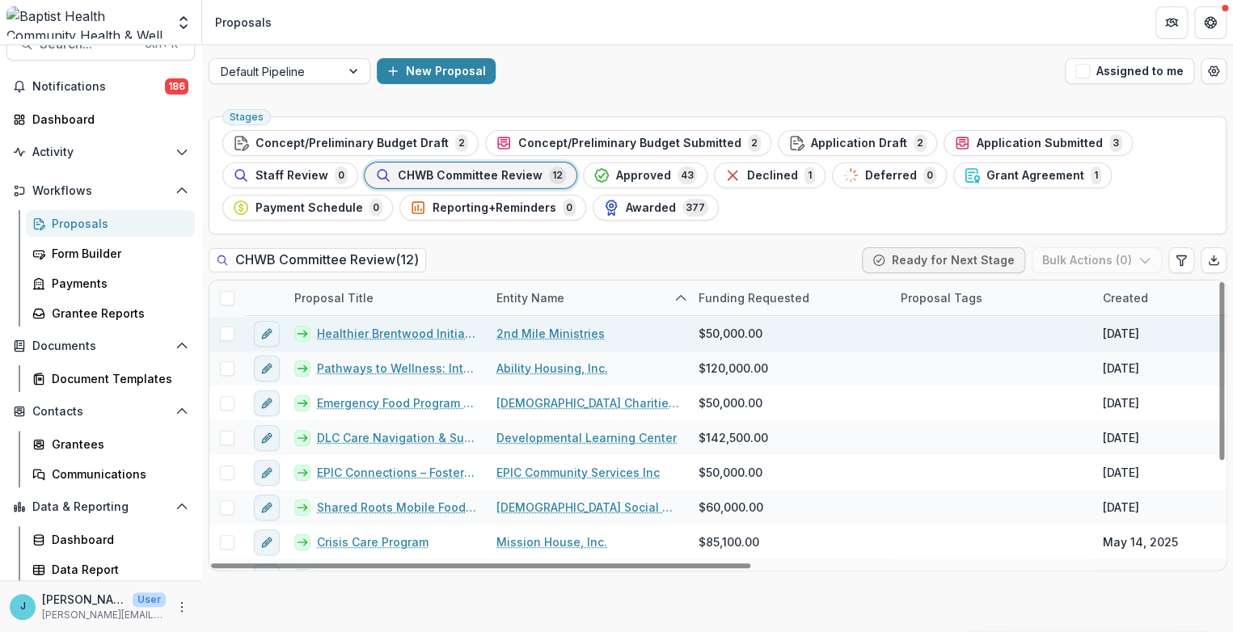
click at [369, 339] on link "Healthier Brentwood Initiatives" at bounding box center [397, 333] width 160 height 17
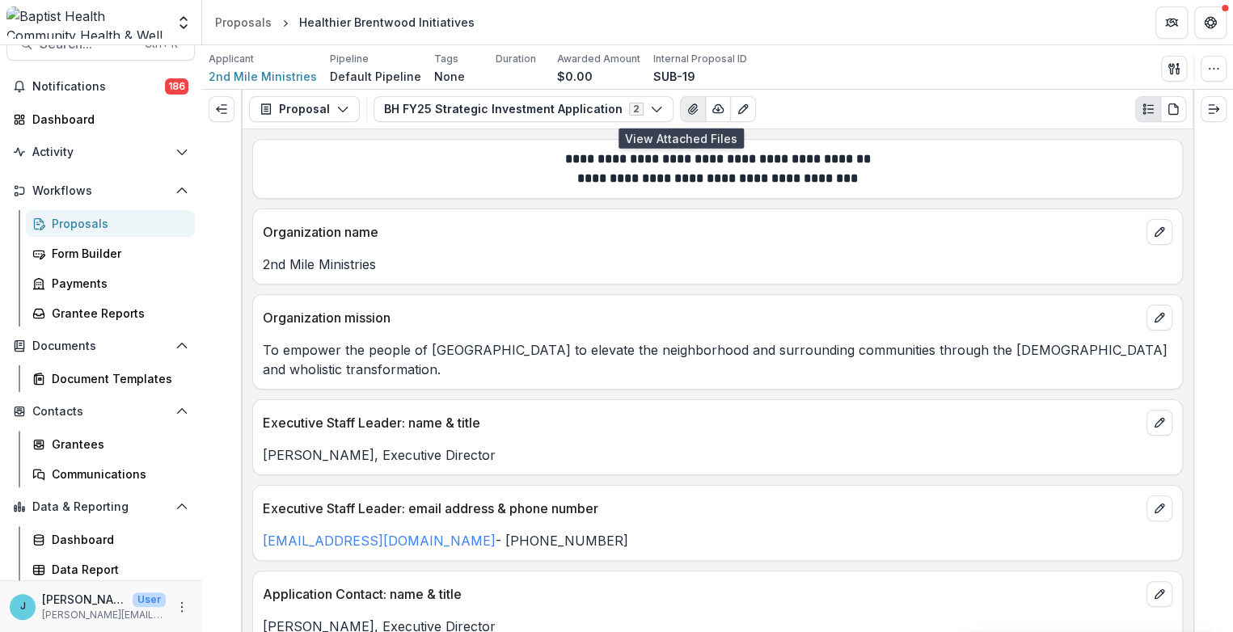
click at [688, 107] on icon "View Attached Files" at bounding box center [692, 109] width 9 height 10
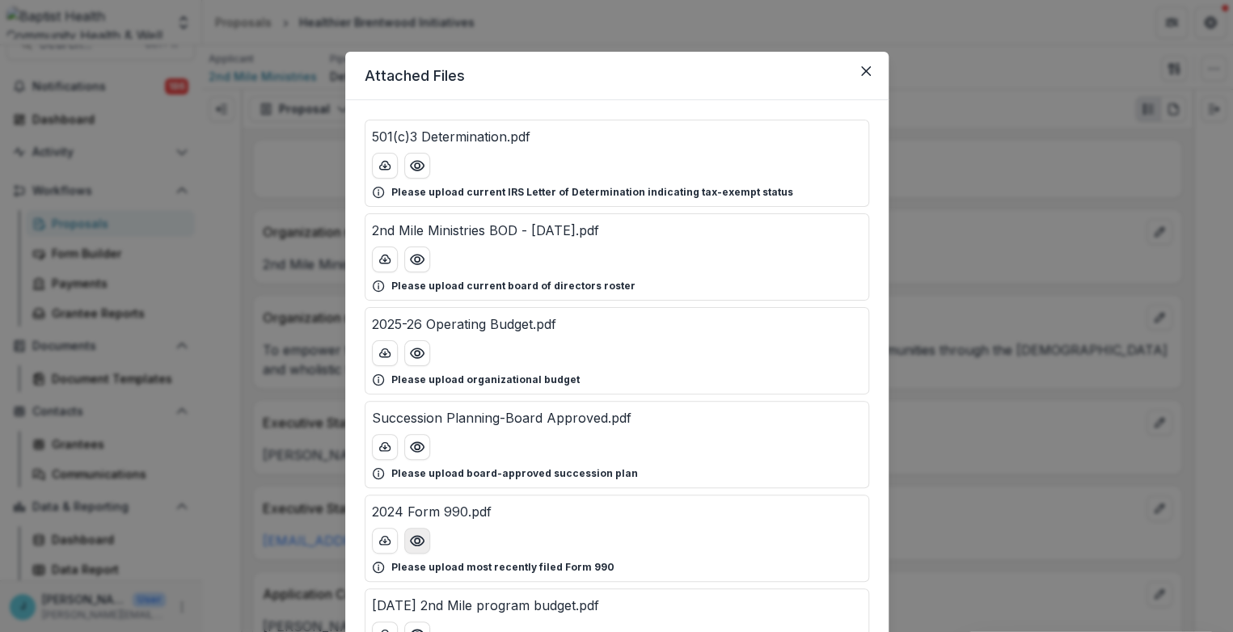
scroll to position [90, 0]
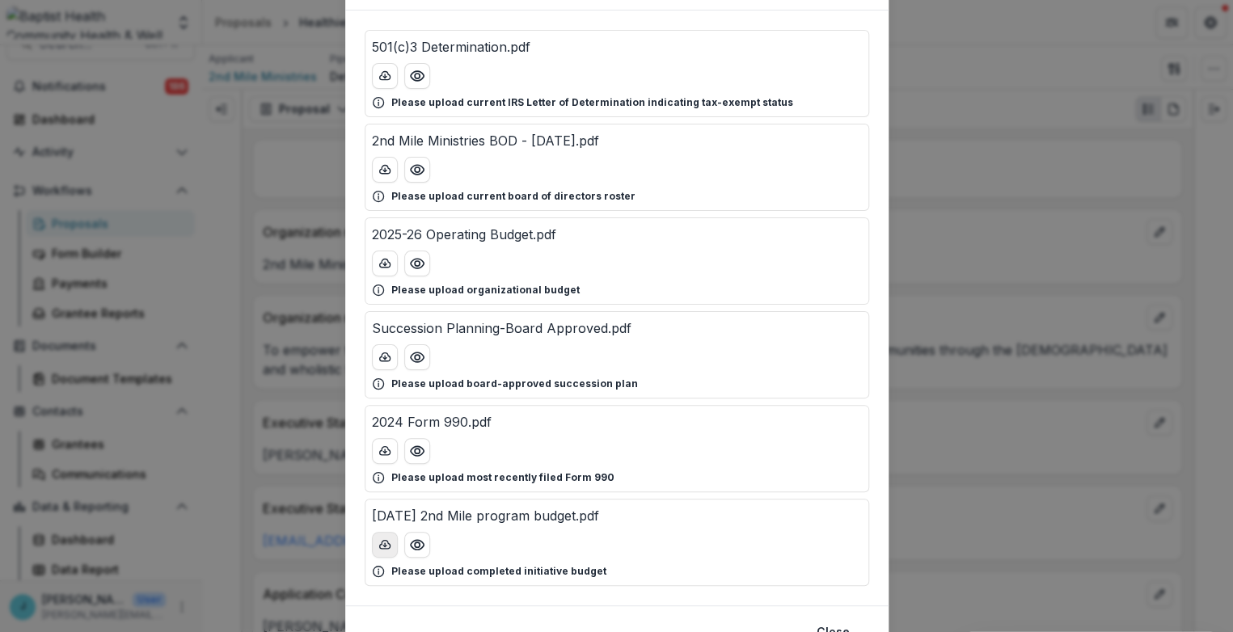
click at [379, 543] on icon "download-button" at bounding box center [384, 544] width 13 height 13
click at [475, 302] on div "2025-26 Operating Budget.pdf Please upload organizational budget" at bounding box center [617, 260] width 505 height 87
click at [278, 138] on div "Attached Files 501(c)3 Determination.pdf Please upload current IRS Letter of De…" at bounding box center [616, 316] width 1233 height 632
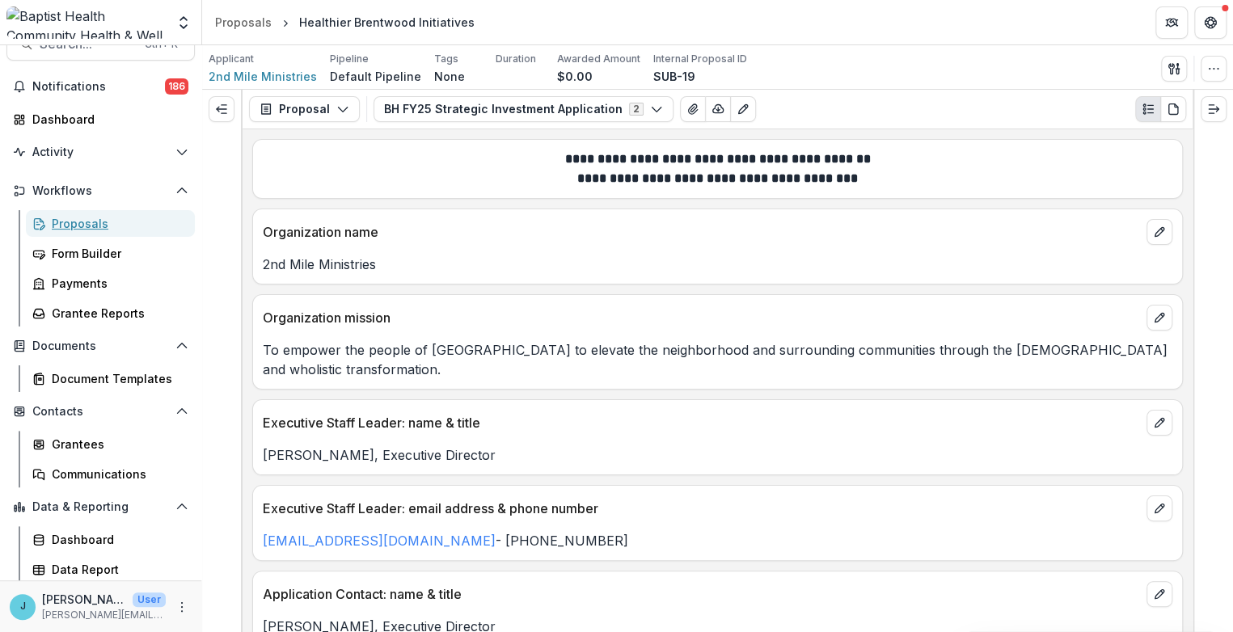
drag, startPoint x: 98, startPoint y: 228, endPoint x: 158, endPoint y: 208, distance: 63.9
click at [98, 228] on div "Proposals" at bounding box center [117, 223] width 130 height 17
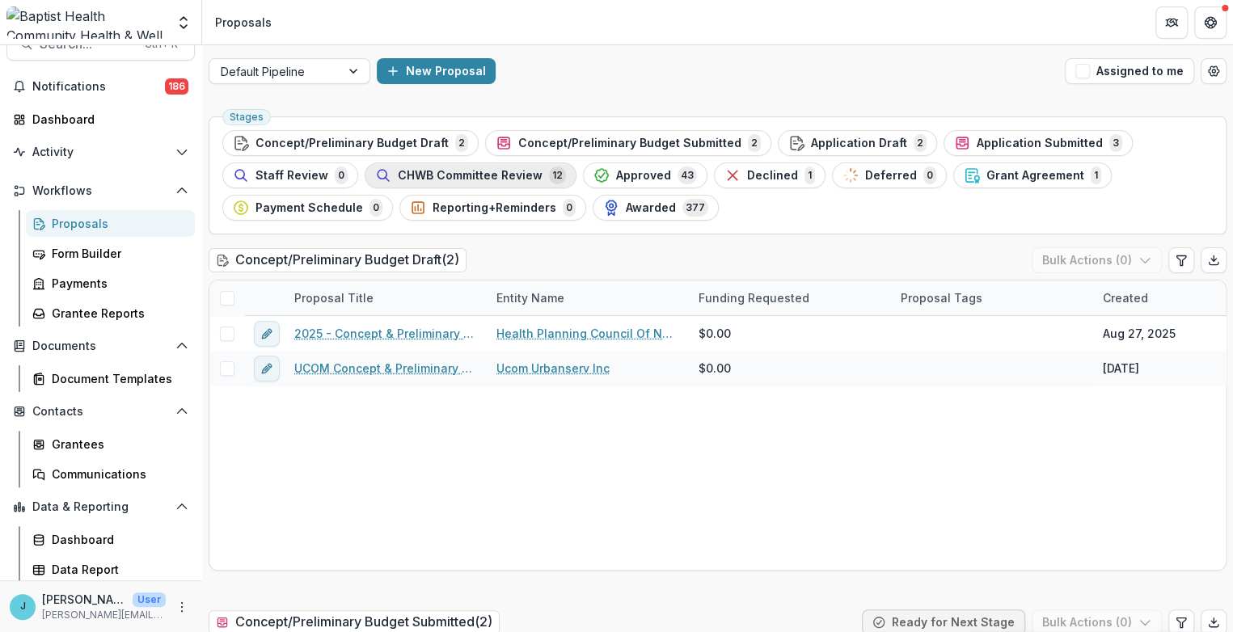
click at [466, 175] on span "CHWB Committee Review" at bounding box center [470, 176] width 145 height 14
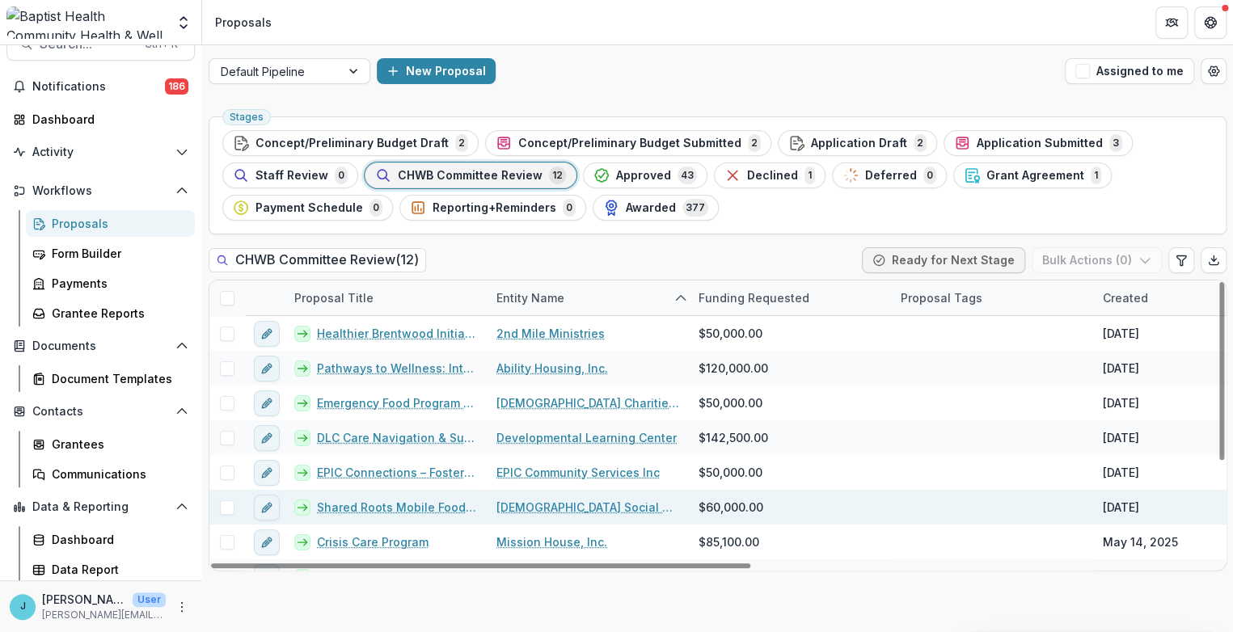
scroll to position [90, 0]
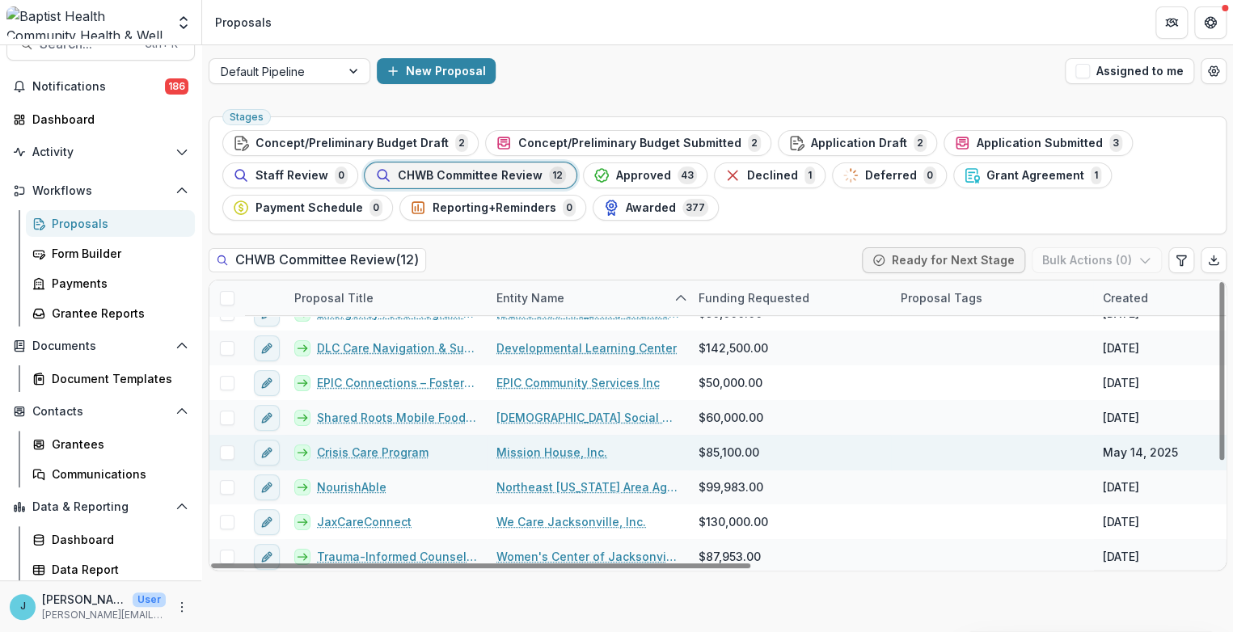
click at [355, 453] on link "Crisis Care Program" at bounding box center [373, 452] width 112 height 17
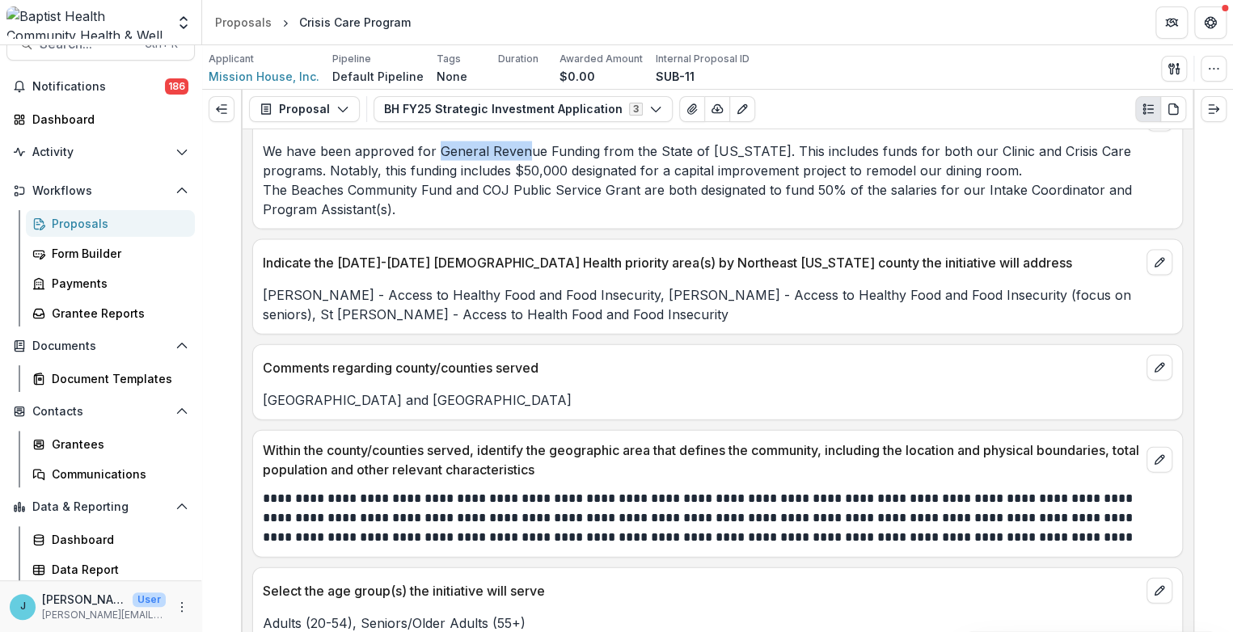
scroll to position [1788, 0]
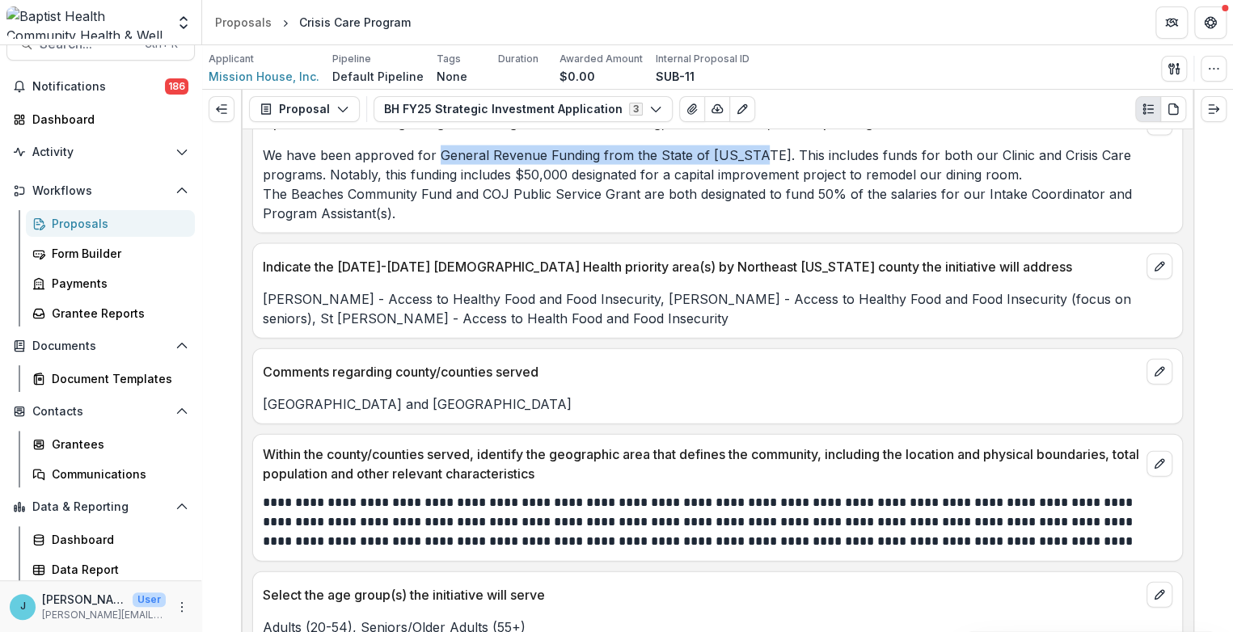
drag, startPoint x: 436, startPoint y: 141, endPoint x: 743, endPoint y: 150, distance: 307.4
click at [743, 150] on p "We have been approved for General Revenue Funding from the State of [US_STATE].…" at bounding box center [718, 185] width 910 height 78
copy p "General Revenue Funding from the State of [US_STATE]"
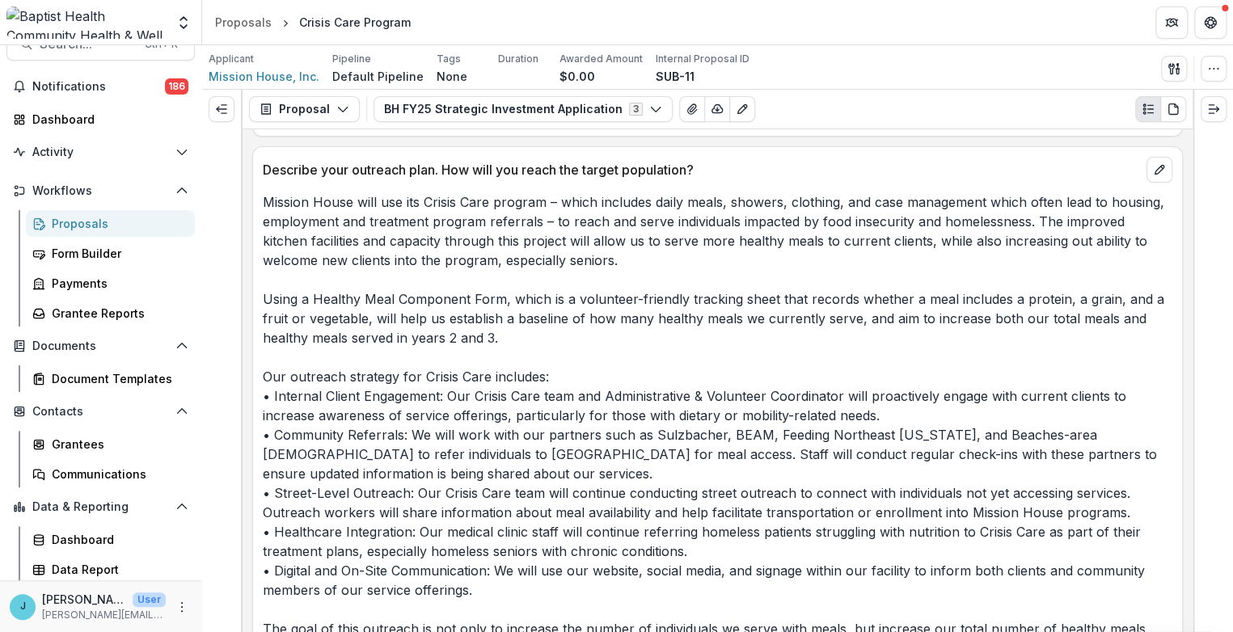
scroll to position [3135, 0]
